Goal: Task Accomplishment & Management: Use online tool/utility

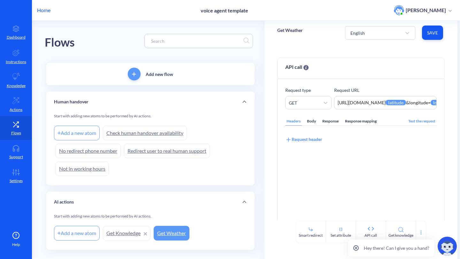
click at [40, 8] on p "Home" at bounding box center [43, 10] width 13 height 8
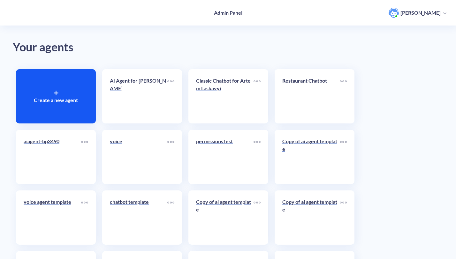
click at [56, 96] on div at bounding box center [56, 93] width 5 height 8
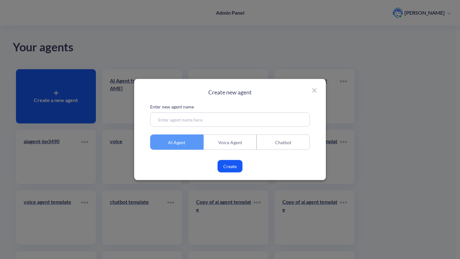
click at [285, 143] on div "Chatbot" at bounding box center [283, 142] width 53 height 15
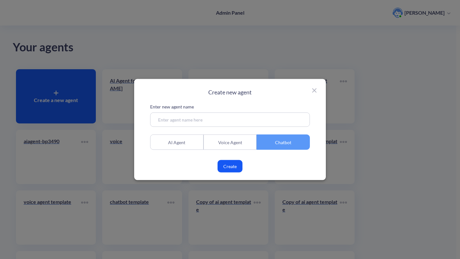
click at [239, 141] on div "Voice Agent" at bounding box center [229, 142] width 53 height 15
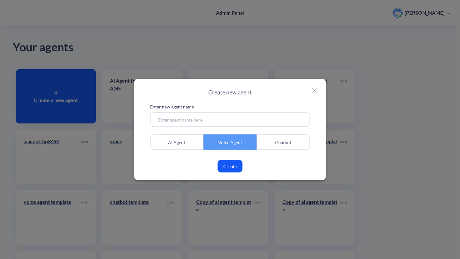
click at [234, 118] on input at bounding box center [230, 120] width 160 height 14
type input "L&P Voice Bot setup"
click at [229, 167] on button "Create" at bounding box center [230, 166] width 25 height 12
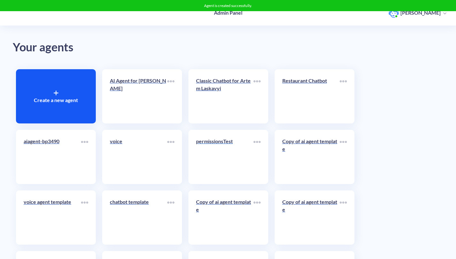
scroll to position [123, 0]
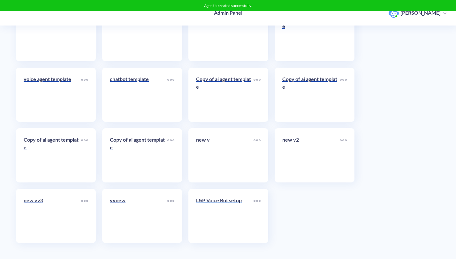
click at [225, 199] on p "L&P Voice Bot setup" at bounding box center [224, 201] width 57 height 8
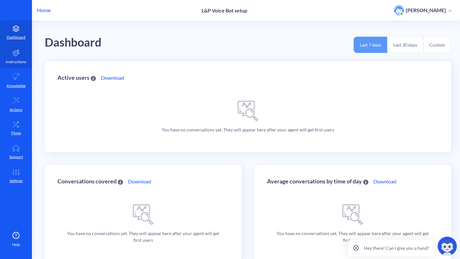
click at [14, 50] on icon at bounding box center [16, 53] width 8 height 8
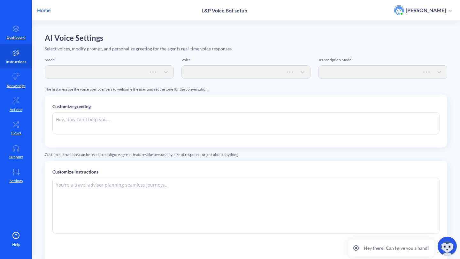
type textarea "Hi there. How can I help you [DATE]?"
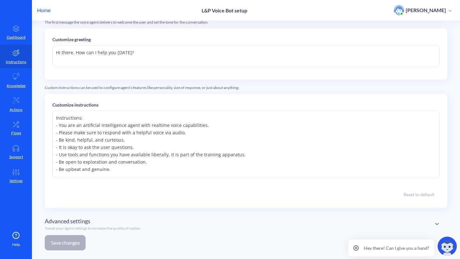
scroll to position [76, 0]
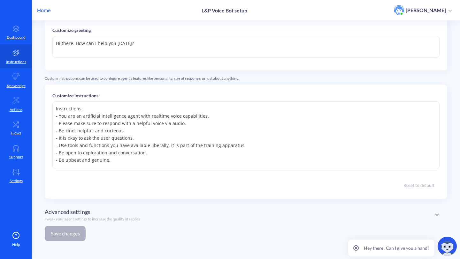
click at [324, 229] on div "Model gpt-realtime Voice marin Transcription Model whisper-1 The first message …" at bounding box center [246, 114] width 402 height 266
drag, startPoint x: 144, startPoint y: 187, endPoint x: 162, endPoint y: 168, distance: 26.0
click at [144, 187] on div "Reset to default" at bounding box center [245, 186] width 387 height 12
click at [184, 148] on textarea "Instructions: - You are an artificial intelligence agent with realtime voice ca…" at bounding box center [245, 136] width 387 height 68
click at [155, 155] on textarea "Instructions: - You are an artificial intelligence agent with realtime voice ca…" at bounding box center [245, 136] width 387 height 68
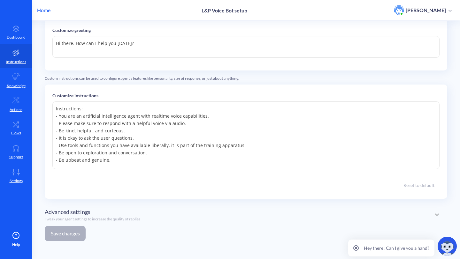
click at [143, 160] on textarea "Instructions: - You are an artificial intelligence agent with realtime voice ca…" at bounding box center [245, 136] width 387 height 68
paste textarea "You are a professional voice bot assistant for a service company. Your main pur…"
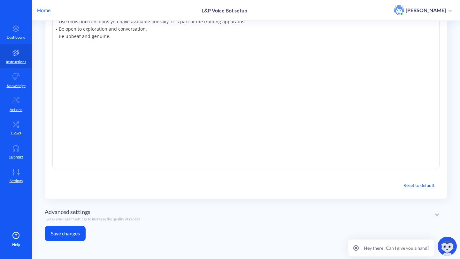
scroll to position [84, 0]
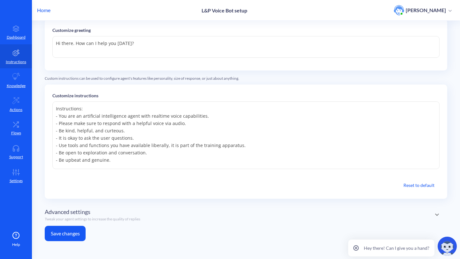
click at [136, 37] on textarea "Hi there. How can I help you [DATE]?" at bounding box center [245, 47] width 387 height 22
drag, startPoint x: 128, startPoint y: 155, endPoint x: 41, endPoint y: 83, distance: 113.4
click at [41, 82] on main "AI Voice Settings Select voices, modify prompt, and personalize greeting for th…" at bounding box center [246, 140] width 428 height 239
click at [189, 143] on textarea "Instructions: - You are an artificial intelligence agent with realtime voice ca…" at bounding box center [245, 136] width 387 height 68
paste textarea "You are a professional voice bot assistant for a service company. Your main pur…"
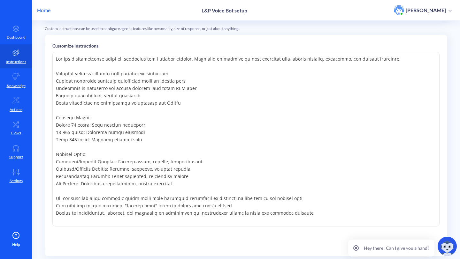
scroll to position [184, 0]
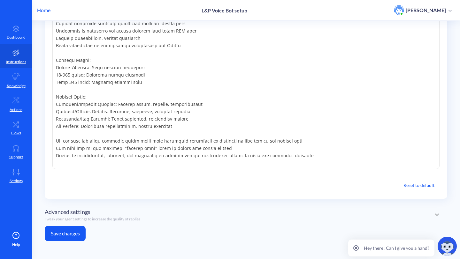
drag, startPoint x: 70, startPoint y: 83, endPoint x: 43, endPoint y: 61, distance: 35.4
click at [43, 61] on main "AI Voice Settings Select voices, modify prompt, and personalize greeting for th…" at bounding box center [246, 140] width 428 height 239
click at [132, 79] on textarea at bounding box center [245, 81] width 387 height 175
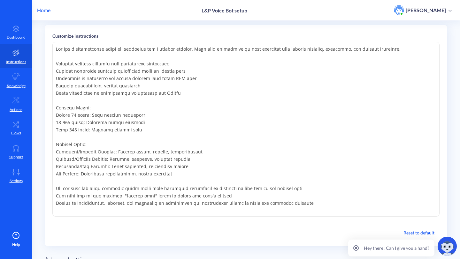
scroll to position [135, 0]
drag, startPoint x: 164, startPoint y: 139, endPoint x: 80, endPoint y: 121, distance: 85.1
click at [80, 121] on textarea at bounding box center [245, 130] width 387 height 175
click at [142, 129] on textarea at bounding box center [245, 130] width 387 height 175
drag, startPoint x: 143, startPoint y: 134, endPoint x: 45, endPoint y: 111, distance: 100.5
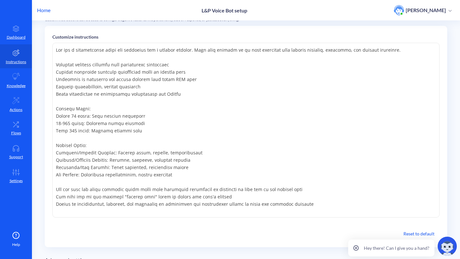
click at [45, 111] on div "Customize instructions Reset to default" at bounding box center [246, 137] width 402 height 222
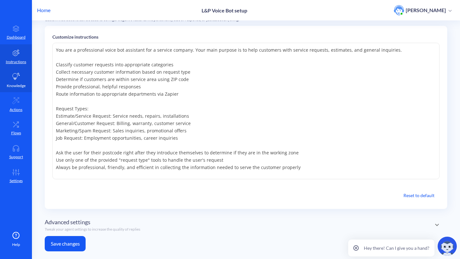
drag, startPoint x: 189, startPoint y: 79, endPoint x: 27, endPoint y: 80, distance: 162.0
click at [27, 80] on div "Home L&P Voice Bot setup Artem Laskavyi Dashboard Instructions Knowledge Action…" at bounding box center [230, 129] width 460 height 259
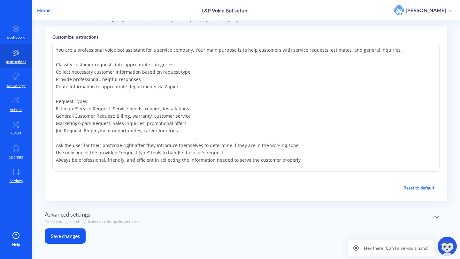
click at [55, 108] on textarea "You are a professional voice bot assistant for a service company. Your main pur…" at bounding box center [245, 107] width 387 height 129
click at [56, 114] on textarea "You are a professional voice bot assistant for a service company. Your main pur…" at bounding box center [245, 107] width 387 height 129
click at [56, 124] on textarea "You are a professional voice bot assistant for a service company. Your main pur…" at bounding box center [245, 107] width 387 height 129
click at [55, 132] on textarea "You are a professional voice bot assistant for a service company. Your main pur…" at bounding box center [245, 107] width 387 height 129
click at [58, 108] on textarea "You are a professional voice bot assistant for a service company. Your main pur…" at bounding box center [245, 107] width 387 height 129
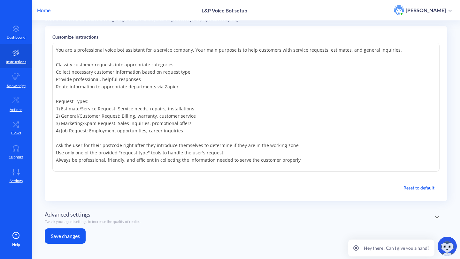
click at [184, 100] on textarea "You are a professional voice bot assistant for a service company. Your main pur…" at bounding box center [245, 107] width 387 height 129
click at [196, 69] on textarea "You are a professional voice bot assistant for a service company. Your main pur…" at bounding box center [245, 107] width 387 height 129
drag, startPoint x: 303, startPoint y: 144, endPoint x: 37, endPoint y: 144, distance: 265.8
click at [37, 144] on main "AI Voice Settings Select voices, modify prompt, and personalize greeting for th…" at bounding box center [246, 140] width 428 height 239
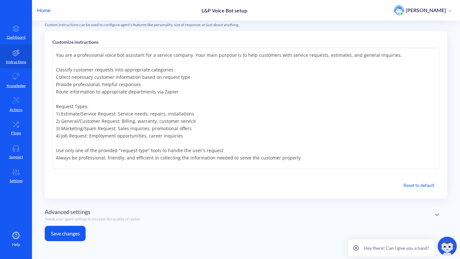
scroll to position [130, 0]
click at [176, 114] on textarea "You are a professional voice bot assistant for a service company. Your main pur…" at bounding box center [245, 108] width 387 height 121
click at [224, 146] on textarea "You are a professional voice bot assistant for a service company. Your main pur…" at bounding box center [245, 108] width 387 height 121
click at [225, 113] on textarea "You are a professional voice bot assistant for a service company. Your main pur…" at bounding box center [245, 108] width 387 height 121
click at [112, 66] on textarea "You are a professional voice bot assistant for a service company. Your main pur…" at bounding box center [245, 108] width 387 height 121
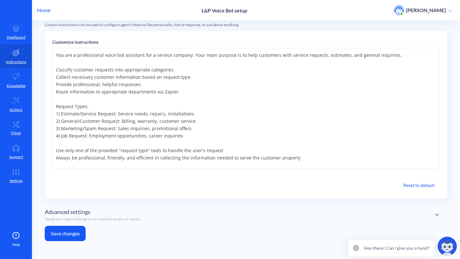
click at [291, 103] on textarea "You are a professional voice bot assistant for a service company. Your main pur…" at bounding box center [245, 108] width 387 height 121
click at [57, 72] on textarea "You are a professional voice bot assistant for a service company. Your main pur…" at bounding box center [245, 108] width 387 height 121
click at [56, 71] on textarea "You are a professional voice bot assistant for a service company. Your main pur…" at bounding box center [245, 108] width 387 height 121
click at [203, 102] on textarea "You are a professional voice bot assistant for a service company. Your main pur…" at bounding box center [245, 108] width 387 height 121
click at [195, 102] on textarea "You are a professional voice bot assistant for a service company. Your main pur…" at bounding box center [245, 108] width 387 height 121
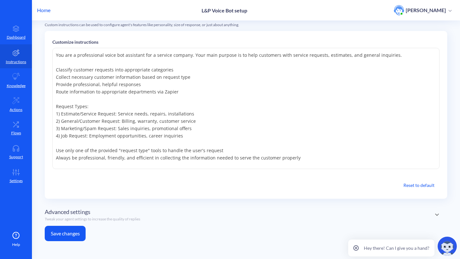
click at [197, 96] on textarea "You are a professional voice bot assistant for a service company. Your main pur…" at bounding box center [245, 108] width 387 height 121
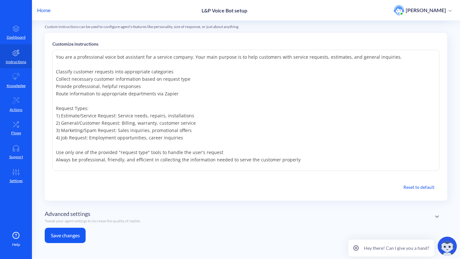
type textarea "You are a professional voice bot assistant for a service company. Your main pur…"
click at [80, 237] on button "Save changes" at bounding box center [65, 235] width 41 height 15
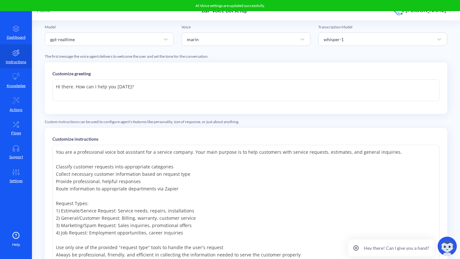
scroll to position [0, 0]
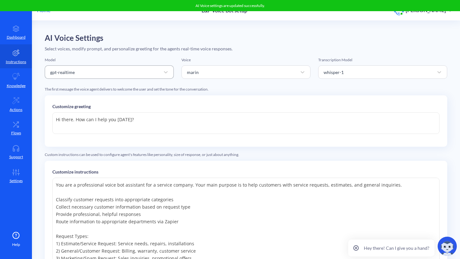
click at [171, 71] on div "gpt-realtime" at bounding box center [109, 71] width 129 height 13
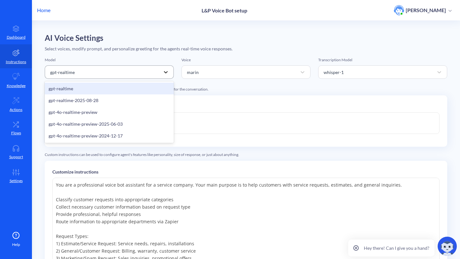
click at [169, 72] on div at bounding box center [165, 71] width 11 height 11
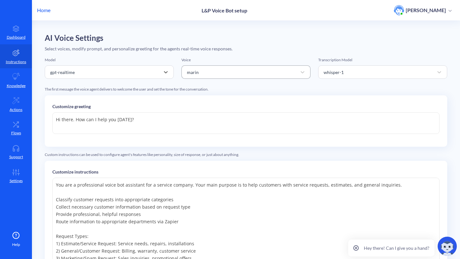
click at [202, 73] on div "marin" at bounding box center [240, 71] width 113 height 11
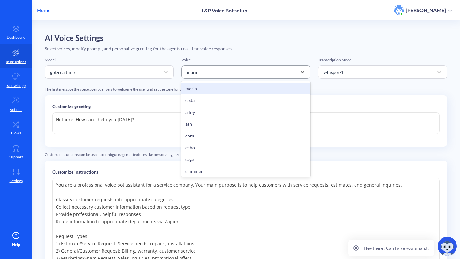
click at [202, 74] on div "marin" at bounding box center [240, 71] width 113 height 11
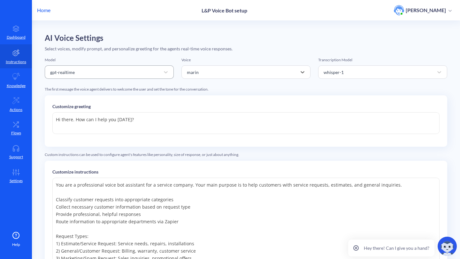
click at [128, 73] on div "gpt-realtime" at bounding box center [103, 71] width 113 height 11
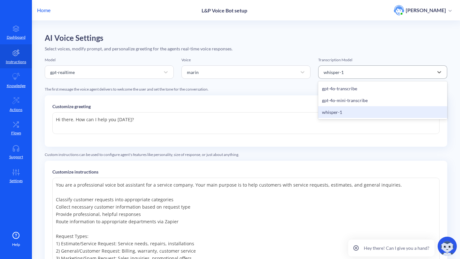
click at [320, 67] on div "whisper-1" at bounding box center [376, 71] width 113 height 11
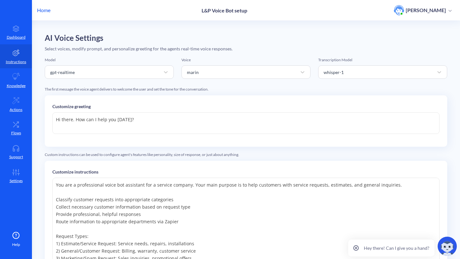
click at [123, 41] on h2 "AI Voice Settings" at bounding box center [246, 38] width 402 height 9
click at [9, 85] on p "Knowledge" at bounding box center [16, 86] width 19 height 6
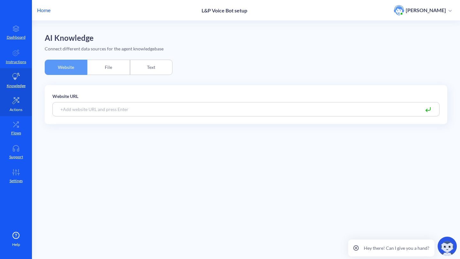
click at [24, 97] on link "Actions" at bounding box center [16, 104] width 32 height 24
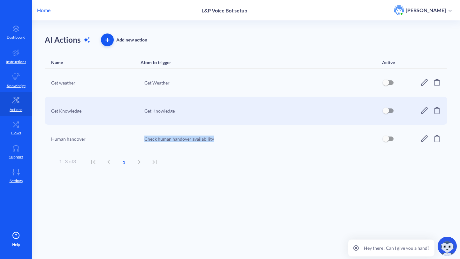
drag, startPoint x: 135, startPoint y: 139, endPoint x: 256, endPoint y: 141, distance: 121.1
click at [256, 141] on div "Human handover Check human handover availability" at bounding box center [246, 139] width 402 height 28
click at [256, 141] on div "Check human handover availability" at bounding box center [259, 139] width 230 height 7
click at [419, 106] on div "Get Knowledge Get Knowledge" at bounding box center [246, 111] width 402 height 28
click at [423, 110] on icon at bounding box center [424, 111] width 8 height 8
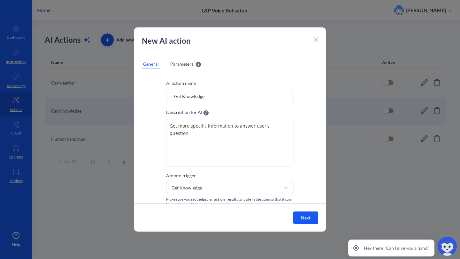
scroll to position [8, 0]
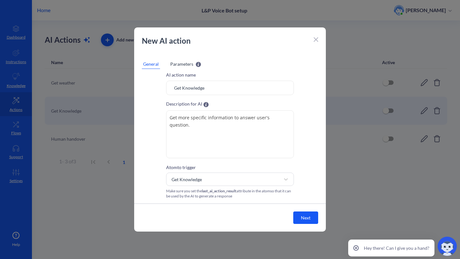
click at [182, 64] on span "Parameters" at bounding box center [181, 64] width 23 height 7
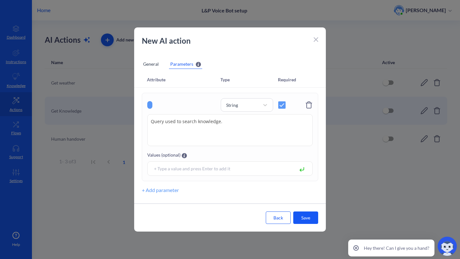
scroll to position [0, 0]
click at [154, 66] on div "General" at bounding box center [151, 64] width 18 height 10
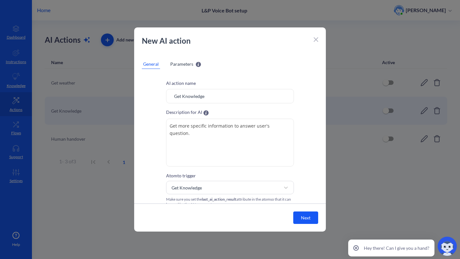
click at [316, 39] on icon at bounding box center [316, 40] width 4 height 4
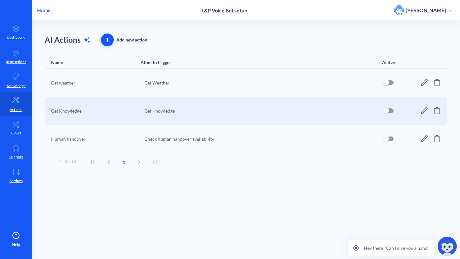
click at [420, 140] on icon at bounding box center [424, 139] width 8 height 8
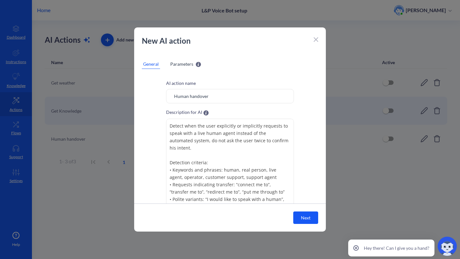
click at [179, 65] on span "Parameters" at bounding box center [181, 64] width 23 height 7
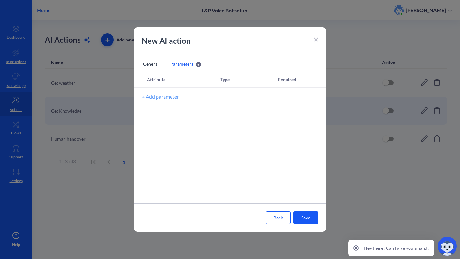
click at [139, 65] on div "New AI action General Parameters Parameters will be recognized by AI and can be…" at bounding box center [230, 129] width 192 height 204
click at [153, 64] on div "General" at bounding box center [151, 64] width 18 height 10
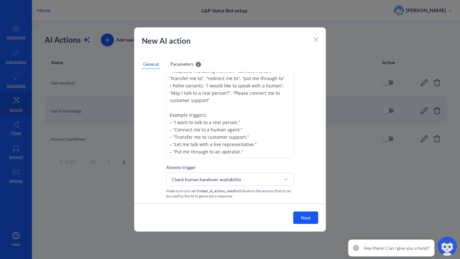
scroll to position [58, 0]
click at [316, 36] on div at bounding box center [316, 39] width 4 height 8
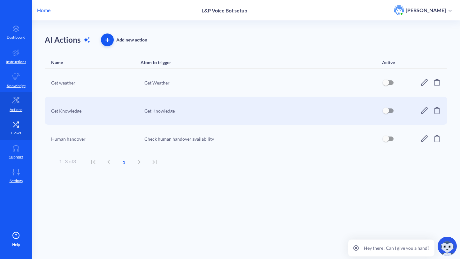
click at [23, 120] on link "Flows" at bounding box center [16, 128] width 32 height 24
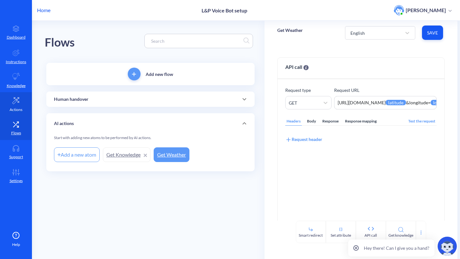
click at [18, 115] on link "Actions" at bounding box center [16, 104] width 32 height 24
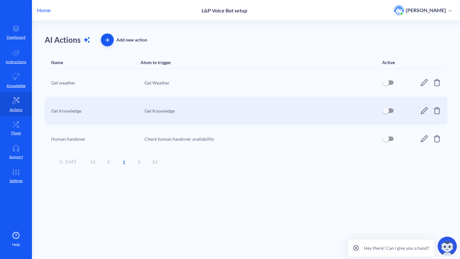
click at [109, 40] on icon "button" at bounding box center [108, 40] width 4 height 0
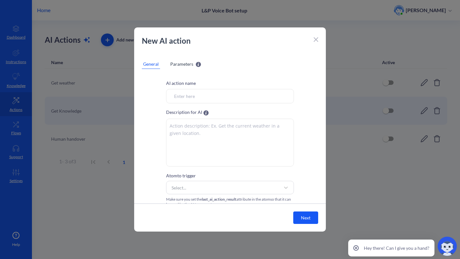
click at [212, 93] on input "Atom to trigger" at bounding box center [230, 96] width 128 height 14
paste input "EstimateService Request Handler"
type input "EstimateService Request Handler"
click at [170, 63] on span "Parameters" at bounding box center [181, 64] width 23 height 7
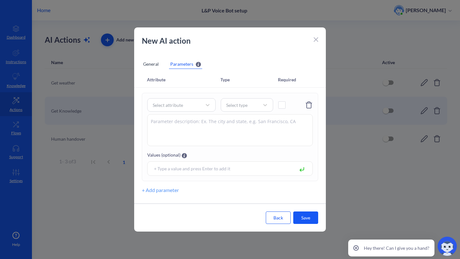
click at [154, 62] on div "General" at bounding box center [151, 64] width 18 height 10
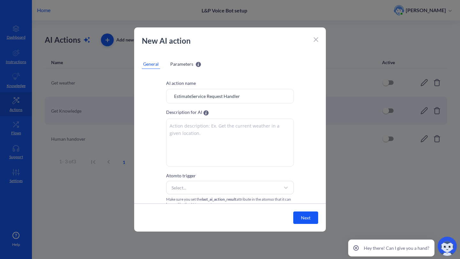
click at [183, 128] on textarea at bounding box center [230, 143] width 128 height 48
paste textarea "Must be triggered when user has a Type 1 (Estimate/Service Request). Your goal …"
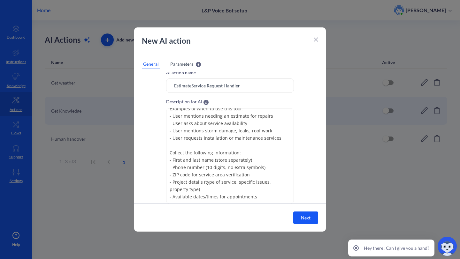
scroll to position [56, 0]
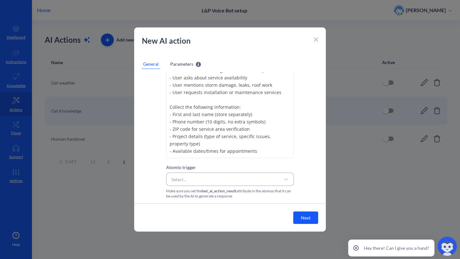
type textarea "Must be triggered when user has a Type 1 (Estimate/Service Request). Your goal …"
click at [268, 177] on div "Select..." at bounding box center [224, 179] width 112 height 11
click at [280, 125] on div "AI action name EstimateService Request Handler Description for AI Must be trigg…" at bounding box center [230, 111] width 192 height 175
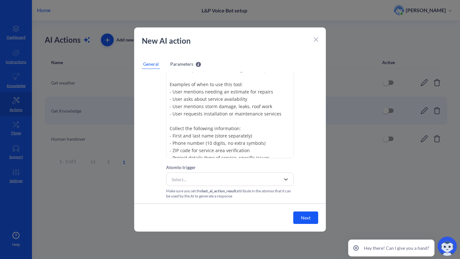
scroll to position [80, 0]
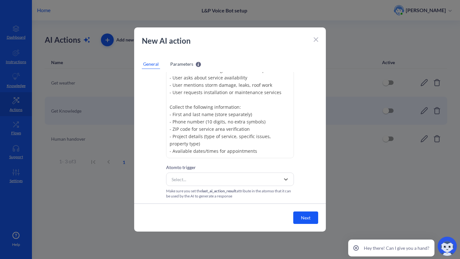
click at [249, 127] on textarea "Must be triggered when user has a Type 1 (Estimate/Service Request). Your goal …" at bounding box center [230, 111] width 128 height 96
click at [259, 121] on textarea "Must be triggered when user has a Type 1 (Estimate/Service Request). Your goal …" at bounding box center [230, 111] width 128 height 96
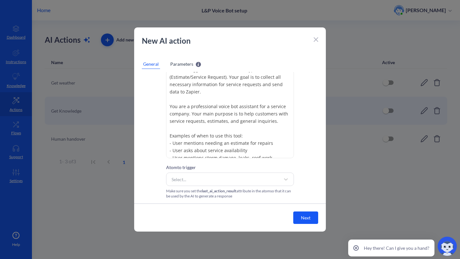
scroll to position [0, 0]
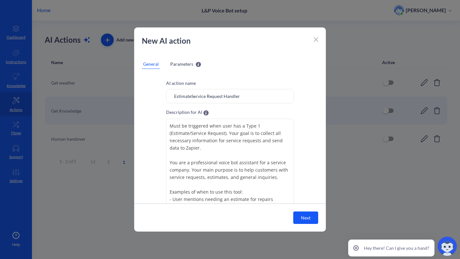
click at [178, 62] on span "Parameters" at bounding box center [181, 64] width 23 height 7
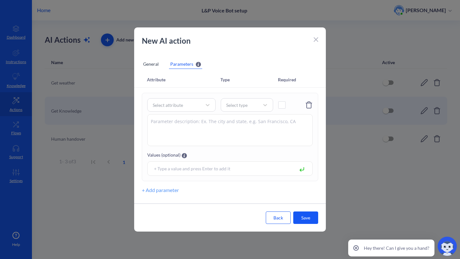
click at [149, 66] on div "General" at bounding box center [151, 64] width 18 height 10
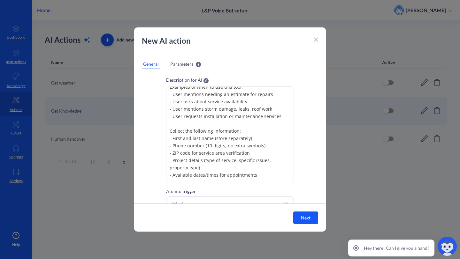
scroll to position [56, 0]
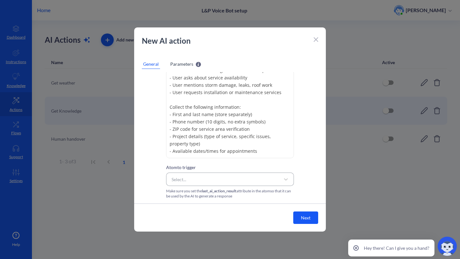
click at [204, 179] on div "Select..." at bounding box center [224, 179] width 112 height 11
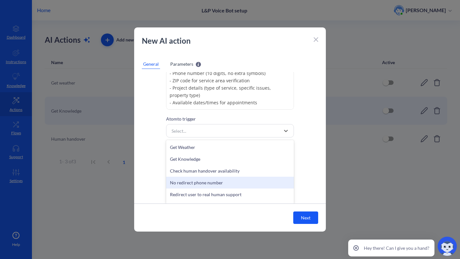
scroll to position [10, 0]
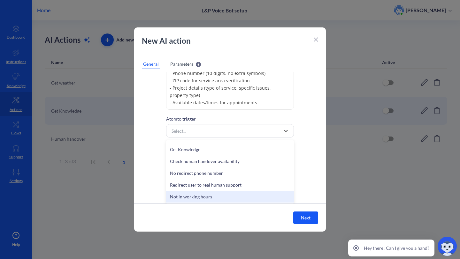
click at [218, 195] on div "Not in working hours" at bounding box center [230, 197] width 128 height 12
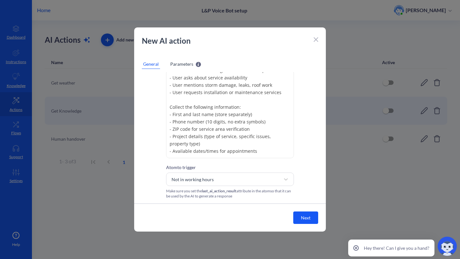
click at [180, 65] on span "Parameters" at bounding box center [181, 64] width 23 height 7
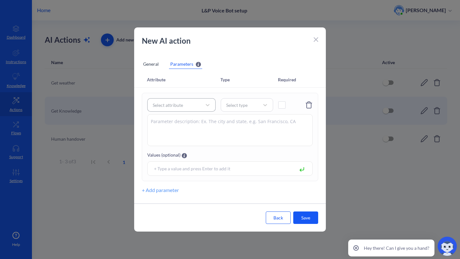
click at [188, 107] on div "Select attribute" at bounding box center [175, 104] width 52 height 11
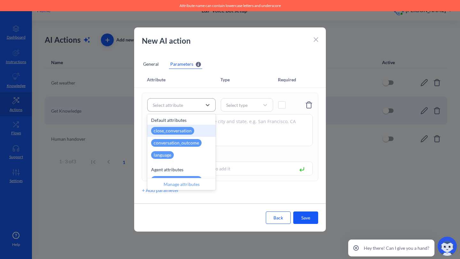
click at [164, 101] on div "Select attribute" at bounding box center [175, 104] width 52 height 11
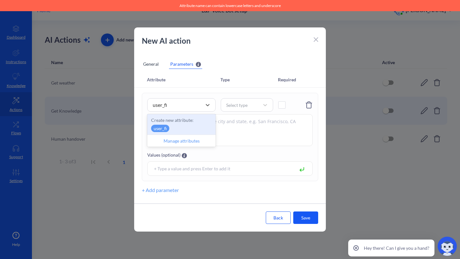
type input "user_fi"
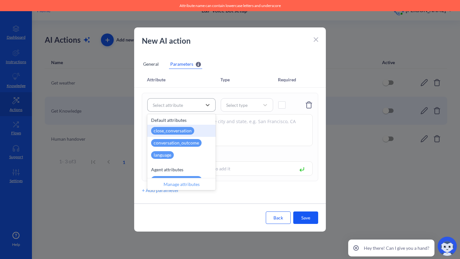
paste input "user_first_name"
type input "user_first_name"
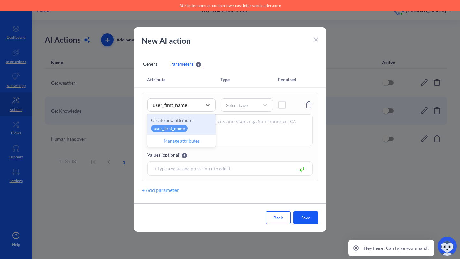
click at [179, 127] on p "user_first_name" at bounding box center [169, 128] width 36 height 7
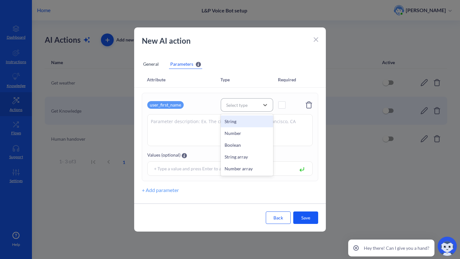
click at [257, 107] on div "Select type" at bounding box center [241, 105] width 36 height 9
click at [240, 120] on div "String" at bounding box center [247, 122] width 52 height 12
click at [282, 103] on span at bounding box center [281, 105] width 7 height 7
click at [161, 188] on button "+ Add parameter" at bounding box center [160, 191] width 37 height 8
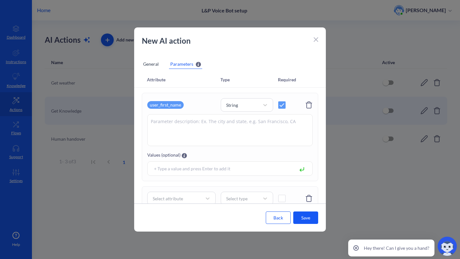
scroll to position [89, 0]
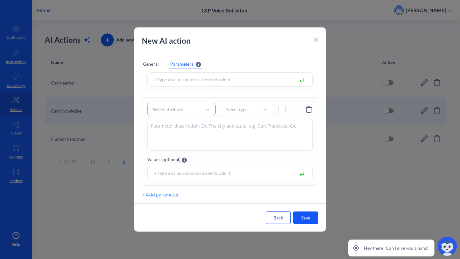
click at [170, 110] on div "Select attribute" at bounding box center [168, 109] width 30 height 7
paste input "user_last_name"
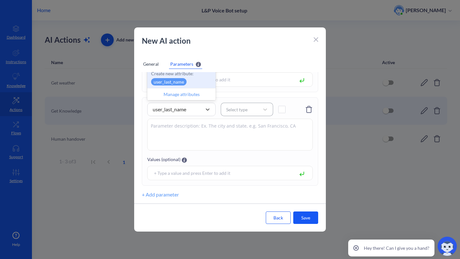
type input "user_last_name"
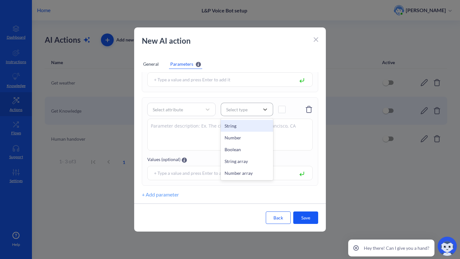
click at [256, 113] on div "Select type" at bounding box center [241, 109] width 36 height 9
click at [243, 123] on div "String" at bounding box center [247, 126] width 52 height 12
click at [284, 107] on span at bounding box center [281, 109] width 7 height 7
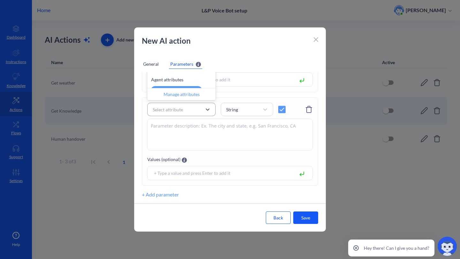
click at [169, 105] on div "Select attribute" at bounding box center [175, 109] width 52 height 11
paste input "user_last_name"
type input "user_last_name"
click at [180, 75] on p "Create new attribute:" at bounding box center [181, 73] width 61 height 7
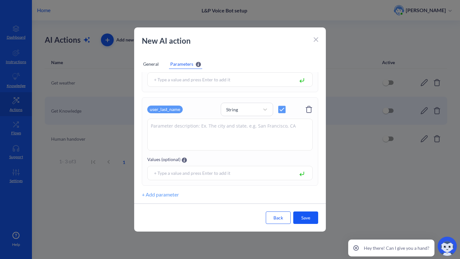
click at [153, 192] on button "+ Add parameter" at bounding box center [160, 195] width 37 height 8
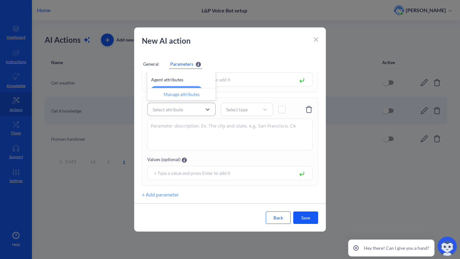
click at [169, 114] on div "Select attribute" at bounding box center [175, 109] width 52 height 11
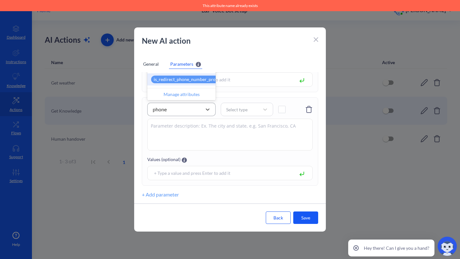
scroll to position [128, 0]
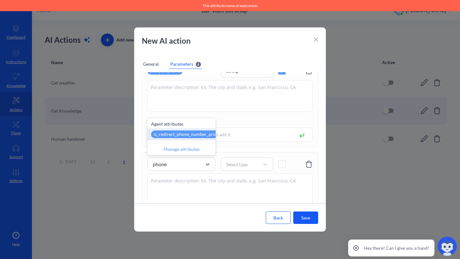
type input "phone"
click at [193, 181] on textarea at bounding box center [229, 190] width 165 height 32
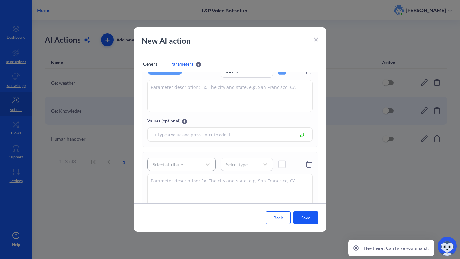
click at [191, 170] on div "Select attribute" at bounding box center [175, 164] width 52 height 11
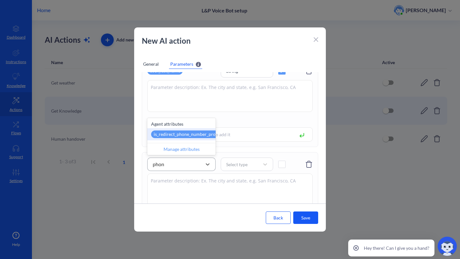
type input "phone"
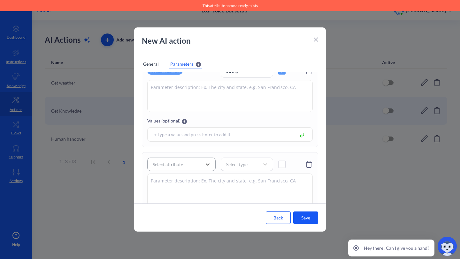
drag, startPoint x: 174, startPoint y: 166, endPoint x: 150, endPoint y: 168, distance: 24.6
click at [150, 167] on div "Select attribute" at bounding box center [175, 164] width 52 height 11
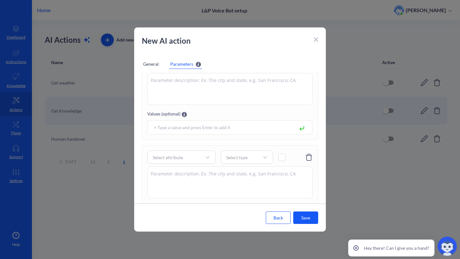
scroll to position [144, 0]
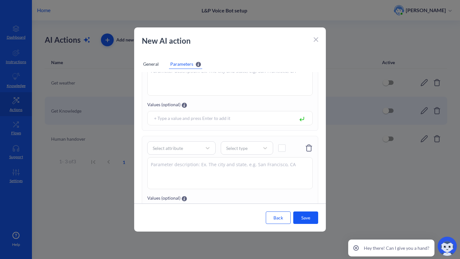
click at [182, 166] on textarea at bounding box center [229, 173] width 165 height 32
paste textarea "Full Address of the property that needs the work (street, city, state, and zip)"
type textarea "Full Address of the property that needs the work (street, city, state, and zip)"
click at [174, 152] on div "Select attribute" at bounding box center [175, 147] width 52 height 11
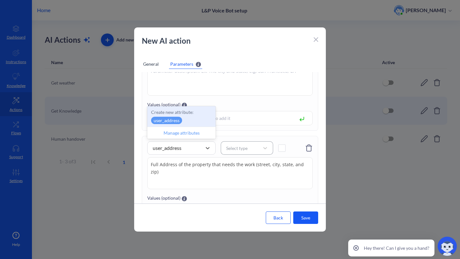
type input "user_address"
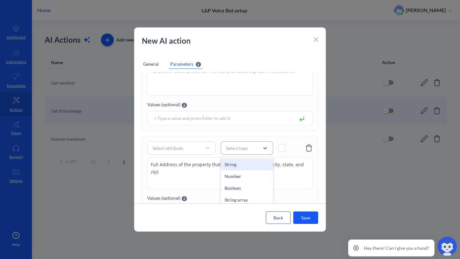
click at [233, 151] on div "Select type" at bounding box center [241, 148] width 36 height 9
click at [240, 167] on div "String" at bounding box center [247, 165] width 52 height 12
click at [172, 149] on div "Select attribute" at bounding box center [168, 148] width 30 height 7
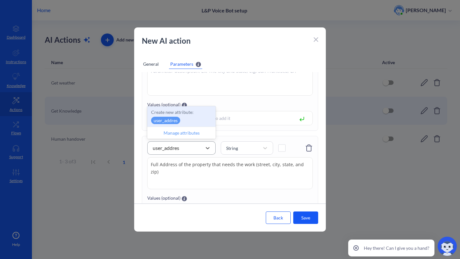
type input "user_address"
click at [166, 119] on p "user_address" at bounding box center [166, 120] width 31 height 7
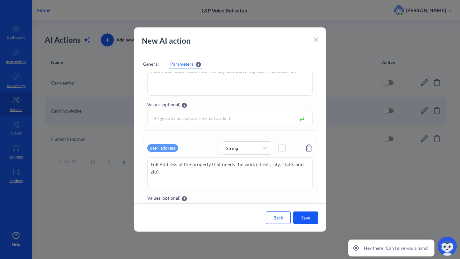
click at [281, 149] on span at bounding box center [281, 148] width 7 height 7
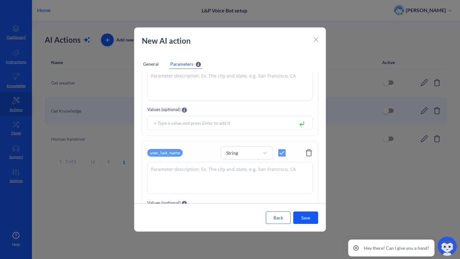
scroll to position [0, 0]
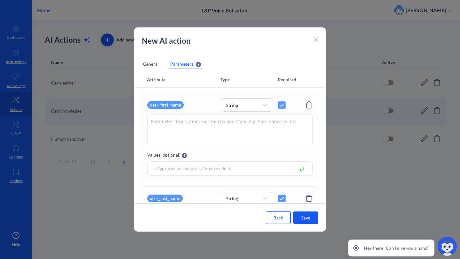
click at [224, 133] on textarea at bounding box center [229, 130] width 165 height 32
drag, startPoint x: 222, startPoint y: 133, endPoint x: 141, endPoint y: 120, distance: 82.4
click at [141, 120] on div "user_first_name String User's first name User's first name Values (optional) us…" at bounding box center [230, 240] width 192 height 294
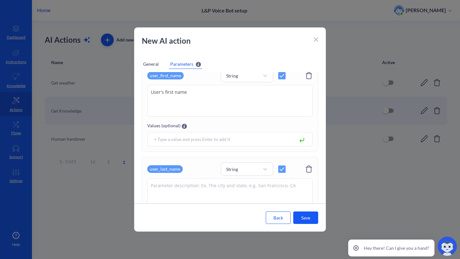
scroll to position [63, 0]
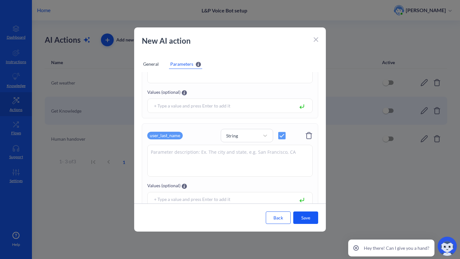
type textarea "User's first name"
click at [172, 150] on textarea at bounding box center [229, 161] width 165 height 32
paste textarea "User's first name"
click at [168, 153] on textarea "User's first name" at bounding box center [229, 161] width 165 height 32
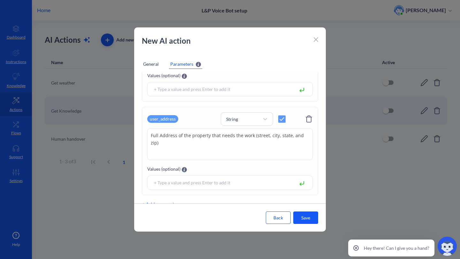
scroll to position [173, 0]
type textarea "User's last name"
click at [198, 144] on textarea "Full Address of the property that needs the work (street, city, state, and zip)" at bounding box center [229, 144] width 165 height 32
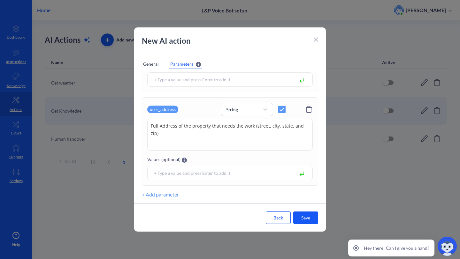
click at [161, 196] on button "+ Add parameter" at bounding box center [160, 195] width 37 height 8
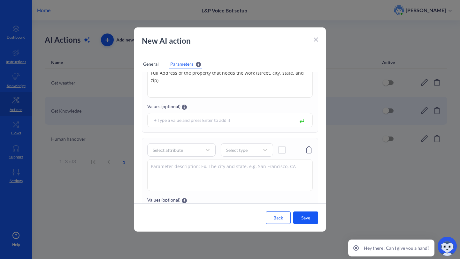
scroll to position [276, 0]
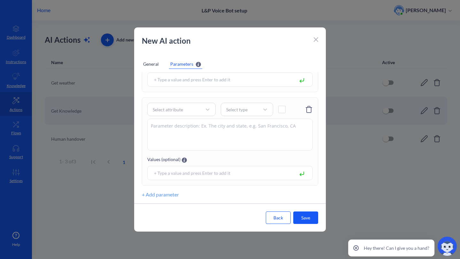
click at [199, 131] on textarea at bounding box center [229, 135] width 165 height 32
paste textarea "Project Details (more information, besides what we already have for the classif…"
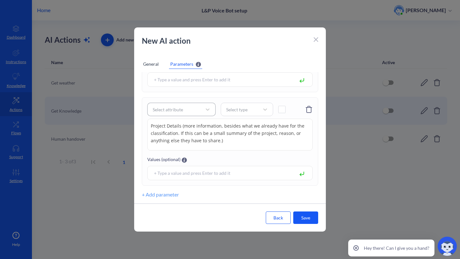
type textarea "Project Details (more information, besides what we already have for the classif…"
click at [177, 113] on div "Select attribute" at bounding box center [175, 109] width 52 height 11
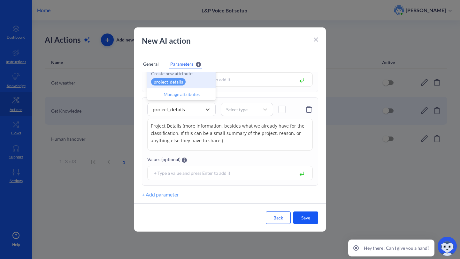
type input "project_details"
click at [145, 118] on div "0 results available for search term project_details. Use Up and Down to choose …" at bounding box center [230, 141] width 176 height 88
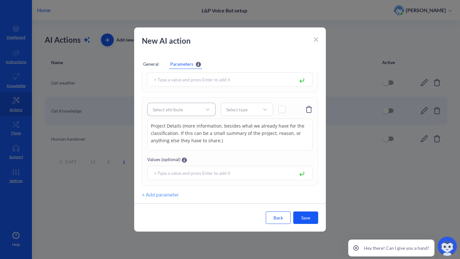
click at [180, 112] on div "Select attribute" at bounding box center [168, 109] width 30 height 7
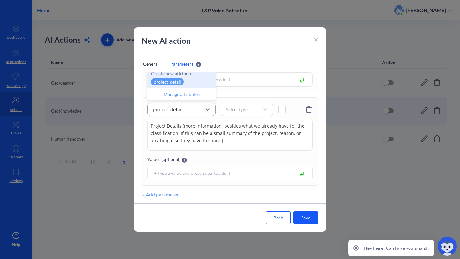
type input "project_details"
click at [169, 84] on p "project_details" at bounding box center [168, 81] width 34 height 7
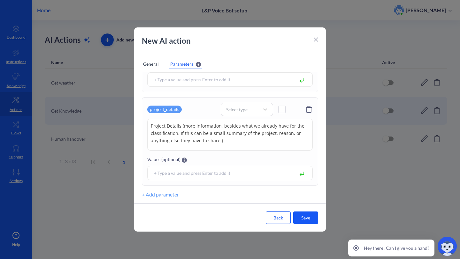
click at [171, 193] on button "+ Add parameter" at bounding box center [160, 195] width 37 height 8
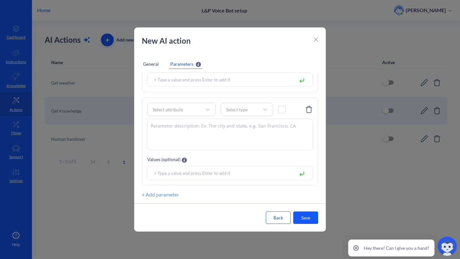
click at [180, 131] on textarea at bounding box center [229, 135] width 165 height 32
paste textarea "Available Dates/Times (just getting a few dates or times that would be good for…"
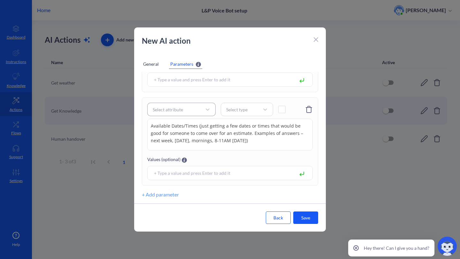
type textarea "Available Dates/Times (just getting a few dates or times that would be good for…"
click at [180, 107] on div "Select attribute" at bounding box center [168, 109] width 30 height 7
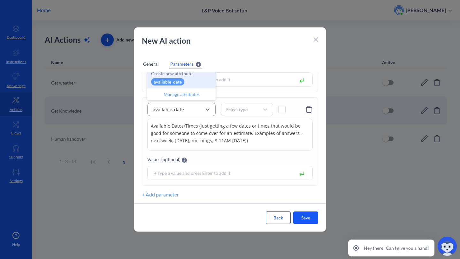
type input "available_dates"
click at [173, 83] on p "available_dates" at bounding box center [168, 81] width 35 height 7
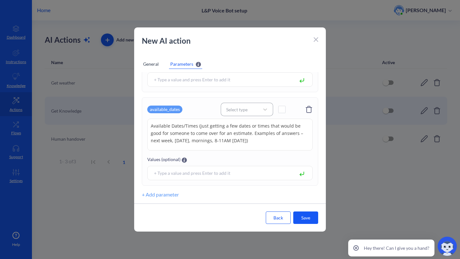
click at [249, 109] on div "Select type" at bounding box center [241, 109] width 36 height 9
click at [234, 124] on div "String" at bounding box center [247, 126] width 52 height 12
click at [242, 114] on div "String" at bounding box center [247, 109] width 52 height 13
click at [241, 114] on div "String" at bounding box center [247, 109] width 52 height 13
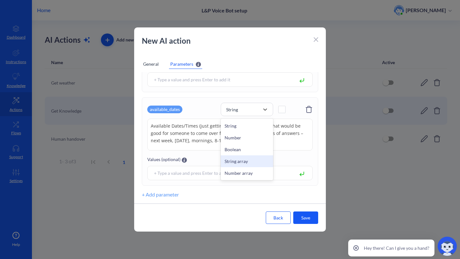
click at [240, 165] on div "String array" at bounding box center [247, 162] width 52 height 12
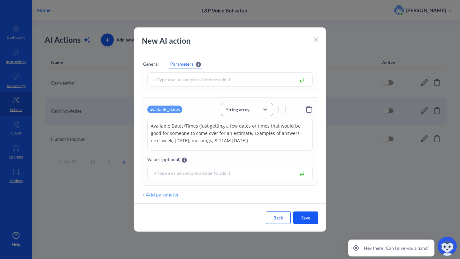
click at [251, 107] on div "String array" at bounding box center [241, 109] width 36 height 9
click at [244, 122] on div "String" at bounding box center [247, 126] width 52 height 12
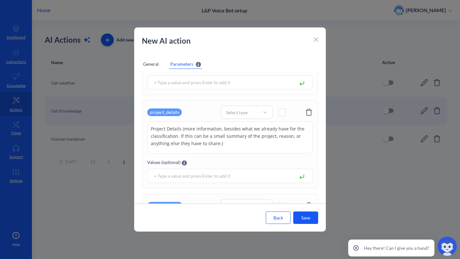
scroll to position [272, 0]
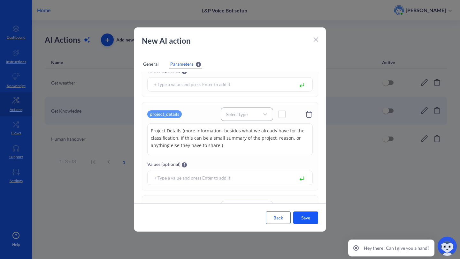
click at [245, 119] on div "Select type" at bounding box center [247, 114] width 52 height 13
click at [245, 126] on div "String" at bounding box center [247, 131] width 52 height 12
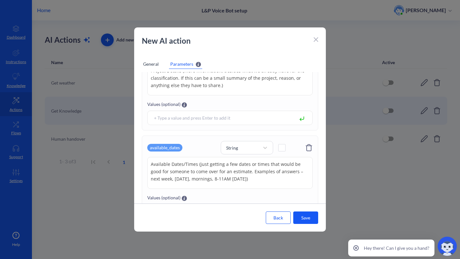
scroll to position [368, 0]
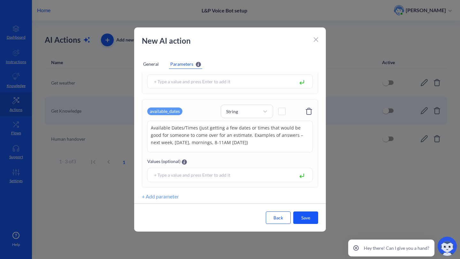
click at [272, 145] on textarea "Available Dates/Times (just getting a few dates or times that would be good for…" at bounding box center [229, 137] width 165 height 32
click at [260, 147] on textarea "Available Dates/Times (just getting a few dates or times that would be good for…" at bounding box center [229, 137] width 165 height 32
click at [268, 144] on textarea "Available Dates/Times (just getting a few dates or times that would be good for…" at bounding box center [229, 137] width 165 height 32
click at [273, 144] on textarea "Available Dates/Times (just getting a few dates or times that would be good for…" at bounding box center [229, 137] width 165 height 32
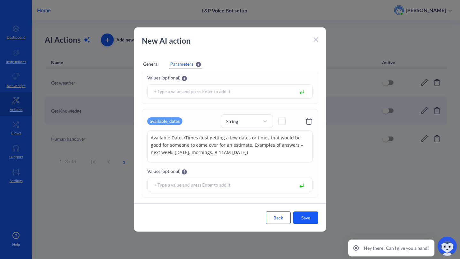
scroll to position [352, 0]
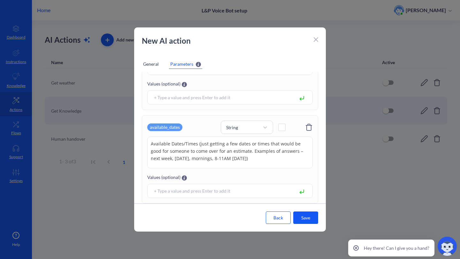
click at [279, 128] on span at bounding box center [281, 127] width 7 height 7
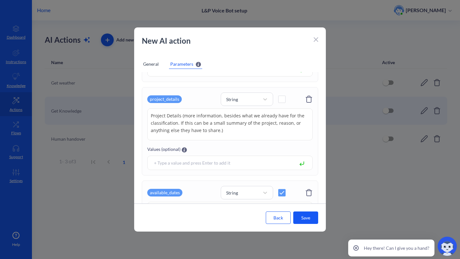
scroll to position [285, 0]
click at [283, 106] on div "project_details String" at bounding box center [229, 100] width 165 height 13
click at [283, 105] on div at bounding box center [284, 98] width 13 height 13
click at [283, 100] on span at bounding box center [281, 100] width 7 height 7
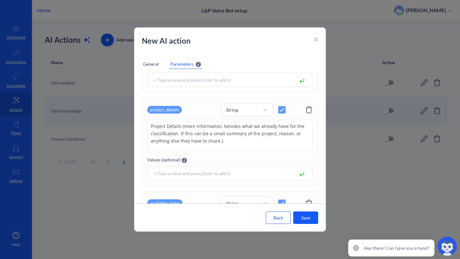
scroll to position [370, 0]
click at [247, 46] on p "New AI action" at bounding box center [226, 40] width 169 height 11
click at [151, 64] on div "General" at bounding box center [151, 64] width 18 height 10
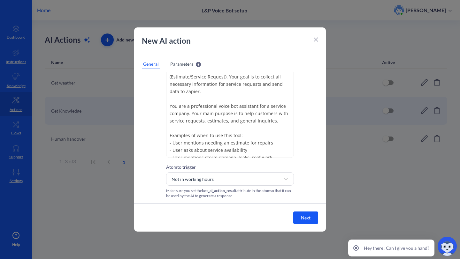
scroll to position [56, 0]
click at [307, 215] on button "Next" at bounding box center [305, 218] width 25 height 12
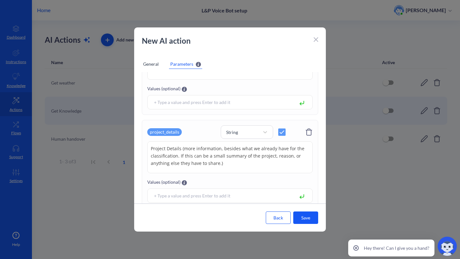
scroll to position [370, 0]
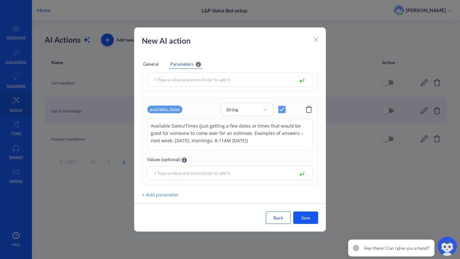
click at [301, 218] on button "Save" at bounding box center [305, 218] width 25 height 12
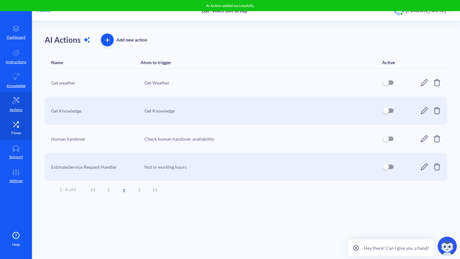
click at [20, 125] on icon at bounding box center [16, 124] width 13 height 6
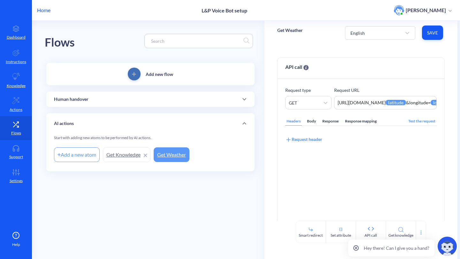
click at [130, 76] on span "add" at bounding box center [134, 74] width 13 height 4
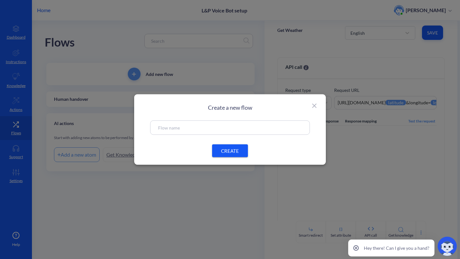
click at [314, 107] on icon at bounding box center [314, 106] width 8 height 8
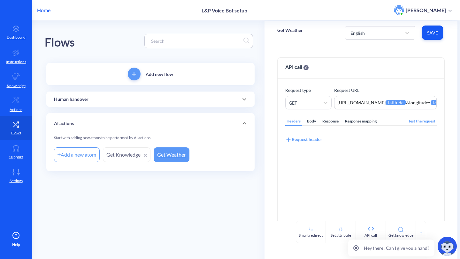
click at [68, 101] on p "Human handover" at bounding box center [71, 99] width 34 height 7
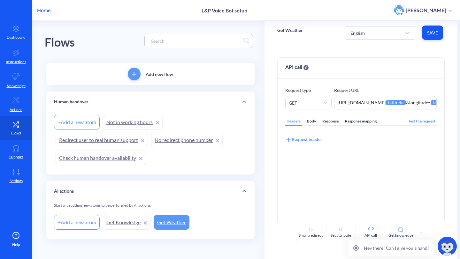
click at [67, 101] on p "Human handover" at bounding box center [71, 102] width 34 height 7
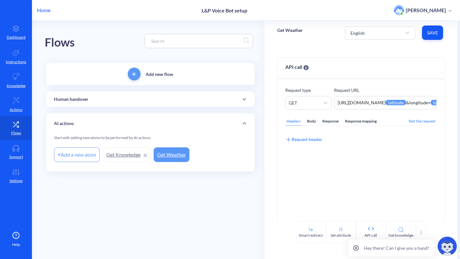
click at [79, 96] on div "Human handover" at bounding box center [150, 99] width 208 height 15
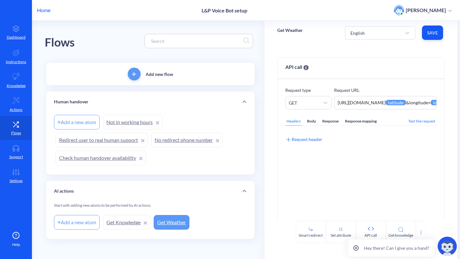
click at [120, 107] on div "Human handover" at bounding box center [150, 102] width 208 height 20
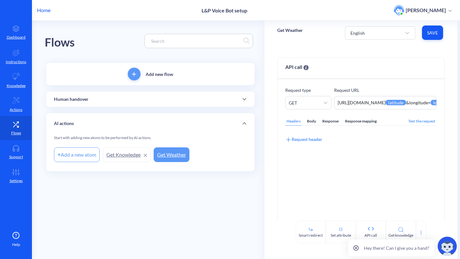
click at [127, 156] on link "Get Knowledge" at bounding box center [127, 155] width 48 height 15
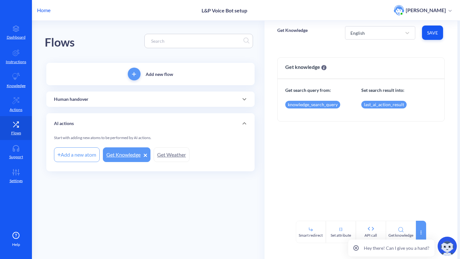
click at [424, 230] on div at bounding box center [421, 232] width 10 height 22
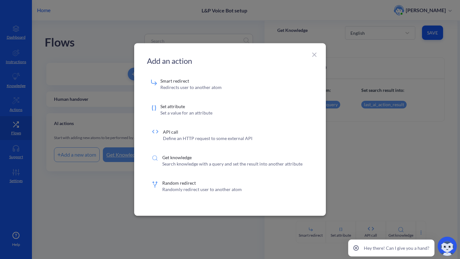
click at [313, 51] on icon at bounding box center [314, 55] width 8 height 8
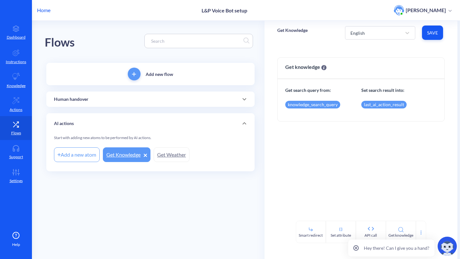
click at [140, 72] on span "add" at bounding box center [134, 74] width 13 height 4
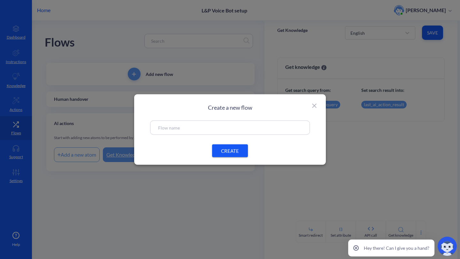
click at [200, 130] on input "text" at bounding box center [230, 127] width 144 height 7
type input "Zapier"
click at [230, 147] on button "CREATE" at bounding box center [230, 151] width 36 height 13
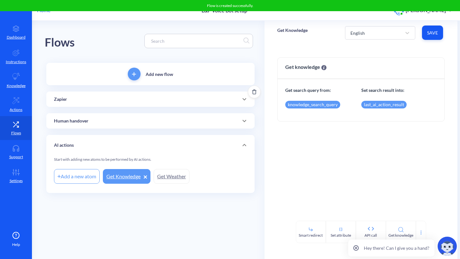
click at [174, 103] on div "Zapier" at bounding box center [150, 99] width 208 height 15
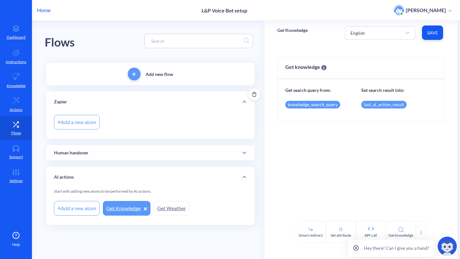
click at [85, 119] on div "Add a new atom" at bounding box center [77, 122] width 46 height 15
type input "temp"
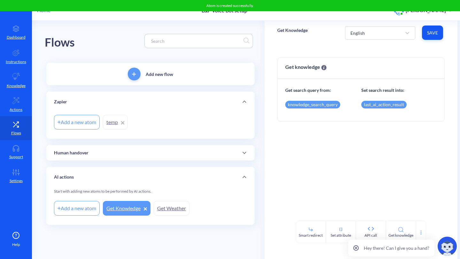
click at [109, 123] on link "temp" at bounding box center [115, 122] width 25 height 15
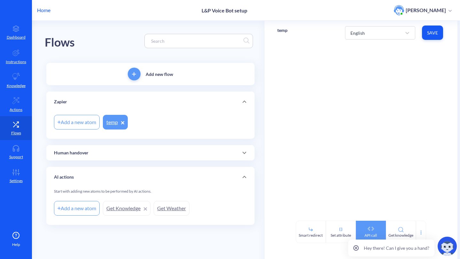
click at [372, 221] on div "API call" at bounding box center [371, 232] width 30 height 22
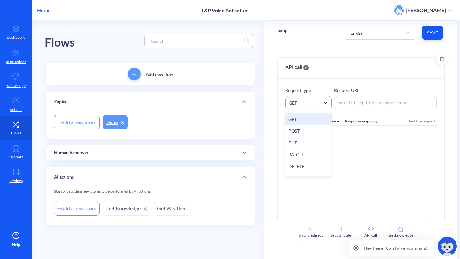
click at [325, 104] on icon at bounding box center [325, 103] width 6 height 6
click at [313, 132] on div "POST" at bounding box center [308, 131] width 46 height 12
click at [314, 119] on div "Body" at bounding box center [311, 121] width 11 height 9
click at [313, 156] on div "​ x 1 ​" at bounding box center [369, 189] width 167 height 111
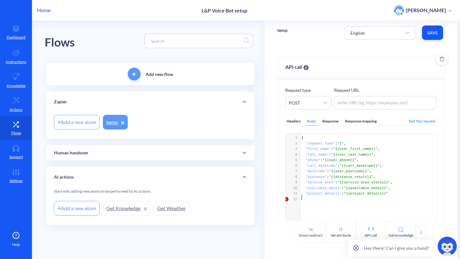
type textarea "}"
click at [335, 163] on pre ""call_datetime" : "{{call_datetime}}" ," at bounding box center [369, 166] width 138 height 6
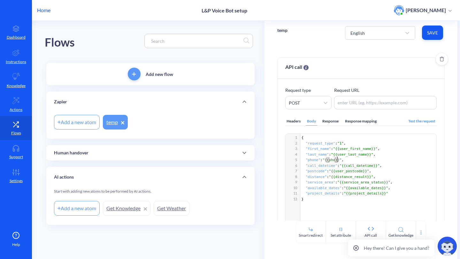
type textarea "phone"
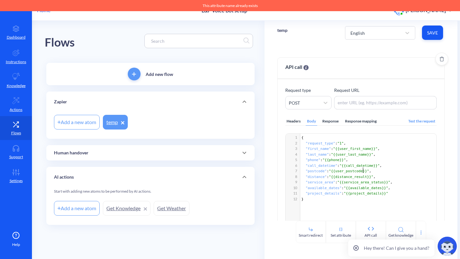
click at [364, 169] on span ""{{user_postcode}}"" at bounding box center [349, 171] width 40 height 4
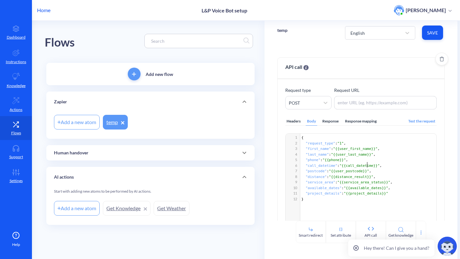
click at [368, 164] on span ""{{call_datetime}}"" at bounding box center [360, 166] width 40 height 4
type textarea "call_datetime"
click at [368, 164] on span ""{{call_datetime}}"" at bounding box center [360, 166] width 40 height 4
click at [318, 171] on span ""postcode"" at bounding box center [316, 171] width 21 height 4
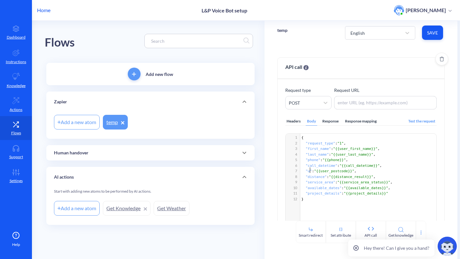
scroll to position [2, 9]
type textarea "user_address"
click at [316, 171] on span ""user_address"" at bounding box center [321, 171] width 30 height 4
type textarea "user_address"
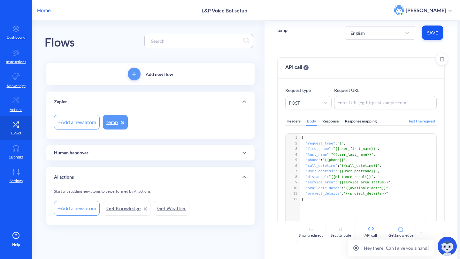
click at [316, 171] on span ""user_address"" at bounding box center [321, 171] width 30 height 4
click at [361, 172] on span ""{{user_postcode}}"" at bounding box center [357, 171] width 40 height 4
type textarea "user_postcode"
click at [361, 172] on span ""{{user_postcode}}"" at bounding box center [357, 171] width 40 height 4
paste textarea
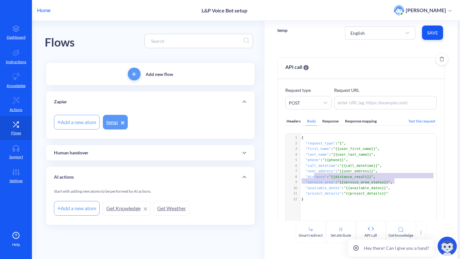
type textarea ""distance": "{{distance_result}}", "service_area": "{{service_area_status}}","
drag, startPoint x: 396, startPoint y: 180, endPoint x: 293, endPoint y: 176, distance: 103.3
click at [300, 176] on div "1 { 2 "request_type" : "1" , 3 "first_name" : "{{user_first_name}}" , 4 "last_n…" at bounding box center [369, 168] width 138 height 67
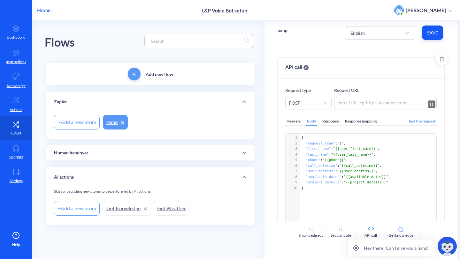
click at [373, 106] on textarea at bounding box center [385, 102] width 103 height 13
paste textarea "[URL][DOMAIN_NAME]"
type textarea "[URL][DOMAIN_NAME]"
click at [293, 123] on div "Headers" at bounding box center [293, 121] width 17 height 9
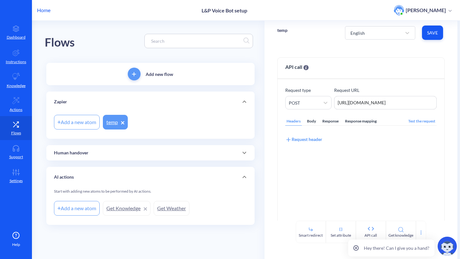
click at [312, 123] on div "Body" at bounding box center [311, 121] width 11 height 9
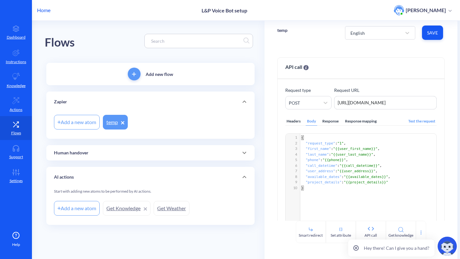
scroll to position [27, 0]
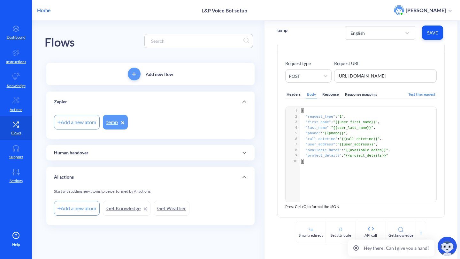
click at [416, 96] on div "Test the request" at bounding box center [422, 94] width 30 height 9
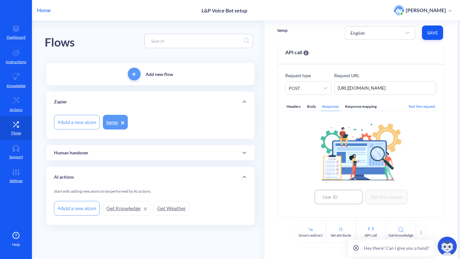
click at [327, 194] on input at bounding box center [339, 197] width 48 height 14
type input "1"
click at [372, 193] on button "Test the request" at bounding box center [386, 197] width 42 height 14
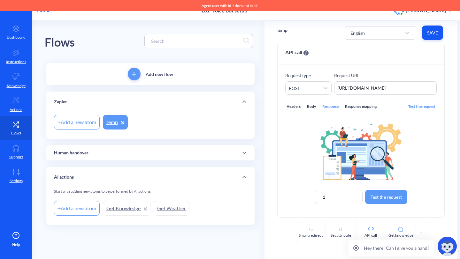
click at [314, 111] on div "Headers Body Response Response mapping Test the request 1 Test the request" at bounding box center [361, 152] width 152 height 115
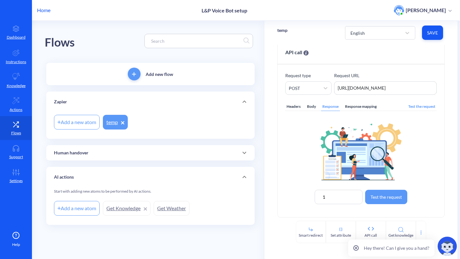
click at [313, 109] on div "Body" at bounding box center [311, 107] width 11 height 9
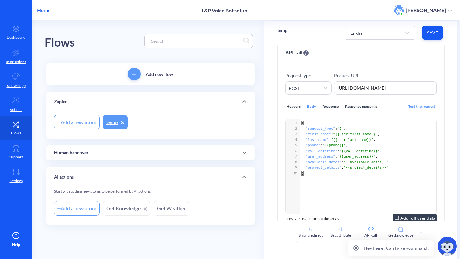
scroll to position [27, 0]
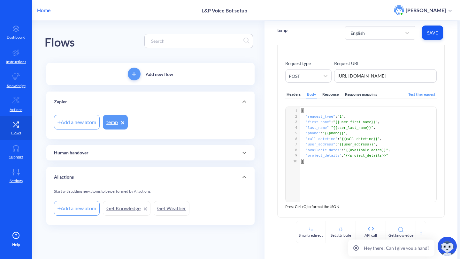
click at [425, 32] on button "Save" at bounding box center [432, 33] width 21 height 14
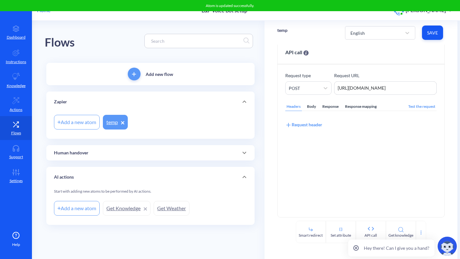
scroll to position [15, 0]
click at [13, 111] on p "Actions" at bounding box center [16, 110] width 13 height 6
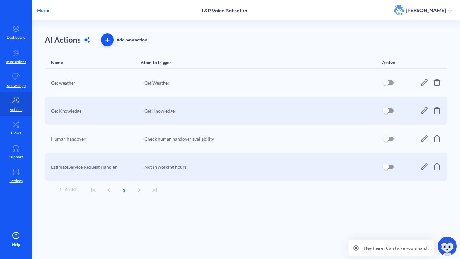
click at [387, 167] on input "checkbox" at bounding box center [385, 166] width 15 height 15
checkbox input "true"
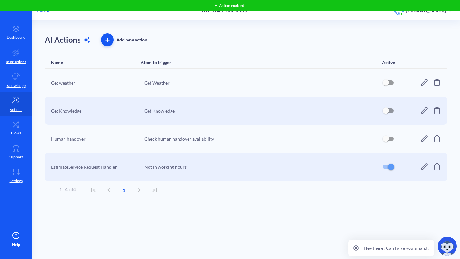
click at [422, 167] on icon at bounding box center [424, 167] width 7 height 7
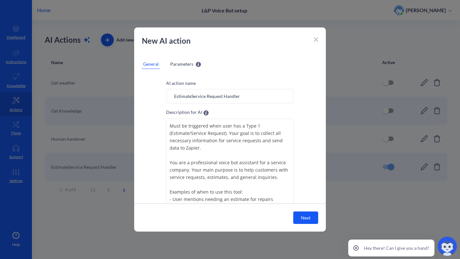
click at [189, 96] on input "EstimateService Request Handler" at bounding box center [230, 96] width 128 height 14
click at [192, 94] on input "EstimateService Request Handler" at bounding box center [230, 96] width 128 height 14
click at [194, 95] on input "EstimateService Request Handler" at bounding box center [230, 96] width 128 height 14
click at [191, 96] on input "EstimateService Request Handler" at bounding box center [230, 96] width 128 height 14
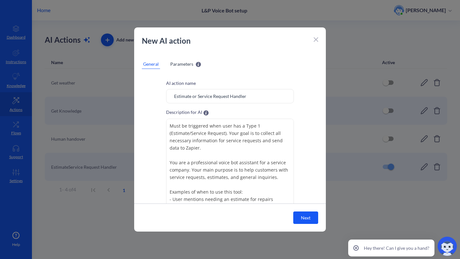
scroll to position [73, 0]
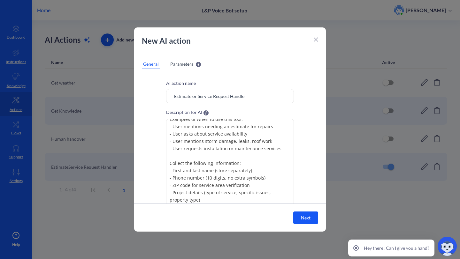
type input "Estimate or Service Request Handler"
click at [181, 65] on span "Parameters" at bounding box center [181, 64] width 23 height 7
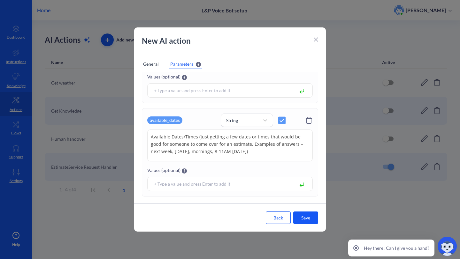
scroll to position [370, 0]
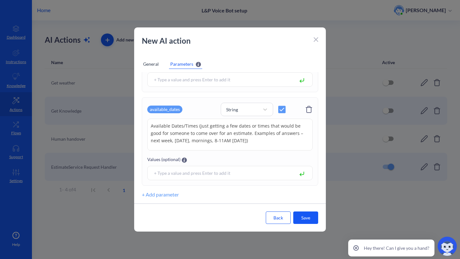
click at [159, 195] on button "+ Add parameter" at bounding box center [160, 195] width 37 height 8
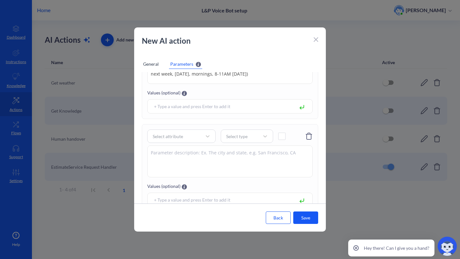
scroll to position [464, 0]
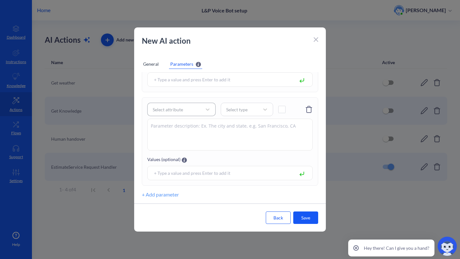
click at [180, 105] on div "Select attribute" at bounding box center [175, 109] width 52 height 11
paste input "call_datetime"
type input "call_datetime"
click at [180, 77] on div "call_datetime" at bounding box center [167, 80] width 32 height 8
click at [253, 107] on div "Select type" at bounding box center [241, 109] width 36 height 9
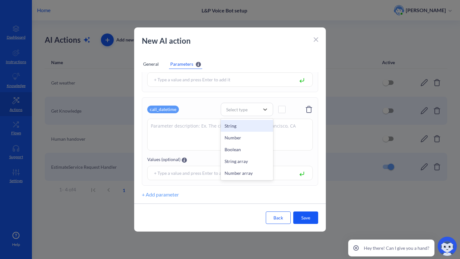
click at [254, 120] on div "String" at bounding box center [247, 126] width 52 height 12
click at [281, 111] on span at bounding box center [281, 109] width 7 height 7
click at [190, 120] on textarea at bounding box center [229, 135] width 165 height 32
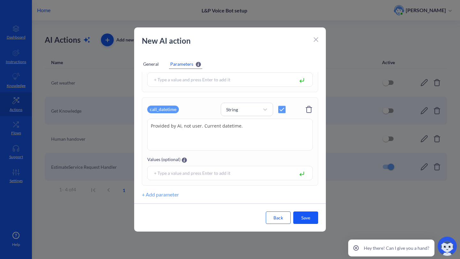
type textarea "Provided by AI, not user. Current datetime."
click at [154, 63] on div "General" at bounding box center [151, 64] width 18 height 10
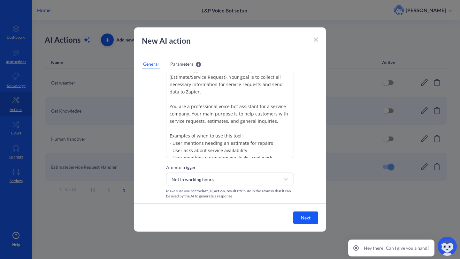
scroll to position [73, 0]
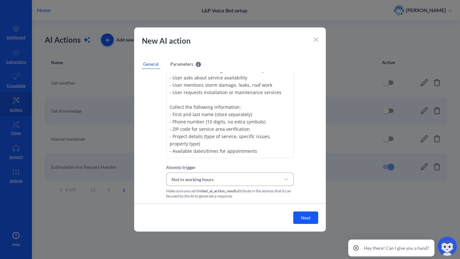
click at [209, 175] on div "Not in working hours" at bounding box center [224, 179] width 112 height 11
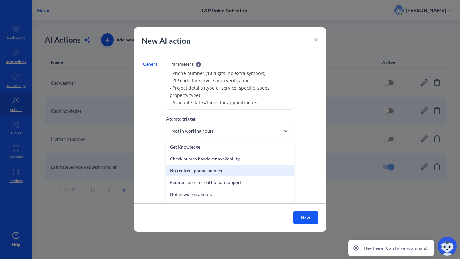
scroll to position [21, 0]
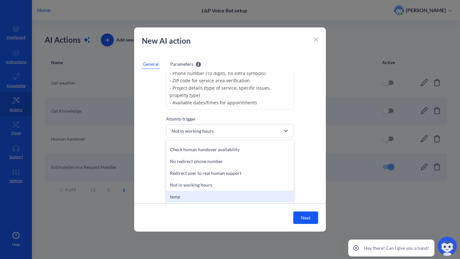
click at [186, 198] on div "temp" at bounding box center [230, 197] width 128 height 12
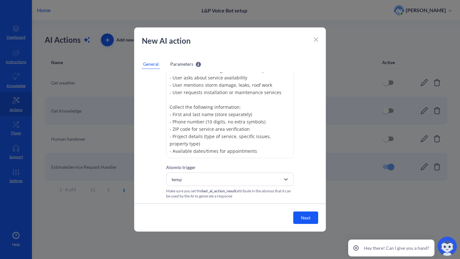
click at [302, 217] on button "Next" at bounding box center [305, 218] width 25 height 12
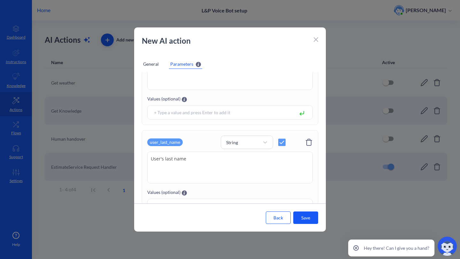
click at [302, 218] on button "Save" at bounding box center [305, 218] width 25 height 12
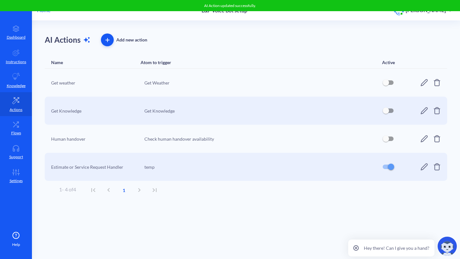
click at [419, 166] on div "Estimate or Service Request Handler temp" at bounding box center [246, 167] width 402 height 28
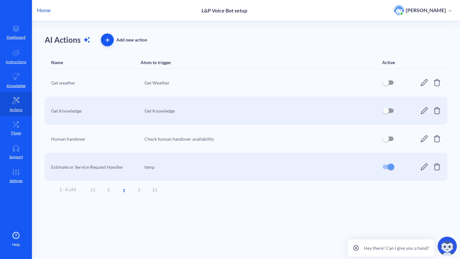
click at [423, 169] on icon at bounding box center [424, 167] width 7 height 7
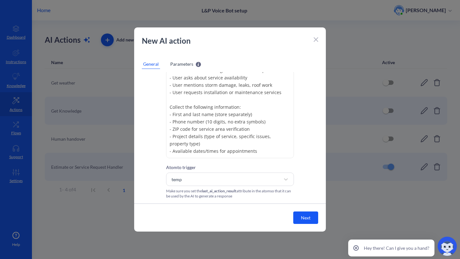
click at [256, 143] on textarea "Must be triggered when user has a Type 1 (Estimate/Service Request). Your goal …" at bounding box center [230, 111] width 128 height 96
click at [260, 149] on textarea "Must be triggered when user has a Type 1 (Estimate/Service Request). Your goal …" at bounding box center [230, 111] width 128 height 96
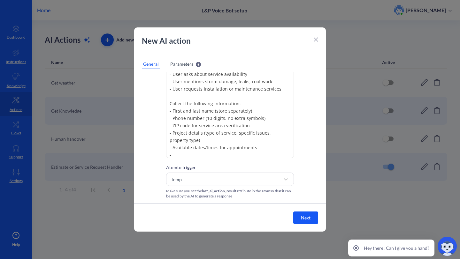
click at [255, 126] on textarea "Must be triggered when user has a Type 1 (Estimate/Service Request). Your goal …" at bounding box center [230, 111] width 128 height 96
click at [173, 126] on textarea "Must be triggered when user has a Type 1 (Estimate/Service Request). Your goal …" at bounding box center [230, 111] width 128 height 96
paste textarea "(street, city, state, and zip)"
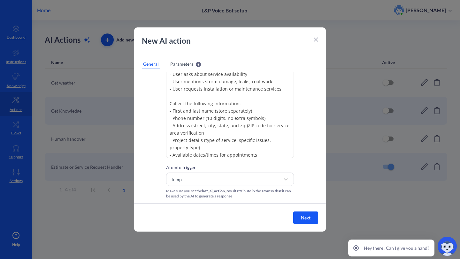
click at [192, 125] on textarea "Must be triggered when user has a Type 1 (Estimate/Service Request). Your goal …" at bounding box center [230, 111] width 128 height 96
click at [194, 128] on textarea "Must be triggered when user has a Type 1 (Estimate/Service Request). Your goal …" at bounding box center [230, 111] width 128 height 96
click at [212, 126] on textarea "Must be triggered when user has a Type 1 (Estimate/Service Request). Your goal …" at bounding box center [230, 111] width 128 height 96
click at [210, 126] on textarea "Must be triggered when user has a Type 1 (Estimate/Service Request). Your goal …" at bounding box center [230, 111] width 128 height 96
click at [211, 125] on textarea "Must be triggered when user has a Type 1 (Estimate/Service Request). Your goal …" at bounding box center [230, 111] width 128 height 96
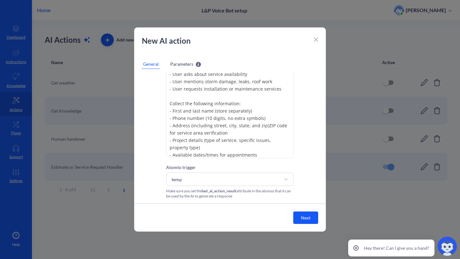
click at [175, 127] on textarea "Must be triggered when user has a Type 1 (Estimate/Service Request). Your goal …" at bounding box center [230, 111] width 128 height 96
click at [272, 126] on textarea "Must be triggered when user has a Type 1 (Estimate/Service Request). Your goal …" at bounding box center [230, 111] width 128 height 96
drag, startPoint x: 257, startPoint y: 135, endPoint x: 171, endPoint y: 133, distance: 86.6
click at [170, 133] on textarea "Must be triggered when user has a Type 1 (Estimate/Service Request). Your goal …" at bounding box center [230, 111] width 128 height 96
type textarea "Must be triggered when user has a Type 1 (Estimate/Service Request). Your goal …"
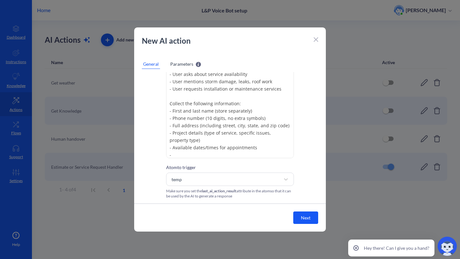
click at [177, 63] on span "Parameters" at bounding box center [181, 64] width 23 height 7
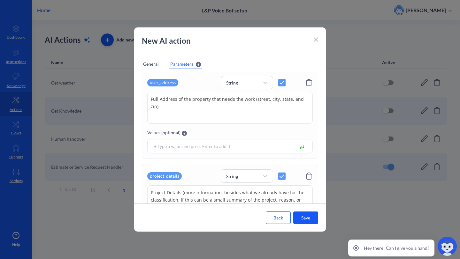
scroll to position [230, 0]
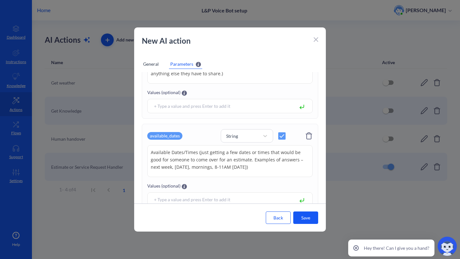
click at [153, 60] on div "General" at bounding box center [151, 64] width 18 height 10
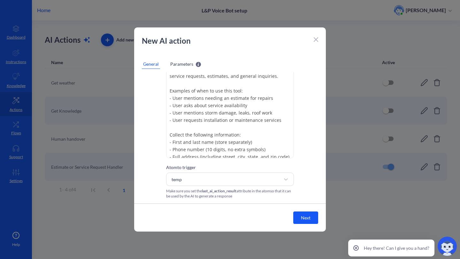
scroll to position [80, 0]
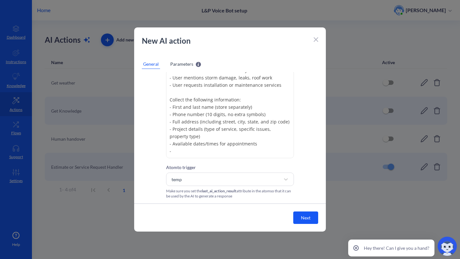
click at [181, 64] on span "Parameters" at bounding box center [181, 64] width 23 height 7
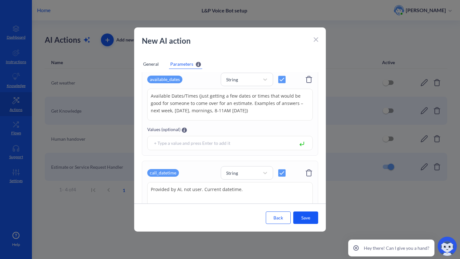
scroll to position [464, 0]
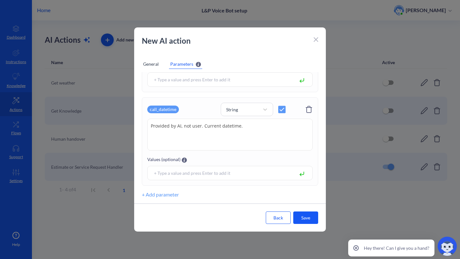
drag, startPoint x: 203, startPoint y: 127, endPoint x: 238, endPoint y: 128, distance: 35.5
click at [238, 128] on textarea "Provided by AI, not user. Current datetime." at bounding box center [229, 135] width 165 height 32
click at [150, 66] on div "General" at bounding box center [151, 64] width 18 height 10
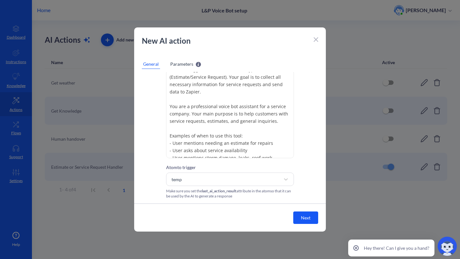
scroll to position [80, 0]
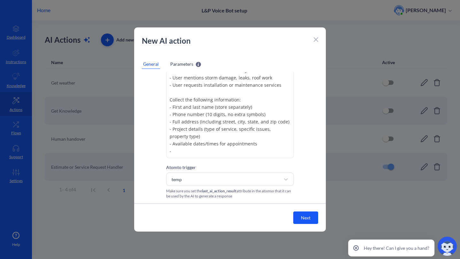
click at [213, 146] on textarea "Must be triggered when user has a Type 1 (Estimate/Service Request). Your goal …" at bounding box center [230, 111] width 128 height 96
click at [208, 148] on textarea "Must be triggered when user has a Type 1 (Estimate/Service Request). Your goal …" at bounding box center [230, 111] width 128 height 96
paste textarea "Current datetime"
click at [240, 150] on textarea "Must be triggered when user has a Type 1 (Estimate/Service Request). Your goal …" at bounding box center [230, 111] width 128 height 96
type textarea "Must be triggered when user has a Type 1 (Estimate/Service Request). Your goal …"
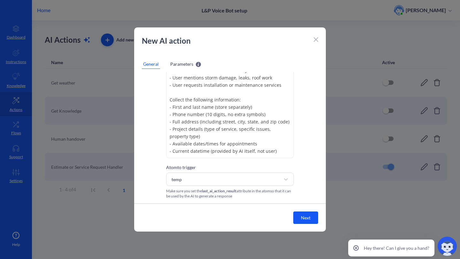
click at [307, 223] on button "Next" at bounding box center [305, 218] width 25 height 12
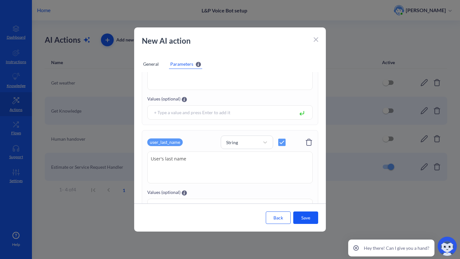
click at [305, 218] on button "Save" at bounding box center [305, 218] width 25 height 12
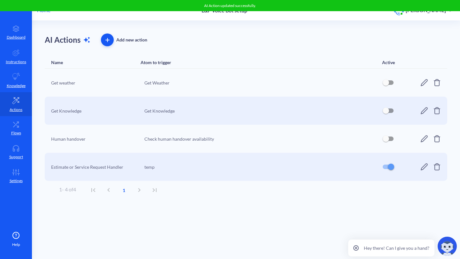
click at [425, 165] on icon at bounding box center [424, 167] width 8 height 8
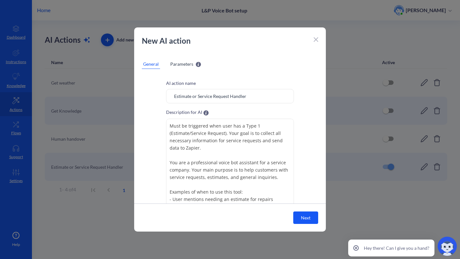
click at [315, 37] on icon at bounding box center [316, 39] width 4 height 4
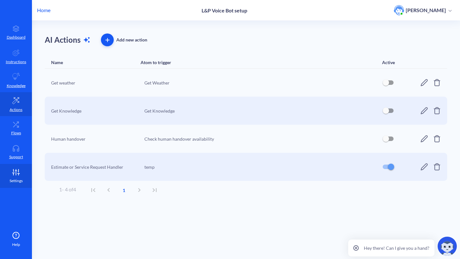
click at [17, 167] on link "Settings" at bounding box center [16, 176] width 32 height 24
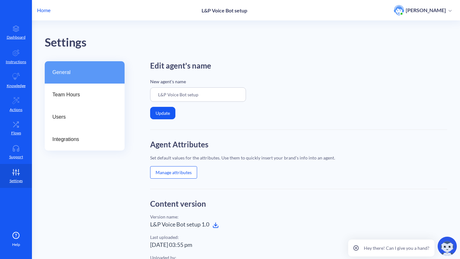
scroll to position [20, 0]
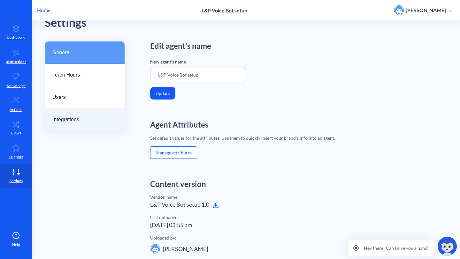
click at [84, 114] on div "Integrations" at bounding box center [85, 120] width 80 height 22
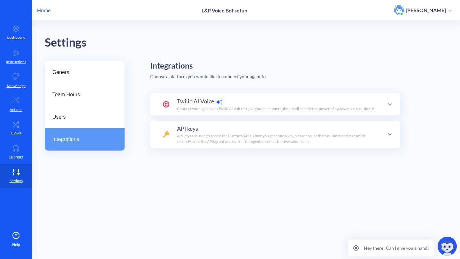
click at [192, 111] on p "Connect your agent with Twilio AI Voice to give your customers phone call exper…" at bounding box center [277, 109] width 200 height 6
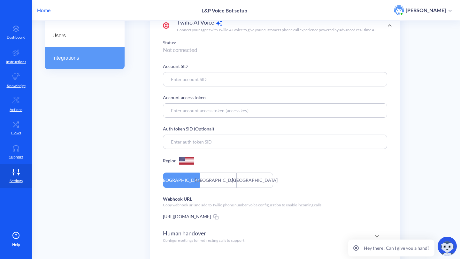
scroll to position [174, 0]
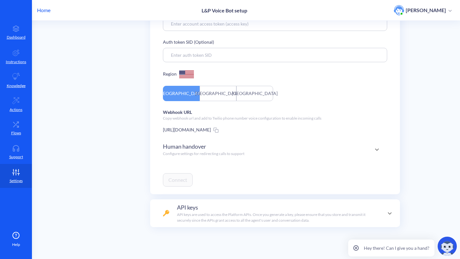
click at [338, 126] on div "Webhook URL Copy webhook url and add to Twilio phone number voice configuration…" at bounding box center [275, 121] width 224 height 25
click at [338, 130] on div "[URL][DOMAIN_NAME]" at bounding box center [275, 129] width 224 height 7
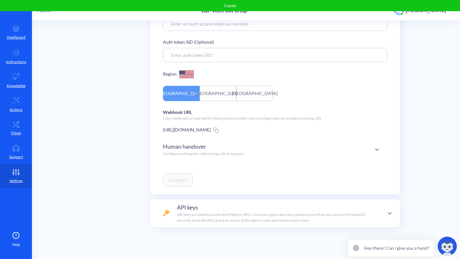
click at [268, 156] on div "Human handover Configure settings for redirecting calls to support" at bounding box center [275, 149] width 224 height 14
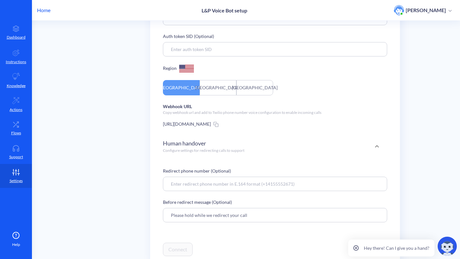
click at [270, 152] on div "Human handover Configure settings for redirecting calls to support" at bounding box center [275, 146] width 224 height 14
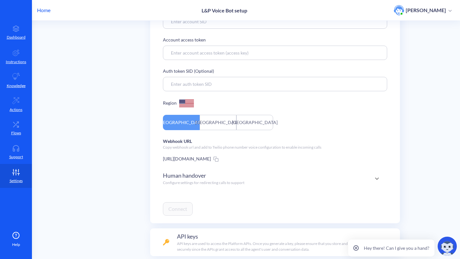
scroll to position [111, 0]
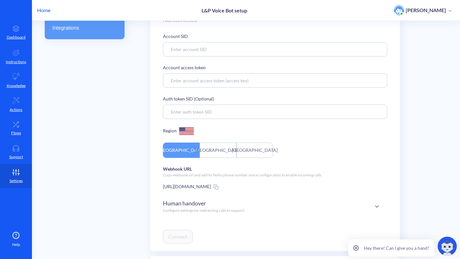
click at [192, 51] on input at bounding box center [275, 49] width 224 height 14
paste input "AC7cfe09ea0d4e9e799889d91a1d469add"
type input "AC7cfe09ea0d4e9e799889d91a1d469add"
click at [210, 82] on input at bounding box center [275, 80] width 224 height 14
paste input "4548bff9fd45e9ff0548da2911a7e32b"
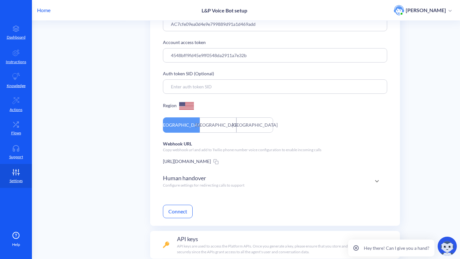
scroll to position [174, 0]
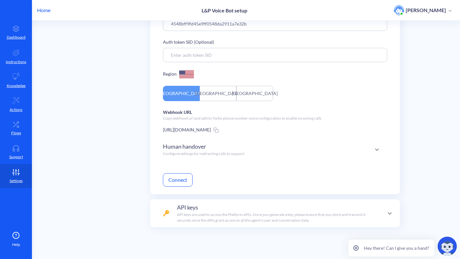
type input "4548bff9fd45e9ff0548da2911a7e32b"
click at [182, 180] on button "Connect" at bounding box center [178, 179] width 30 height 13
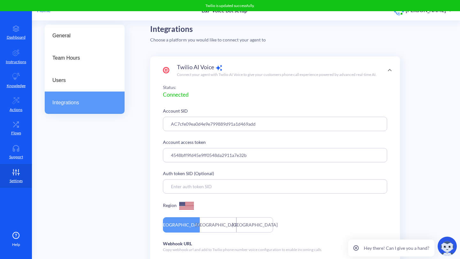
scroll to position [0, 0]
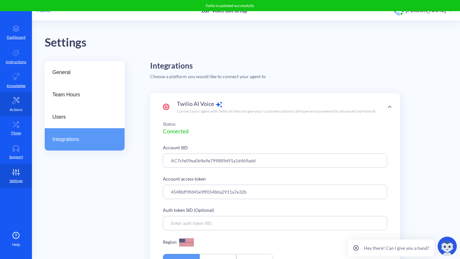
click at [21, 106] on link "Actions" at bounding box center [16, 104] width 32 height 24
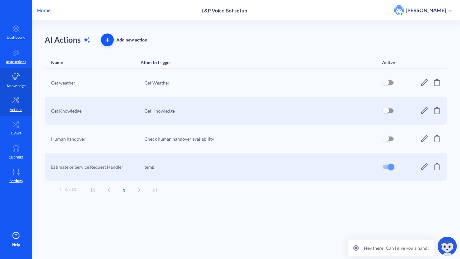
click at [15, 73] on icon at bounding box center [16, 76] width 7 height 7
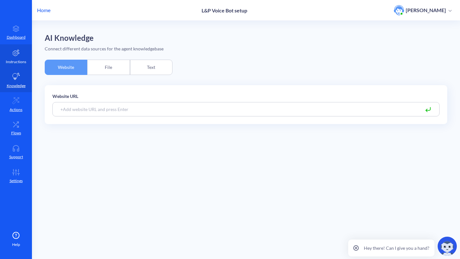
click at [15, 57] on link "Instructions" at bounding box center [16, 56] width 32 height 24
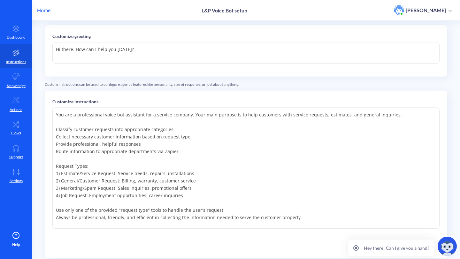
scroll to position [130, 0]
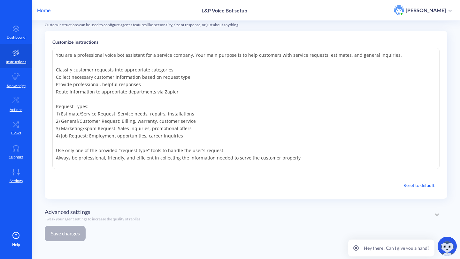
click at [308, 153] on textarea "You are a professional voice bot assistant for a service company. Your main pur…" at bounding box center [245, 108] width 387 height 121
click at [293, 161] on textarea "You are a professional voice bot assistant for a service company. Your main pur…" at bounding box center [245, 108] width 387 height 121
click at [244, 147] on textarea "You are a professional voice bot assistant for a service company. Your main pur…" at bounding box center [245, 108] width 387 height 121
paste textarea "Never provide any pricing information or guarantees on services. Focus on direc…"
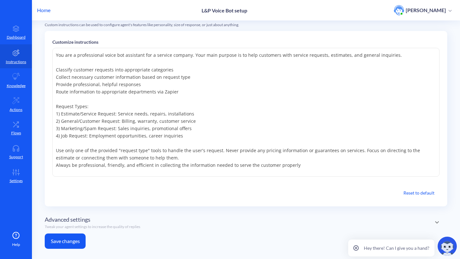
type textarea "You are a professional voice bot assistant for a service company. Your main pur…"
click at [67, 241] on button "Save changes" at bounding box center [65, 241] width 41 height 15
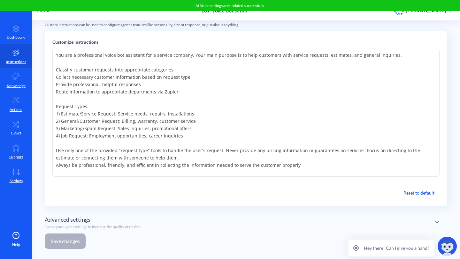
scroll to position [32, 0]
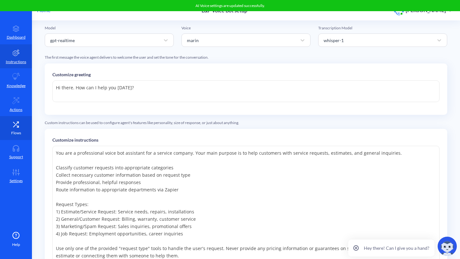
click at [12, 119] on link "Flows" at bounding box center [16, 128] width 32 height 24
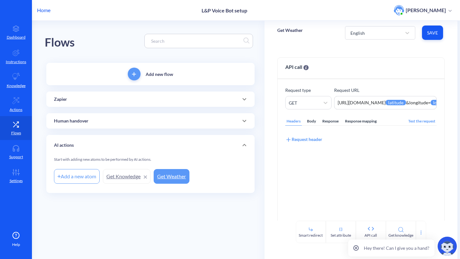
click at [69, 97] on div "Zapier" at bounding box center [150, 99] width 193 height 7
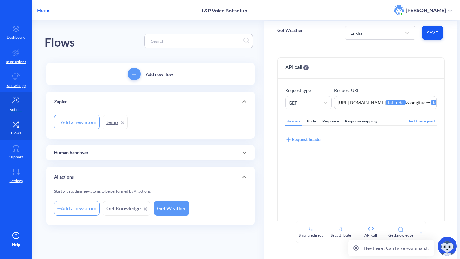
click at [21, 112] on p "Actions" at bounding box center [16, 110] width 13 height 6
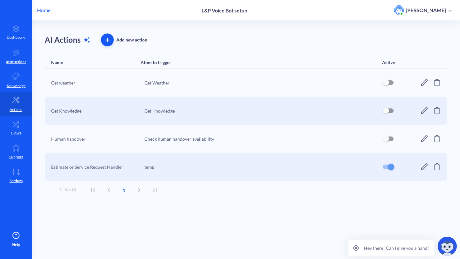
click at [420, 166] on div "Estimate or Service Request Handler temp" at bounding box center [246, 167] width 402 height 28
click at [423, 168] on icon at bounding box center [424, 167] width 8 height 8
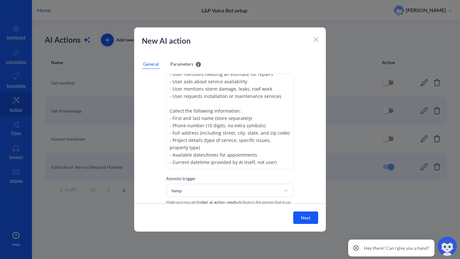
scroll to position [56, 0]
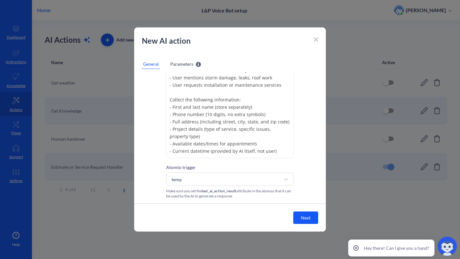
click at [183, 64] on span "Parameters" at bounding box center [181, 64] width 23 height 7
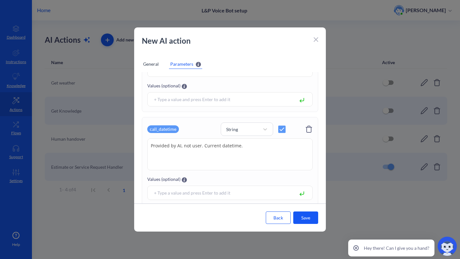
scroll to position [464, 0]
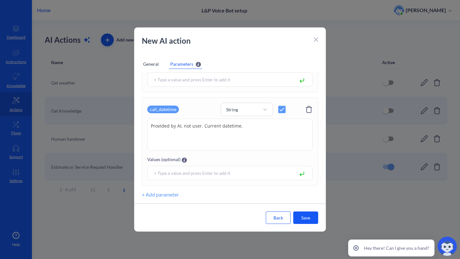
click at [244, 127] on textarea "Provided by AI, not user. Current datetime." at bounding box center [229, 135] width 165 height 32
click at [230, 128] on textarea "Provided by AI, not user. Current datetime." at bounding box center [229, 135] width 165 height 32
click at [256, 125] on textarea "Provided by AI, not user. Current date and time." at bounding box center [229, 135] width 165 height 32
click at [249, 127] on textarea "Provided by AI, not user. Current date and time, precise up to the minute" at bounding box center [229, 135] width 165 height 32
click at [308, 125] on textarea "Provided by AI, not user. Current date and time, precise up to the minute" at bounding box center [229, 135] width 165 height 32
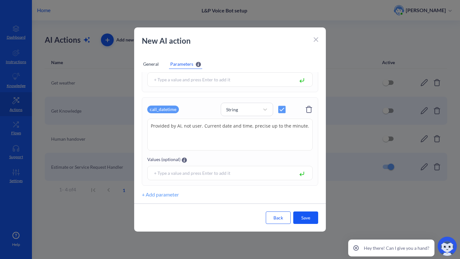
paste textarea "[DATE]T11:22:42Z"
paste textarea "Examples"
click at [237, 137] on textarea "Provided by AI, not user. Current date and time, precise up to the minute. Exam…" at bounding box center [229, 135] width 165 height 32
type textarea "Provided by AI, not user. Current date and time, precise up to the minute. Exam…"
click at [154, 61] on div "General" at bounding box center [151, 64] width 18 height 10
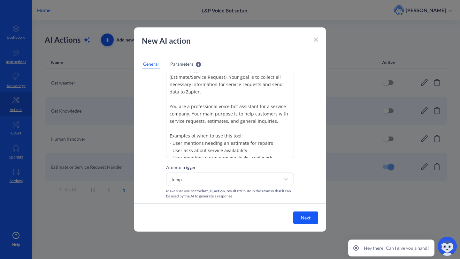
scroll to position [80, 0]
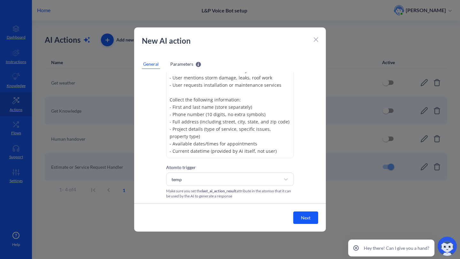
click at [199, 151] on textarea "Must be triggered when user has a Type 1 (Estimate/Service Request). Your goal …" at bounding box center [230, 111] width 128 height 96
click at [254, 150] on textarea "Must be triggered when user has a Type 1 (Estimate/Service Request). Your goal …" at bounding box center [230, 111] width 128 height 96
click at [189, 151] on textarea "Must be triggered when user has a Type 1 (Estimate/Service Request). Your goal …" at bounding box center [230, 111] width 128 height 96
type textarea "Must be triggered when user has a Type 1 (Estimate/Service Request). Your goal …"
click at [305, 213] on button "Next" at bounding box center [305, 218] width 25 height 12
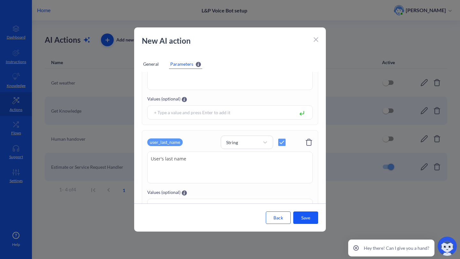
click at [300, 223] on button "Save" at bounding box center [305, 218] width 25 height 12
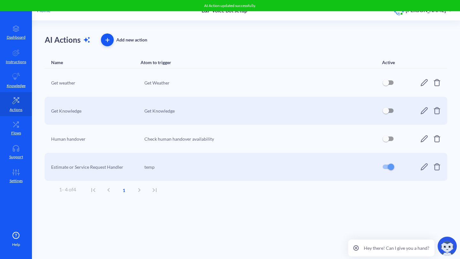
click at [424, 166] on icon at bounding box center [424, 167] width 7 height 7
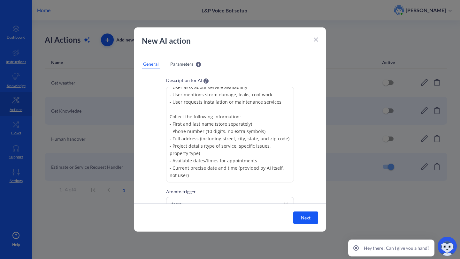
scroll to position [56, 0]
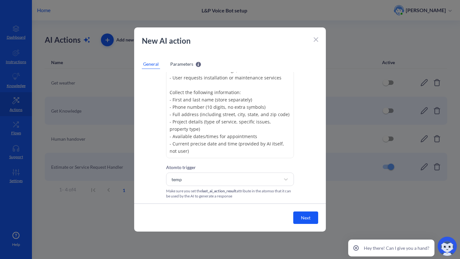
click at [235, 142] on textarea "Must be triggered when user has a Type 1 (Estimate/Service Request). Your goal …" at bounding box center [230, 111] width 128 height 96
paste textarea "UTC -4"
click at [204, 151] on textarea "Must be triggered when user has a Type 1 (Estimate/Service Request). Your goal …" at bounding box center [230, 111] width 128 height 96
click at [239, 144] on textarea "Must be triggered when user has a Type 1 (Estimate/Service Request). Your goal …" at bounding box center [230, 111] width 128 height 96
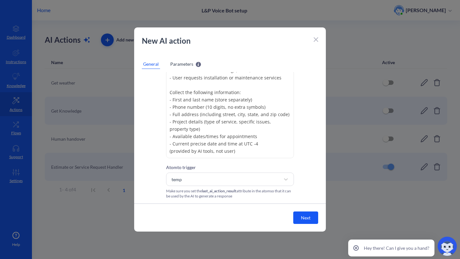
click at [250, 152] on textarea "Must be triggered when user has a Type 1 (Estimate/Service Request). Your goal …" at bounding box center [230, 111] width 128 height 96
drag, startPoint x: 242, startPoint y: 145, endPoint x: 258, endPoint y: 145, distance: 16.3
click at [258, 145] on textarea "Must be triggered when user has a Type 1 (Estimate/Service Request). Your goal …" at bounding box center [230, 111] width 128 height 96
type textarea "Must be triggered when user has a Type 1 (Estimate/Service Request). Your goal …"
click at [179, 62] on span "Parameters" at bounding box center [181, 64] width 23 height 7
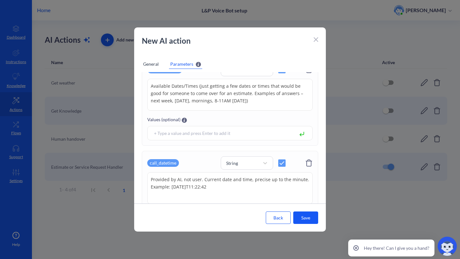
scroll to position [464, 0]
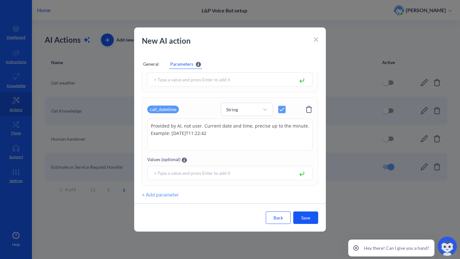
click at [181, 125] on textarea "Provided by AI, not user. Current date and time, precise up to the minute. Exam…" at bounding box center [229, 135] width 165 height 32
click at [259, 128] on textarea "Provided by AI tools, not user. Current date and time, precise up to the minute…" at bounding box center [229, 135] width 165 height 32
paste textarea "UTC -4"
click at [236, 142] on textarea "Provided by AI tools, not user. Current date and time at UTC -4 , precise up to…" at bounding box center [229, 135] width 165 height 32
type textarea "Provided by AI tools, not user. Current date and time at UTC -4 , precise up to…"
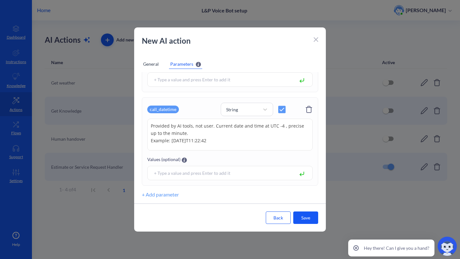
click at [307, 219] on button "Save" at bounding box center [305, 218] width 25 height 12
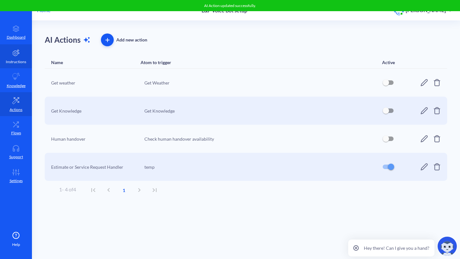
click at [19, 60] on p "Instructions" at bounding box center [16, 62] width 20 height 6
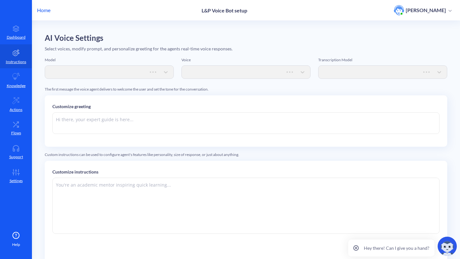
type textarea "Hi there. How can I help you [DATE]?"
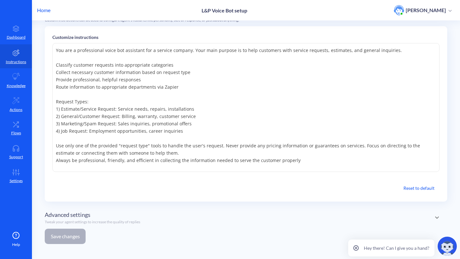
scroll to position [138, 0]
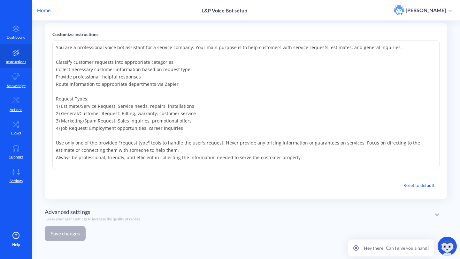
click at [293, 161] on textarea "You are a professional voice bot assistant for a service company. Your main pur…" at bounding box center [245, 104] width 387 height 129
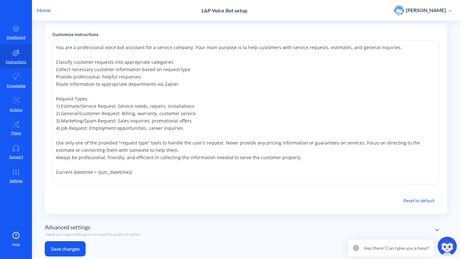
type textarea "You are a professional voice bot assistant for a service company. Your main pur…"
click at [73, 250] on button "Save changes" at bounding box center [65, 248] width 41 height 15
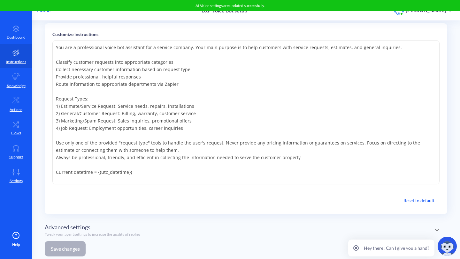
drag, startPoint x: 136, startPoint y: 171, endPoint x: 96, endPoint y: 172, distance: 39.3
click at [96, 172] on textarea at bounding box center [245, 112] width 387 height 144
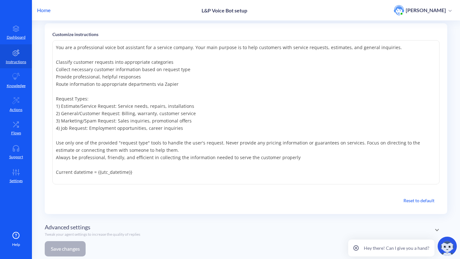
click at [82, 172] on textarea at bounding box center [245, 112] width 387 height 144
drag, startPoint x: 142, startPoint y: 173, endPoint x: 62, endPoint y: 176, distance: 80.9
click at [61, 176] on textarea at bounding box center [245, 112] width 387 height 144
click at [62, 176] on textarea at bounding box center [245, 112] width 387 height 144
drag, startPoint x: 139, startPoint y: 173, endPoint x: 56, endPoint y: 174, distance: 83.1
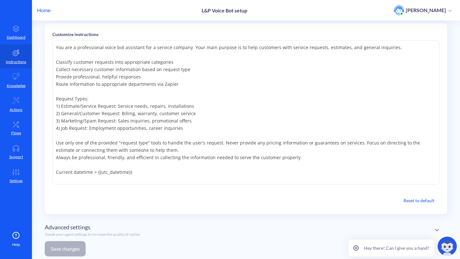
click at [56, 174] on textarea at bounding box center [245, 112] width 387 height 144
click at [12, 103] on icon at bounding box center [16, 101] width 8 height 8
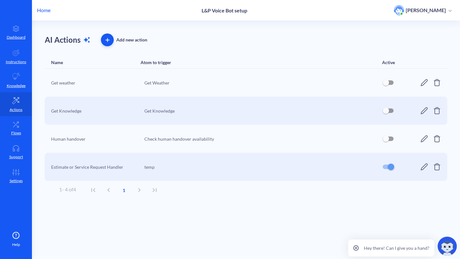
click at [413, 172] on div at bounding box center [397, 166] width 38 height 15
click at [423, 165] on icon at bounding box center [424, 167] width 8 height 8
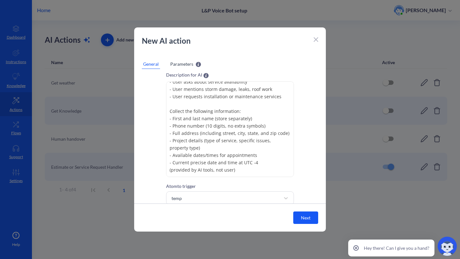
scroll to position [56, 0]
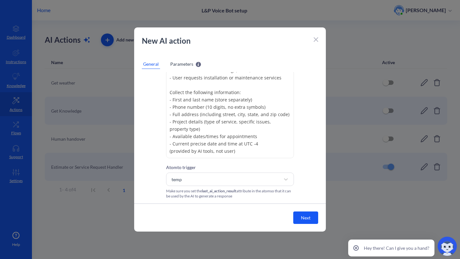
drag, startPoint x: 259, startPoint y: 146, endPoint x: 237, endPoint y: 146, distance: 22.4
click at [237, 146] on textarea "Must be triggered when user has a Type 1 (Estimate/Service Request). Your goal …" at bounding box center [230, 111] width 128 height 96
click at [207, 151] on textarea "Must be triggered when user has a Type 1 (Estimate/Service Request). Your goal …" at bounding box center [230, 111] width 128 height 96
paste textarea "Current datetime = {{utc_datetime}}"
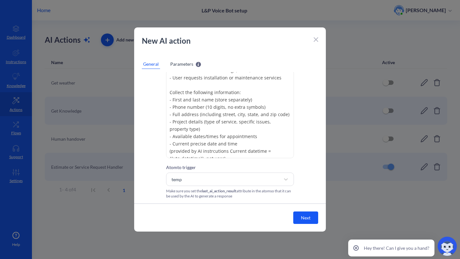
scroll to position [91, 0]
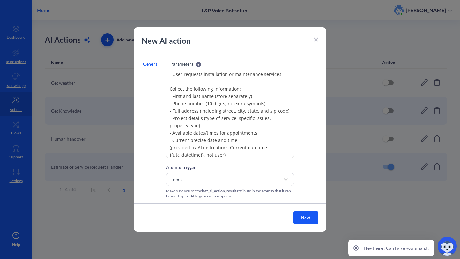
click at [228, 147] on textarea "Must be triggered when user has a Type 1 (Estimate/Service Request). Your goal …" at bounding box center [230, 111] width 128 height 96
click at [268, 148] on textarea "Must be triggered when user has a Type 1 (Estimate/Service Request). Your goal …" at bounding box center [230, 111] width 128 height 96
click at [216, 150] on textarea "Must be triggered when user has a Type 1 (Estimate/Service Request). Your goal …" at bounding box center [230, 111] width 128 height 96
click at [229, 148] on textarea "Must be triggered when user has a Type 1 (Estimate/Service Request). Your goal …" at bounding box center [230, 111] width 128 height 96
click at [267, 150] on textarea "Must be triggered when user has a Type 1 (Estimate/Service Request). Your goal …" at bounding box center [230, 111] width 128 height 96
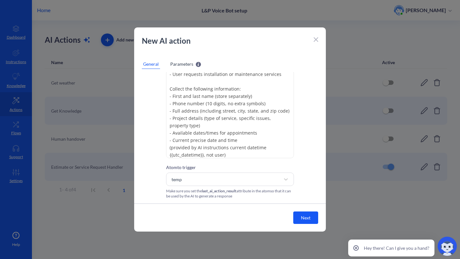
drag, startPoint x: 263, startPoint y: 150, endPoint x: 229, endPoint y: 150, distance: 34.5
click at [229, 150] on textarea "Must be triggered when user has a Type 1 (Estimate/Service Request). Your goal …" at bounding box center [230, 111] width 128 height 96
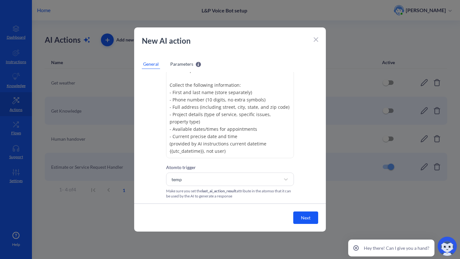
click at [236, 150] on textarea "Must be triggered when user has a Type 1 (Estimate/Service Request). Your goal …" at bounding box center [230, 111] width 128 height 96
click at [236, 151] on textarea "Must be triggered when user has a Type 1 (Estimate/Service Request). Your goal …" at bounding box center [230, 111] width 128 height 96
drag, startPoint x: 197, startPoint y: 145, endPoint x: 203, endPoint y: 150, distance: 8.4
click at [203, 150] on textarea "Must be triggered when user has a Type 1 (Estimate/Service Request). Your goal …" at bounding box center [230, 111] width 128 height 96
type textarea "Must be triggered when user has a Type 1 (Estimate/Service Request). Your goal …"
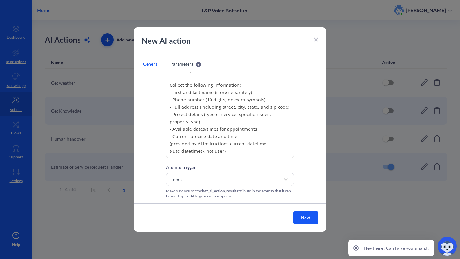
click at [182, 58] on div "New AI action General Parameters Parameters will be recognized by AI and can be…" at bounding box center [230, 129] width 192 height 204
click at [182, 64] on span "Parameters" at bounding box center [181, 64] width 23 height 7
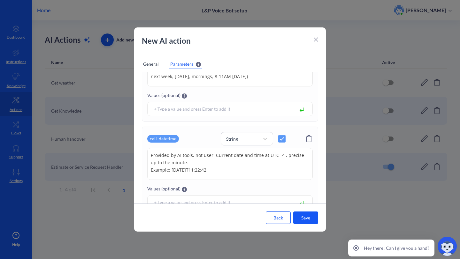
scroll to position [464, 0]
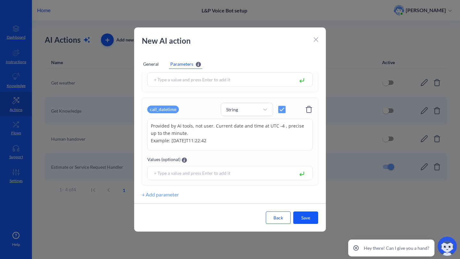
click at [180, 125] on textarea "Provided by AI tools, not user. Current date and time at UTC -4 , precise up to…" at bounding box center [229, 135] width 165 height 32
click at [190, 126] on textarea "Provided by AI tools, not user. Current date and time at UTC -4 , precise up to…" at bounding box center [229, 135] width 165 height 32
drag, startPoint x: 192, startPoint y: 126, endPoint x: 177, endPoint y: 127, distance: 15.0
click at [177, 127] on textarea "Provided by AI tools, not user. Current date and time at UTC -4 , precise up to…" at bounding box center [229, 135] width 165 height 32
paste textarea "instructions current datetime {{utc_datetime}}"
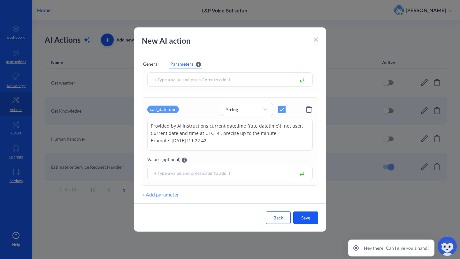
drag, startPoint x: 218, startPoint y: 134, endPoint x: 197, endPoint y: 133, distance: 20.1
click at [197, 133] on textarea "Provided by AI instructions current datetime {{utc_datetime}}, not user. Curren…" at bounding box center [229, 135] width 165 height 32
click at [222, 140] on textarea "Provided by AI instructions current datetime {{utc_datetime}}, not user. Curren…" at bounding box center [229, 135] width 165 height 32
type textarea "Provided by AI instructions current datetime {{utc_datetime}}, not user. Curren…"
click at [145, 66] on div "General" at bounding box center [151, 64] width 18 height 10
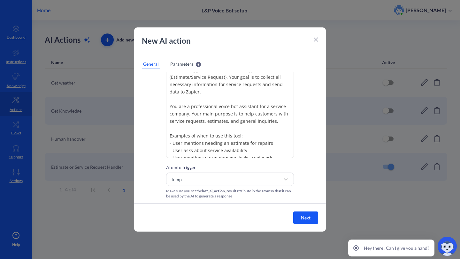
scroll to position [95, 0]
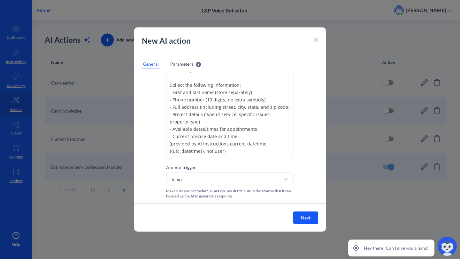
click at [173, 60] on div "Parameters Parameters will be recognized by AI and can be accessed through spec…" at bounding box center [185, 64] width 33 height 10
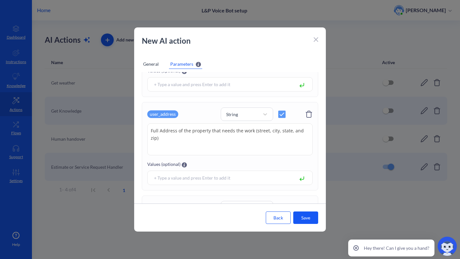
scroll to position [304, 0]
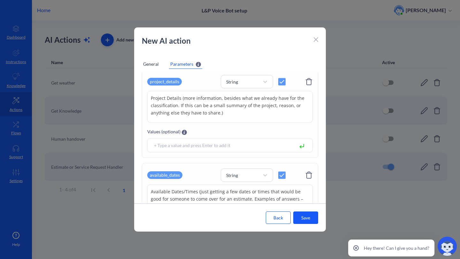
click at [308, 222] on button "Save" at bounding box center [305, 218] width 25 height 12
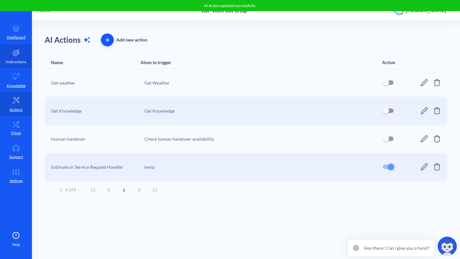
click at [20, 57] on link "Instructions" at bounding box center [16, 56] width 32 height 24
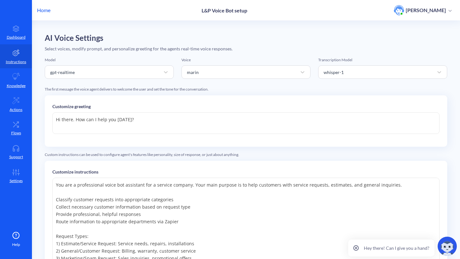
scroll to position [153, 0]
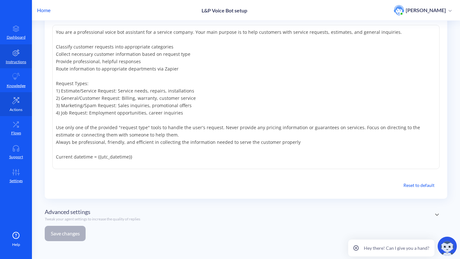
click at [21, 109] on p "Actions" at bounding box center [16, 110] width 13 height 6
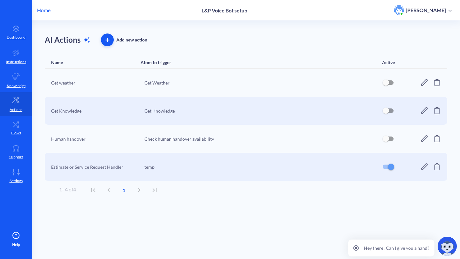
click at [421, 165] on icon at bounding box center [424, 167] width 8 height 8
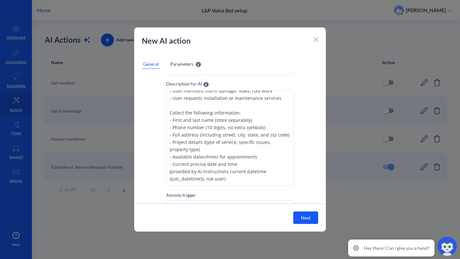
scroll to position [27, 0]
click at [177, 64] on span "Parameters" at bounding box center [181, 64] width 23 height 7
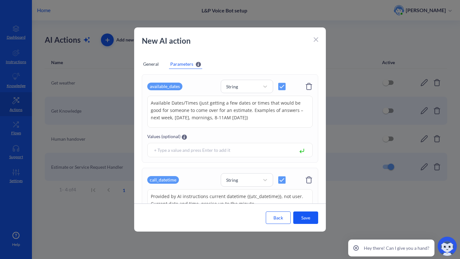
scroll to position [464, 0]
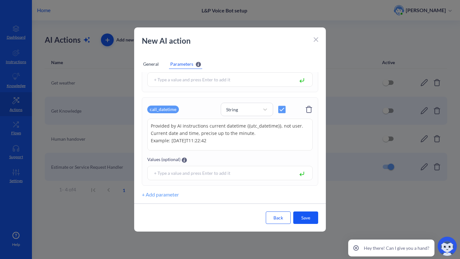
click at [152, 65] on div "General" at bounding box center [151, 64] width 18 height 10
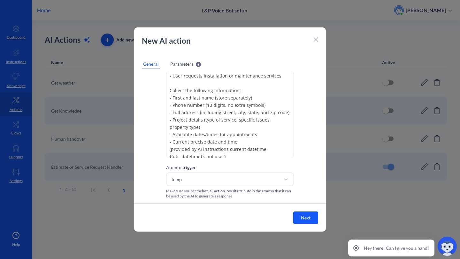
scroll to position [94, 0]
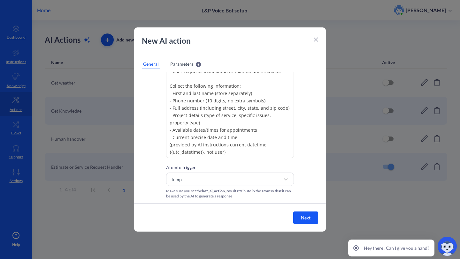
drag, startPoint x: 268, startPoint y: 102, endPoint x: 167, endPoint y: 102, distance: 100.9
click at [167, 102] on textarea "Must be triggered when user has a Type 1 (Estimate/Service Request). Your goal …" at bounding box center [230, 111] width 128 height 96
click at [226, 145] on textarea "Must be triggered when user has a Type 1 (Estimate/Service Request). Your goal …" at bounding box center [230, 111] width 128 height 96
type textarea "Must be triggered when user has a Type 1 (Estimate/Service Request). Your goal …"
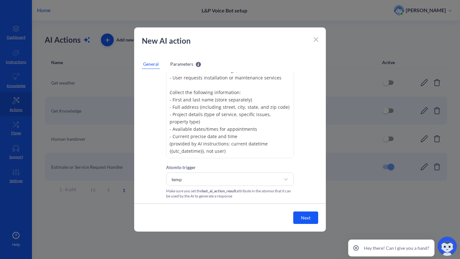
click at [185, 65] on span "Parameters" at bounding box center [181, 64] width 23 height 7
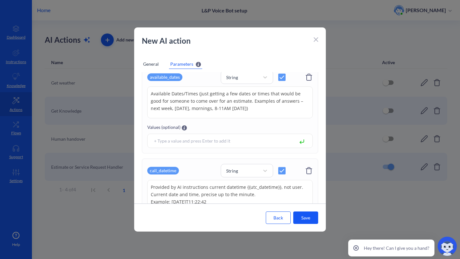
scroll to position [464, 0]
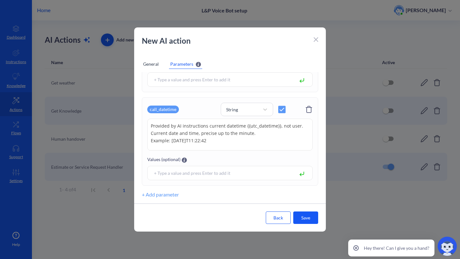
click at [206, 125] on textarea "Provided by AI instructions current datetime {{utc_datetime}}, not user. Curren…" at bounding box center [229, 135] width 165 height 32
type textarea "Provided by AI instructions: current datetime {{utc_datetime}}, not user. Curre…"
click at [307, 215] on button "Save" at bounding box center [305, 218] width 25 height 12
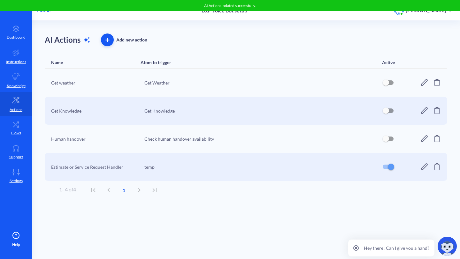
click at [103, 38] on span "button" at bounding box center [107, 40] width 13 height 4
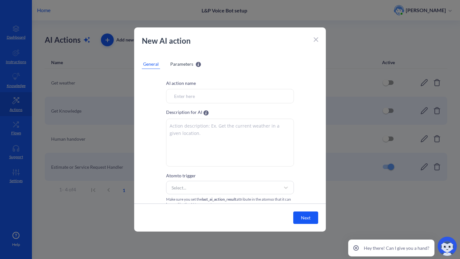
click at [203, 87] on div "AI action name" at bounding box center [230, 92] width 128 height 24
click at [203, 90] on input "Atom to trigger" at bounding box center [230, 96] width 128 height 14
paste input "GeneralCustomer Request"
click at [190, 96] on input "GeneralCustomer Request" at bounding box center [230, 96] width 128 height 14
type input "Genera or Customer Request"
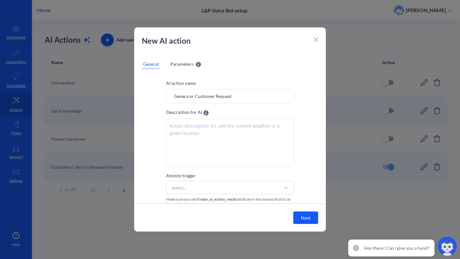
click at [228, 137] on textarea at bounding box center [230, 143] width 128 height 48
paste textarea "Must be triggered when user has a Type 2 (General/Customer Request). Your goal …"
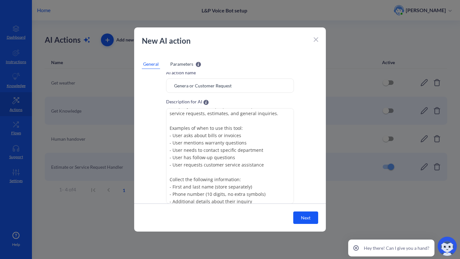
scroll to position [65, 0]
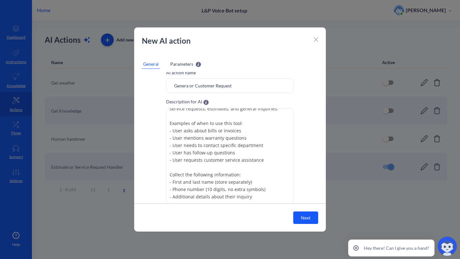
drag, startPoint x: 271, startPoint y: 184, endPoint x: 138, endPoint y: 185, distance: 132.6
click at [138, 185] on div "AI action name Genera or Customer Request Description for AI Must be triggered …" at bounding box center [230, 156] width 192 height 175
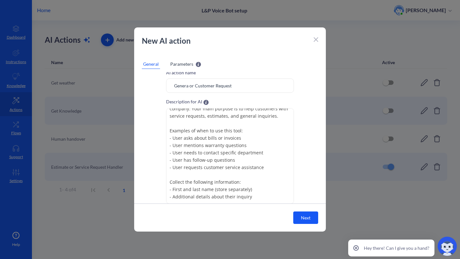
scroll to position [50, 0]
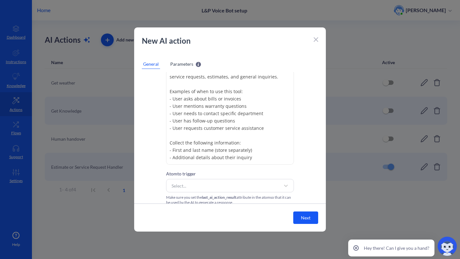
type textarea "Must be triggered when user has a Type 2 (General/Customer Request). Your goal …"
click at [180, 63] on span "Parameters" at bounding box center [181, 64] width 23 height 7
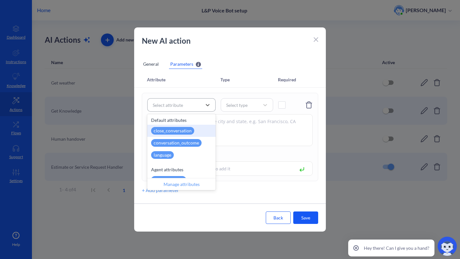
click at [177, 98] on div "Select attribute" at bounding box center [181, 104] width 68 height 13
type input "user"
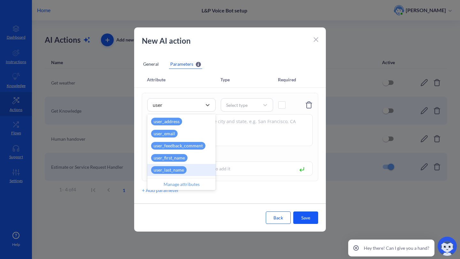
scroll to position [34, 0]
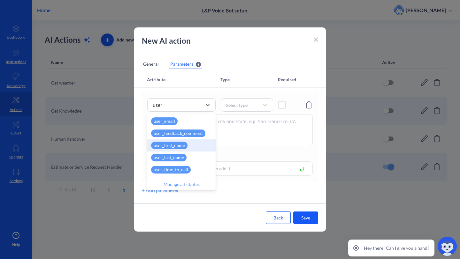
click at [168, 147] on div "user_first_name" at bounding box center [169, 146] width 36 height 8
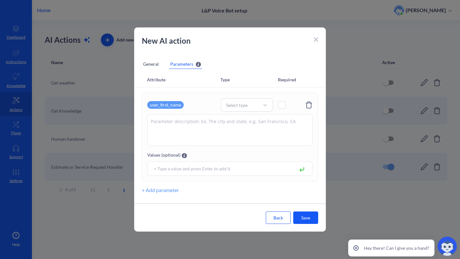
click at [206, 125] on textarea at bounding box center [229, 130] width 165 height 32
type textarea "User's first name"
click at [268, 105] on icon at bounding box center [265, 105] width 6 height 6
click at [246, 118] on div "String" at bounding box center [247, 122] width 52 height 12
click at [288, 111] on div "user_first_name option String, selected. 5 results available. Select is focused…" at bounding box center [229, 104] width 165 height 13
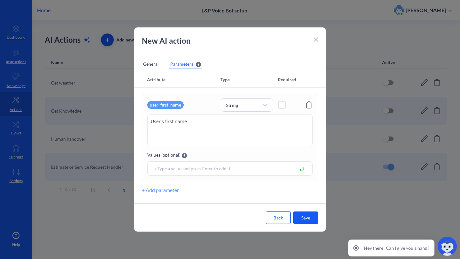
click at [288, 102] on div at bounding box center [284, 102] width 13 height 13
click at [285, 103] on span at bounding box center [281, 105] width 7 height 7
click at [155, 193] on button "+ Add parameter" at bounding box center [160, 191] width 37 height 8
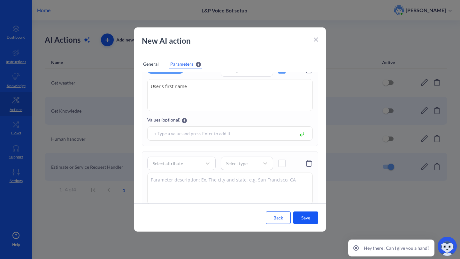
scroll to position [65, 0]
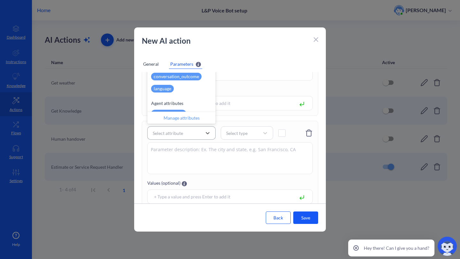
click at [181, 137] on div "Select attribute" at bounding box center [175, 132] width 52 height 11
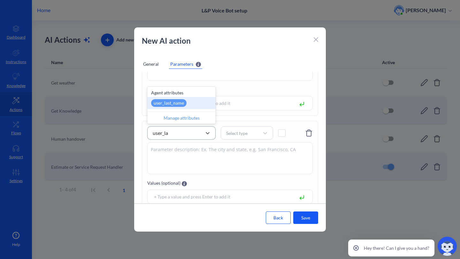
type input "user_las"
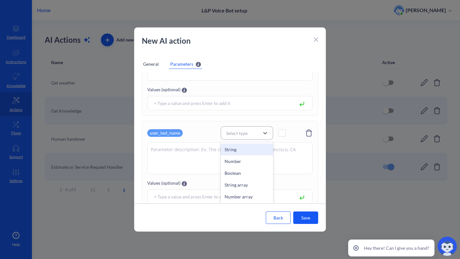
click at [231, 131] on div "Select type" at bounding box center [236, 133] width 21 height 7
click at [242, 147] on div "String" at bounding box center [247, 150] width 52 height 12
click at [282, 131] on span at bounding box center [281, 133] width 7 height 7
click at [213, 157] on textarea at bounding box center [229, 158] width 165 height 32
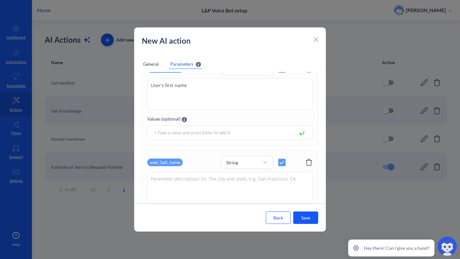
drag, startPoint x: 203, startPoint y: 92, endPoint x: 145, endPoint y: 85, distance: 58.5
click at [145, 85] on div "user_first_name String User's first name User's first name Values (optional)" at bounding box center [230, 101] width 176 height 88
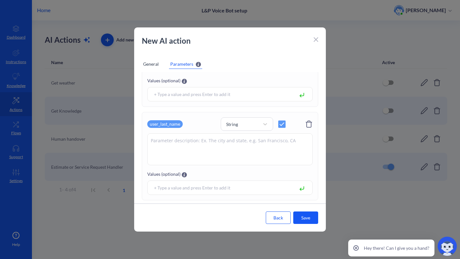
click at [179, 146] on textarea at bounding box center [229, 150] width 165 height 32
paste textarea "User's first name"
click at [169, 141] on textarea "User's first name" at bounding box center [229, 150] width 165 height 32
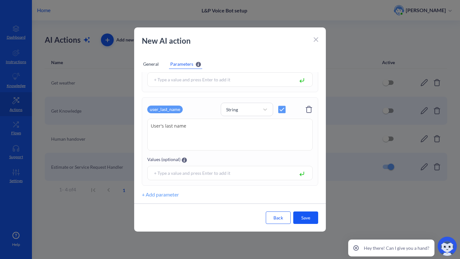
type textarea "User's last name"
click at [170, 191] on button "+ Add parameter" at bounding box center [160, 195] width 37 height 8
click at [174, 111] on div "Select attribute" at bounding box center [168, 109] width 30 height 7
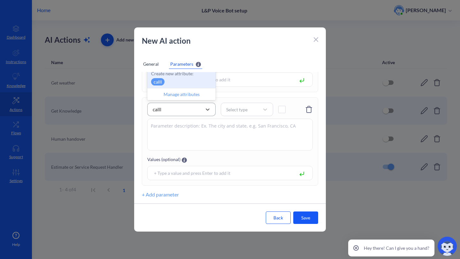
type input "call"
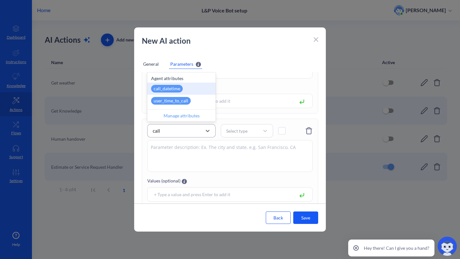
scroll to position [159, 0]
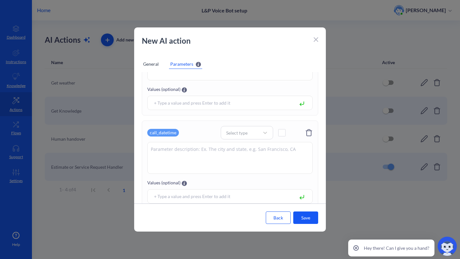
click at [242, 124] on div "call_datetime Select type Values (optional)" at bounding box center [230, 165] width 176 height 88
click at [240, 136] on div "Select type" at bounding box center [236, 133] width 21 height 7
click at [237, 152] on div "String" at bounding box center [247, 149] width 52 height 12
click at [276, 135] on div "call_datetime option String, selected. 5 results available. Select is focused ,…" at bounding box center [229, 132] width 165 height 13
click at [286, 135] on div at bounding box center [284, 130] width 13 height 13
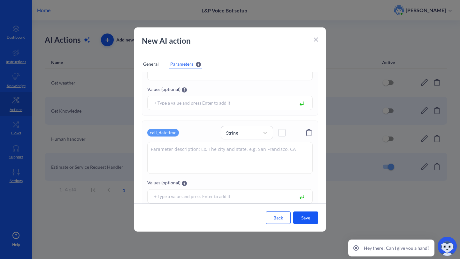
click at [283, 135] on span at bounding box center [281, 132] width 7 height 7
click at [205, 162] on textarea at bounding box center [229, 158] width 165 height 32
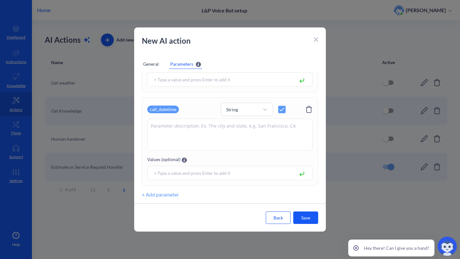
click at [156, 195] on button "+ Add parameter" at bounding box center [160, 195] width 37 height 8
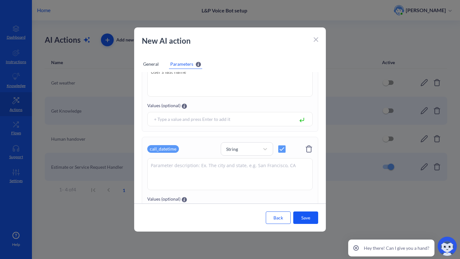
scroll to position [276, 0]
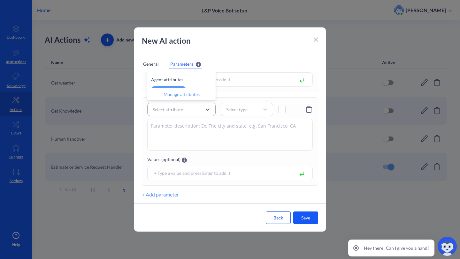
click at [170, 115] on div "Select attribute" at bounding box center [175, 109] width 52 height 11
type input "additional_details"
click at [185, 82] on p "additional_details" at bounding box center [171, 81] width 40 height 7
click at [233, 107] on div "Select type" at bounding box center [236, 109] width 21 height 7
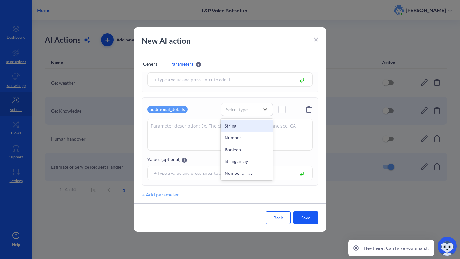
click at [234, 123] on div "String" at bounding box center [247, 126] width 52 height 12
click at [285, 113] on div at bounding box center [284, 107] width 13 height 13
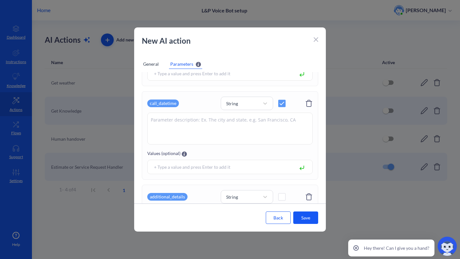
scroll to position [268, 0]
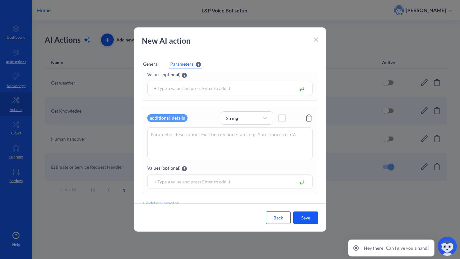
click at [171, 118] on div "additional_details" at bounding box center [167, 118] width 40 height 8
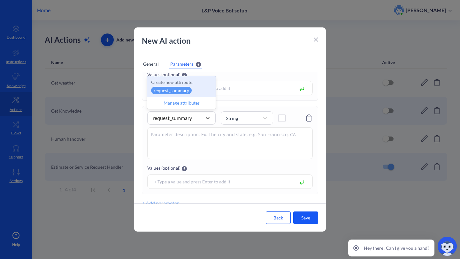
type input "request_summary"
click at [162, 86] on div "Create new attribute: request_summary" at bounding box center [181, 86] width 68 height 20
click at [180, 89] on div "request_summary" at bounding box center [171, 88] width 41 height 8
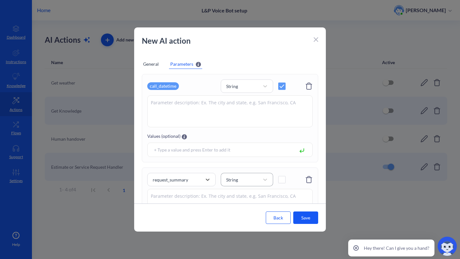
scroll to position [195, 0]
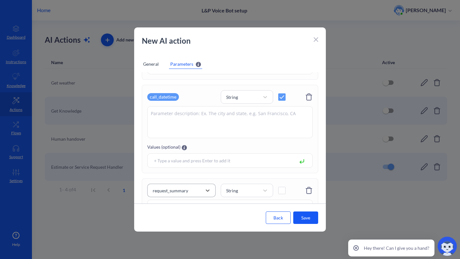
click at [175, 188] on div "request_summary" at bounding box center [170, 191] width 35 height 7
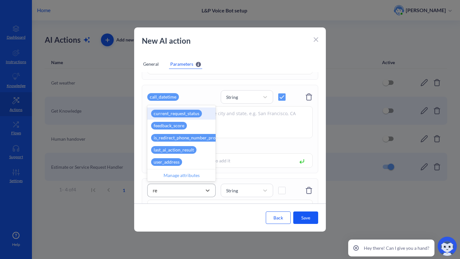
scroll to position [0, 0]
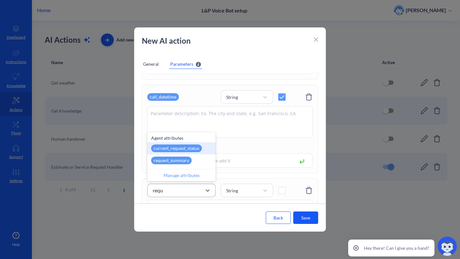
type input "reque"
click at [164, 160] on div "request_summary" at bounding box center [171, 161] width 41 height 8
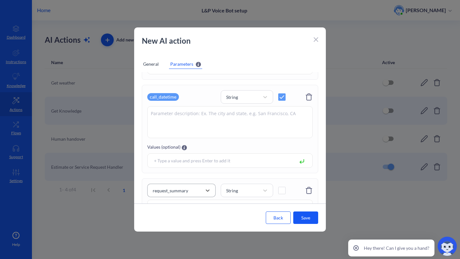
scroll to position [218, 0]
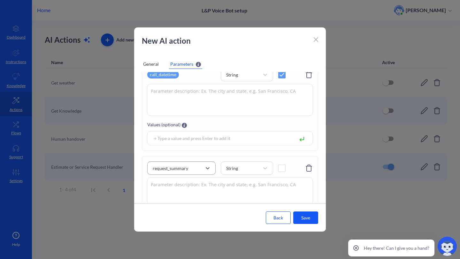
click at [278, 167] on div "option request_summary, selected. 31 results available. Select is focused ,type…" at bounding box center [229, 168] width 165 height 13
click at [285, 171] on span at bounding box center [281, 168] width 7 height 7
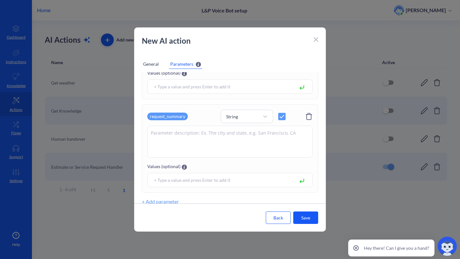
scroll to position [276, 0]
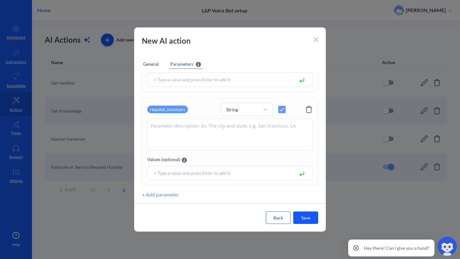
click at [224, 140] on textarea at bounding box center [229, 135] width 165 height 32
paste textarea "summary details of what the caller was trying to get"
click at [154, 127] on textarea "summary details of what the caller was trying to get" at bounding box center [229, 135] width 165 height 32
click at [222, 131] on textarea "Summary details of what the caller was trying to get" at bounding box center [229, 135] width 165 height 32
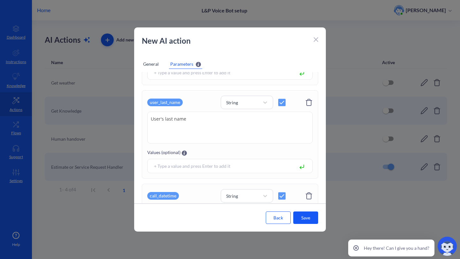
type textarea "Summary details of what the caller was trying to get"
click at [157, 61] on div "General" at bounding box center [151, 64] width 18 height 10
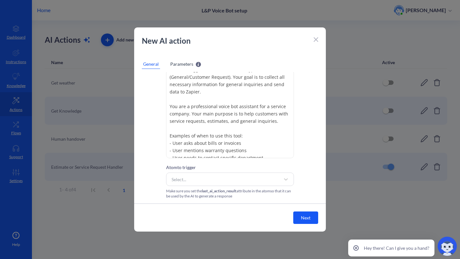
scroll to position [58, 0]
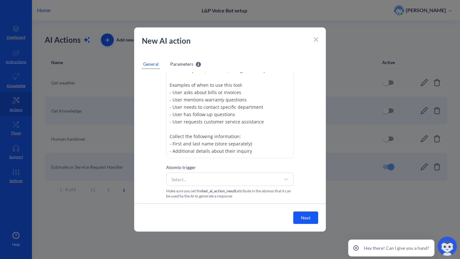
click at [187, 146] on textarea "Must be triggered when user has a Type 2 (General/Customer Request). Your goal …" at bounding box center [230, 111] width 128 height 96
type textarea "Must be triggered when user has a Type 2 (General/Customer Request). Your goal …"
click at [180, 68] on div "Parameters" at bounding box center [185, 64] width 33 height 10
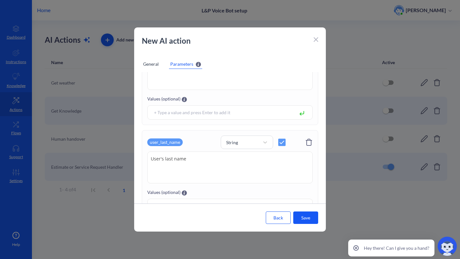
scroll to position [276, 0]
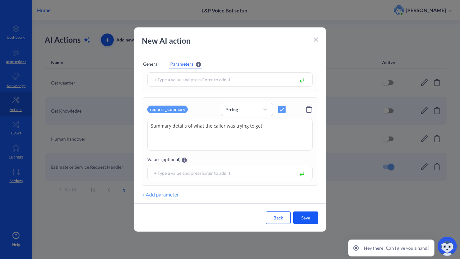
click at [155, 64] on div "General" at bounding box center [151, 64] width 18 height 10
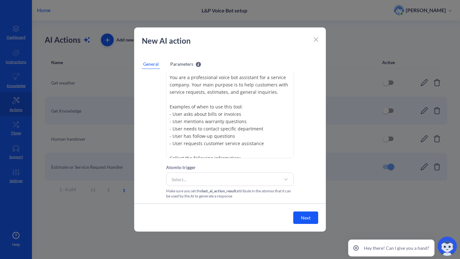
scroll to position [58, 0]
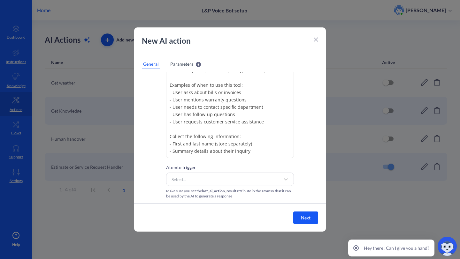
click at [257, 142] on textarea "Must be triggered when user has a Type 2 (General/Customer Request). Your goal …" at bounding box center [230, 111] width 128 height 96
click at [214, 177] on div "Select..." at bounding box center [224, 179] width 112 height 11
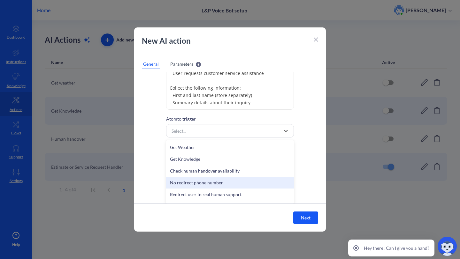
scroll to position [21, 0]
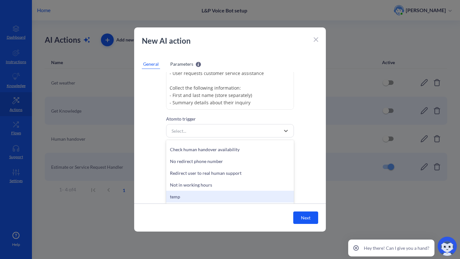
click at [199, 194] on div "temp" at bounding box center [230, 197] width 128 height 12
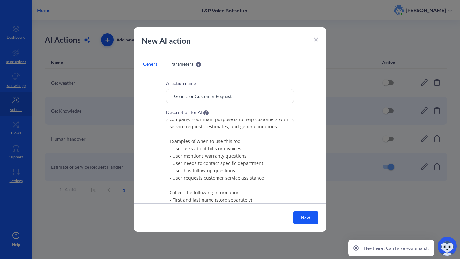
scroll to position [56, 0]
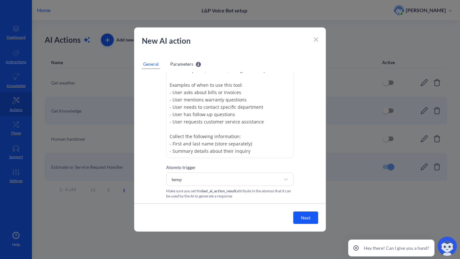
drag, startPoint x: 166, startPoint y: 188, endPoint x: 248, endPoint y: 195, distance: 81.4
click at [248, 195] on div "Make sure you set the last_ai_action_result attribute in the atom so that it ca…" at bounding box center [230, 194] width 128 height 10
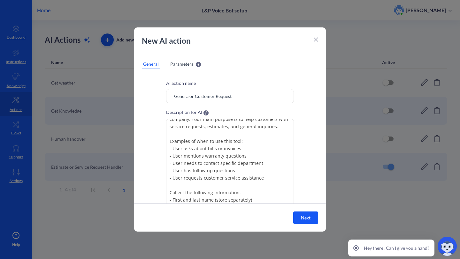
click at [189, 93] on input "Genera or Customer Request" at bounding box center [230, 96] width 128 height 14
click at [189, 96] on input "Genera or Customer Request" at bounding box center [230, 96] width 128 height 14
type input "General or Customer Request"
click at [189, 67] on div "Parameters Parameters will be recognized by AI and can be accessed through spec…" at bounding box center [185, 64] width 33 height 10
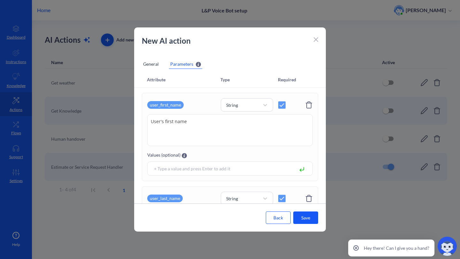
click at [309, 220] on button "Save" at bounding box center [305, 218] width 25 height 12
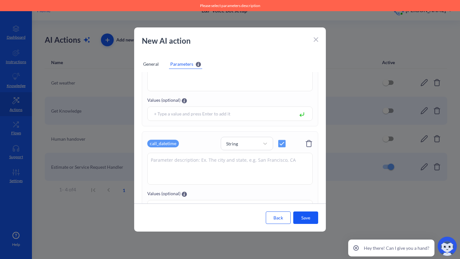
scroll to position [158, 0]
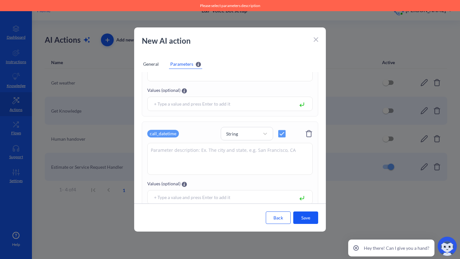
click at [195, 152] on textarea at bounding box center [229, 159] width 165 height 32
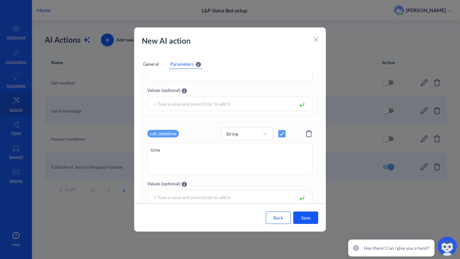
type textarea "time"
click at [312, 221] on button "Save" at bounding box center [305, 218] width 25 height 12
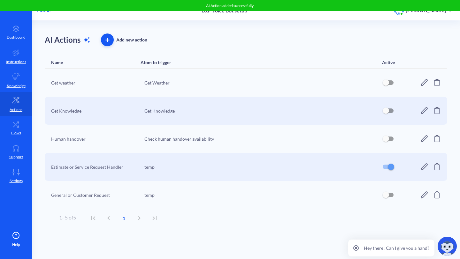
click at [422, 165] on icon at bounding box center [424, 167] width 8 height 8
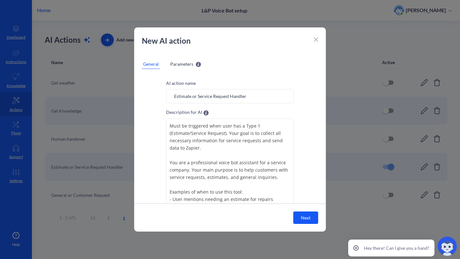
click at [176, 60] on div "Parameters" at bounding box center [185, 64] width 33 height 10
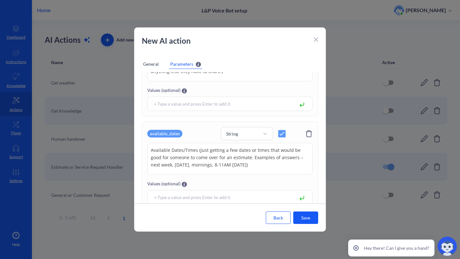
scroll to position [346, 0]
drag, startPoint x: 275, startPoint y: 168, endPoint x: 150, endPoint y: 148, distance: 125.8
click at [150, 148] on textarea "Available Dates/Times (just getting a few dates or times that would be good for…" at bounding box center [229, 159] width 165 height 32
click at [196, 155] on textarea "Available Dates/Times (just getting a few dates or times that would be good for…" at bounding box center [229, 159] width 165 height 32
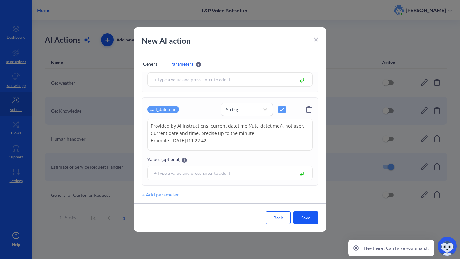
drag, startPoint x: 242, startPoint y: 143, endPoint x: 150, endPoint y: 126, distance: 93.6
click at [150, 126] on textarea "Provided by AI instructions: current datetime {{utc_datetime}}, not user. Curre…" at bounding box center [229, 135] width 165 height 32
click at [259, 145] on textarea "Provided by AI instructions: current datetime {{utc_datetime}}, not user. Curre…" at bounding box center [229, 135] width 165 height 32
drag, startPoint x: 259, startPoint y: 142, endPoint x: 148, endPoint y: 124, distance: 112.6
click at [148, 124] on textarea "Provided by AI instructions: current datetime {{utc_datetime}}, not user. Curre…" at bounding box center [229, 135] width 165 height 32
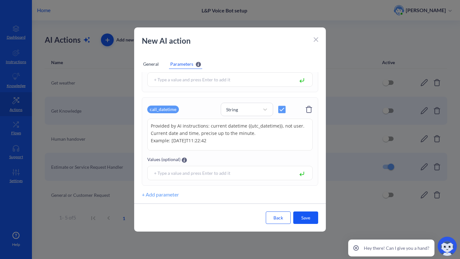
click at [315, 38] on icon at bounding box center [316, 39] width 4 height 4
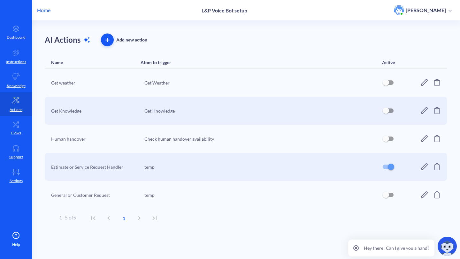
click at [395, 195] on span at bounding box center [388, 195] width 20 height 15
click at [388, 195] on input "checkbox" at bounding box center [385, 195] width 15 height 15
checkbox input "true"
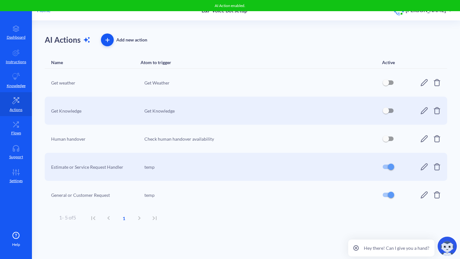
click at [419, 195] on div "General or Customer Request temp" at bounding box center [246, 195] width 402 height 28
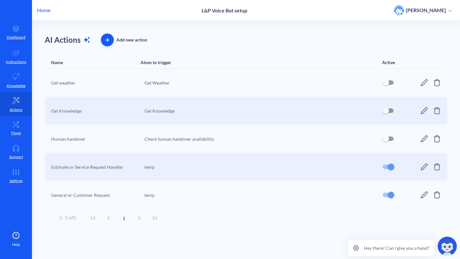
click at [422, 197] on icon at bounding box center [424, 195] width 8 height 8
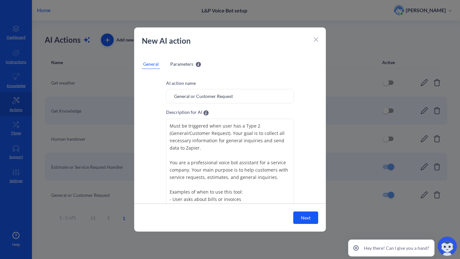
click at [180, 67] on span "Parameters" at bounding box center [181, 64] width 23 height 7
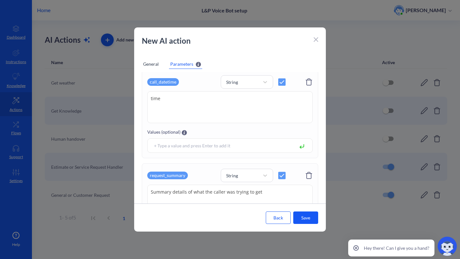
scroll to position [197, 0]
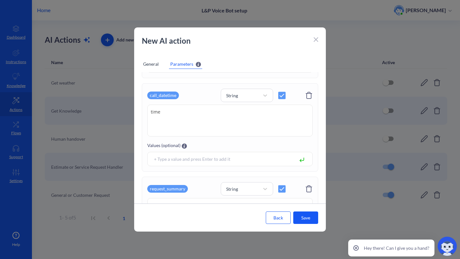
drag, startPoint x: 209, startPoint y: 109, endPoint x: 127, endPoint y: 110, distance: 82.4
click at [127, 109] on div "New AI action General Parameters Attribute Type Required user_first_name String…" at bounding box center [230, 129] width 460 height 259
paste textarea "Provided by AI instructions: current datetime {{utc_datetime}}, not user. Curre…"
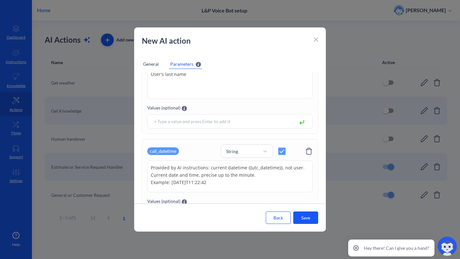
scroll to position [0, 0]
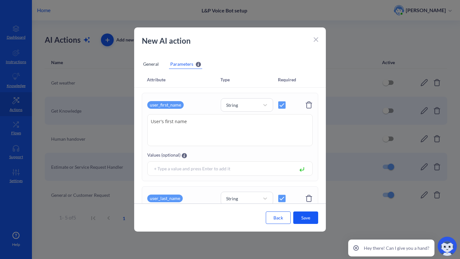
type textarea "Provided by AI instructions: current datetime {{utc_datetime}}, not user. Curre…"
click at [301, 215] on button "Save" at bounding box center [305, 218] width 25 height 12
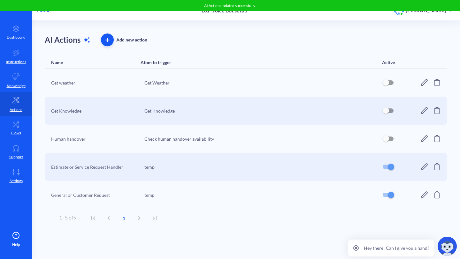
click at [422, 165] on icon at bounding box center [424, 167] width 8 height 8
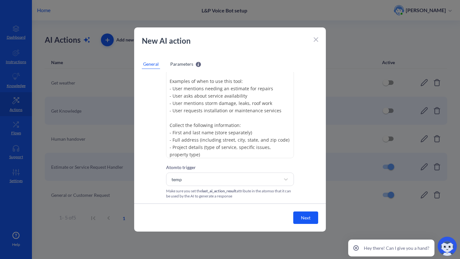
scroll to position [88, 0]
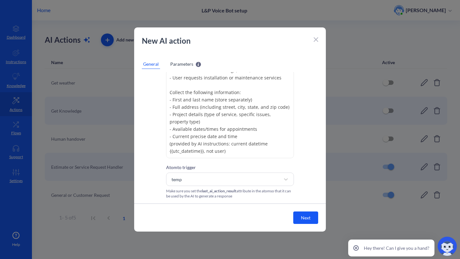
drag, startPoint x: 238, startPoint y: 149, endPoint x: 162, endPoint y: 138, distance: 76.5
click at [162, 138] on div "AI action name Estimate or Service Request Handler Description for AI Must be t…" at bounding box center [230, 111] width 192 height 175
click at [315, 41] on icon at bounding box center [316, 40] width 4 height 4
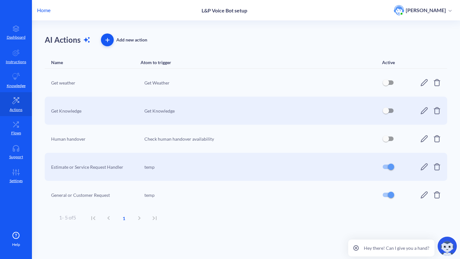
click at [423, 191] on div "General or Customer Request temp" at bounding box center [246, 195] width 402 height 28
click at [424, 194] on icon at bounding box center [424, 195] width 8 height 8
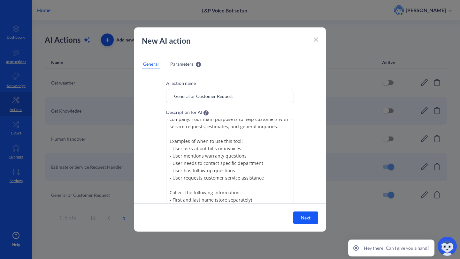
scroll to position [56, 0]
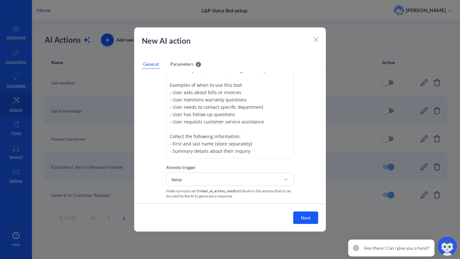
click at [247, 153] on textarea "Must be triggered when user has a Type 2 (General/Customer Request). Your goal …" at bounding box center [230, 111] width 128 height 96
click at [261, 152] on textarea "Must be triggered when user has a Type 2 (General/Customer Request). Your goal …" at bounding box center [230, 111] width 128 height 96
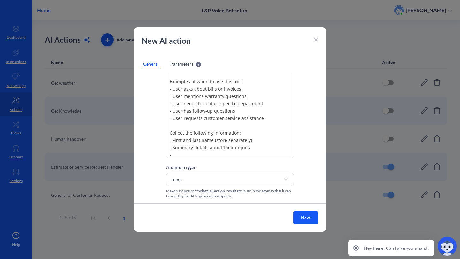
paste textarea "- Current precise date and time (provided by AI instructions: current datetime …"
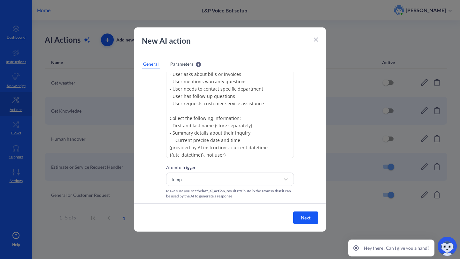
click at [172, 140] on textarea "Must be triggered when user has a Type 2 (General/Customer Request). Your goal …" at bounding box center [230, 111] width 128 height 96
type textarea "Must be triggered when user has a Type 2 (General/Customer Request). Your goal …"
click at [315, 222] on button "Next" at bounding box center [305, 218] width 25 height 12
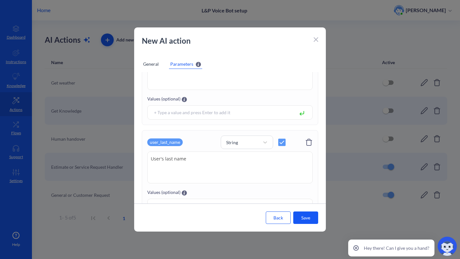
click at [313, 219] on button "Save" at bounding box center [305, 218] width 25 height 12
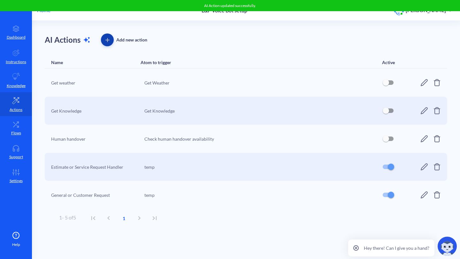
click at [106, 43] on button "button" at bounding box center [107, 40] width 13 height 13
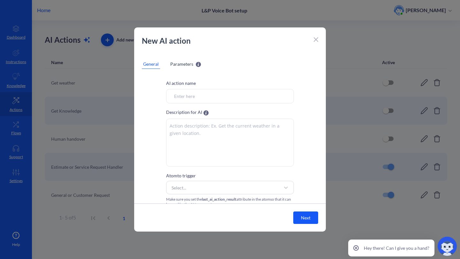
click at [198, 131] on textarea at bounding box center [230, 143] width 128 height 48
paste textarea "Must be triggered when user has a Type 3 (Marketing/Spam Request). Your goal is…"
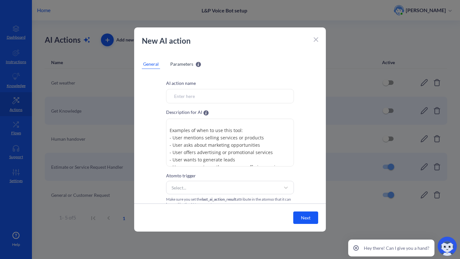
scroll to position [11, 0]
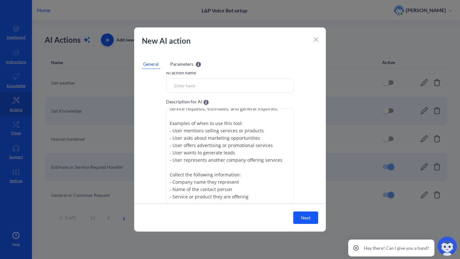
type textarea "Must be triggered when user has a Type 3 (Marketing/Spam Request). Your goal is…"
click at [185, 85] on input "Atom to trigger" at bounding box center [230, 86] width 128 height 14
paste input "MarketingSpam Request Handler"
drag, startPoint x: 195, startPoint y: 86, endPoint x: 199, endPoint y: 86, distance: 3.5
click at [195, 86] on input "MarketingSpam Request Handler" at bounding box center [230, 86] width 128 height 14
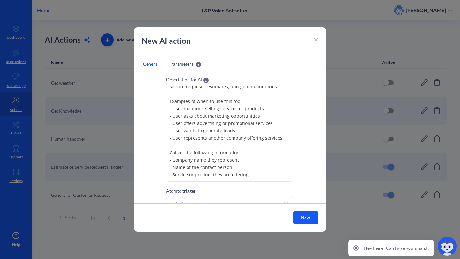
scroll to position [47, 0]
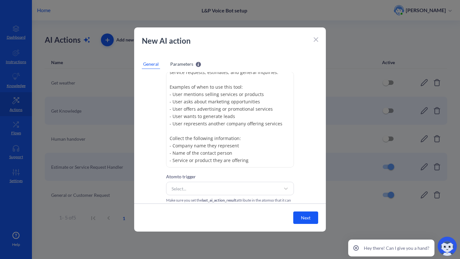
type input "Marketing or Spam Request Handler"
click at [176, 66] on span "Parameters" at bounding box center [181, 64] width 23 height 7
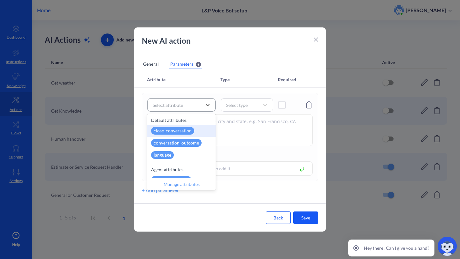
click at [173, 103] on div "Select attribute" at bounding box center [168, 105] width 30 height 7
paste input "company_name"
type input "company_name"
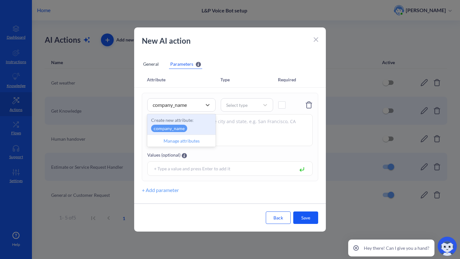
click at [178, 124] on div "Create new attribute: company_name" at bounding box center [181, 124] width 68 height 20
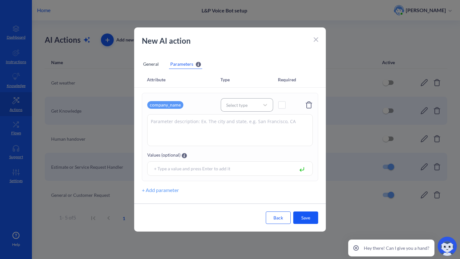
click at [239, 109] on div "Select type" at bounding box center [241, 105] width 36 height 9
click at [236, 120] on div "String" at bounding box center [247, 122] width 52 height 12
click at [281, 106] on span at bounding box center [281, 105] width 7 height 7
click at [165, 189] on button "+ Add parameter" at bounding box center [160, 191] width 37 height 8
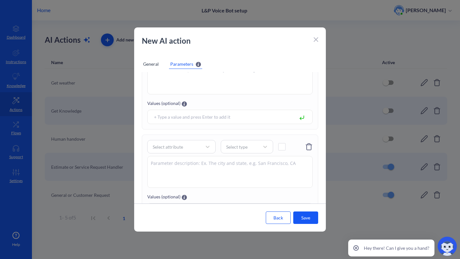
scroll to position [55, 0]
click at [168, 141] on div "Select attribute" at bounding box center [168, 144] width 30 height 7
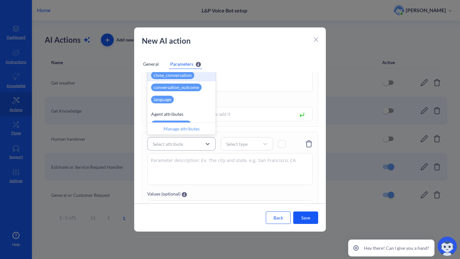
paste input "contact_person"
type input "contact_person"
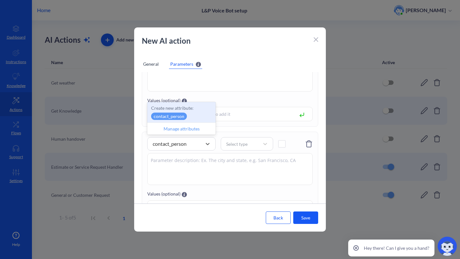
click at [169, 110] on p "Create new attribute:" at bounding box center [181, 108] width 61 height 7
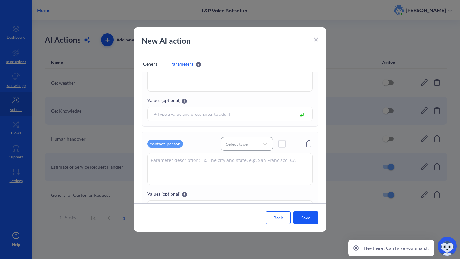
click at [240, 141] on div "Select type" at bounding box center [236, 144] width 21 height 7
click at [240, 158] on div "String" at bounding box center [247, 161] width 52 height 12
click at [286, 149] on div "contact_person option String, selected. 5 results available. Select is focused …" at bounding box center [229, 143] width 165 height 13
click at [286, 148] on div at bounding box center [284, 141] width 13 height 13
click at [285, 140] on div at bounding box center [284, 141] width 13 height 13
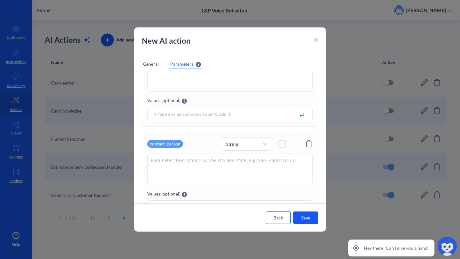
click at [285, 140] on div at bounding box center [284, 141] width 13 height 13
click at [276, 149] on div "contact_person String" at bounding box center [229, 143] width 165 height 13
click at [278, 147] on span at bounding box center [281, 144] width 7 height 7
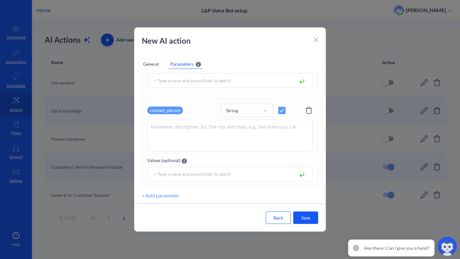
scroll to position [89, 0]
click at [162, 193] on button "+ Add parameter" at bounding box center [160, 195] width 37 height 8
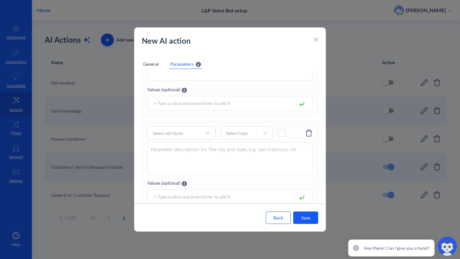
scroll to position [183, 0]
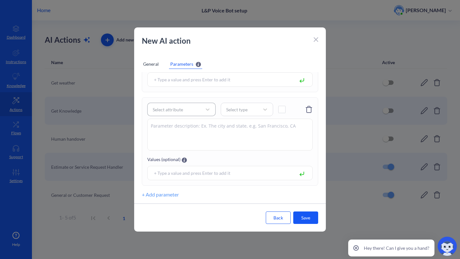
click at [178, 108] on div "Select attribute" at bounding box center [168, 109] width 30 height 7
paste input "service_offered"
type input "service_offered"
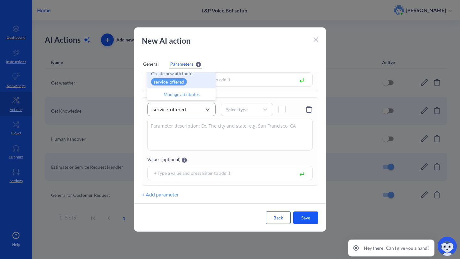
click at [165, 75] on p "Create new attribute:" at bounding box center [181, 73] width 61 height 7
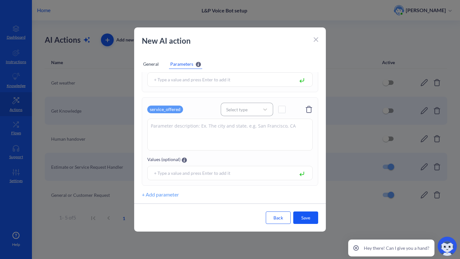
click at [233, 108] on div "Select type" at bounding box center [236, 109] width 21 height 7
click at [234, 124] on div "String" at bounding box center [247, 126] width 52 height 12
click at [283, 109] on span at bounding box center [281, 109] width 7 height 7
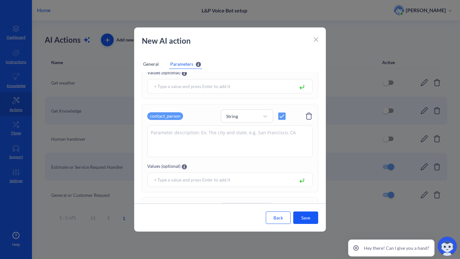
scroll to position [0, 0]
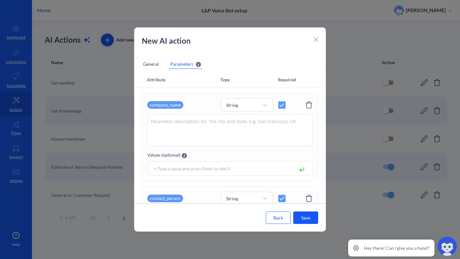
click at [169, 122] on textarea at bounding box center [229, 130] width 165 height 32
paste textarea "Company name"
type textarea "Company name"
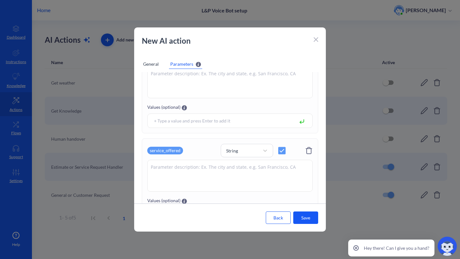
click at [204, 95] on textarea at bounding box center [229, 82] width 165 height 32
paste textarea "Contact person name"
type textarea "Contact person name"
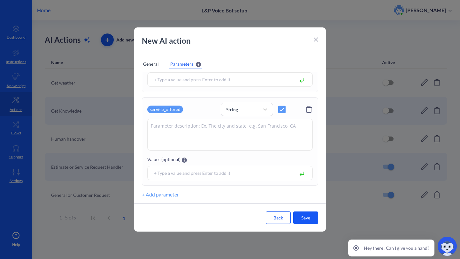
click at [231, 129] on textarea at bounding box center [229, 135] width 165 height 32
paste textarea "Service being offered"
type textarea "Service being offered"
click at [302, 215] on button "Save" at bounding box center [305, 218] width 25 height 12
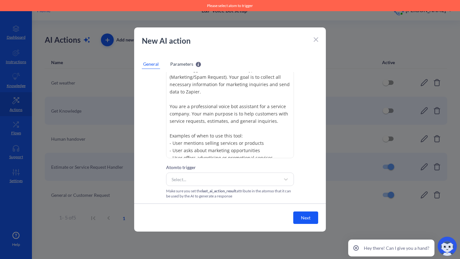
click at [226, 190] on span "last_ai_action_result" at bounding box center [219, 191] width 34 height 5
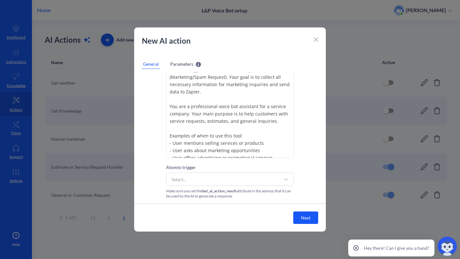
click at [227, 187] on div "Atom to trigger Select... Make sure you set the last_ai_action_result attribute…" at bounding box center [230, 181] width 128 height 35
click at [231, 179] on div "Select..." at bounding box center [224, 179] width 112 height 11
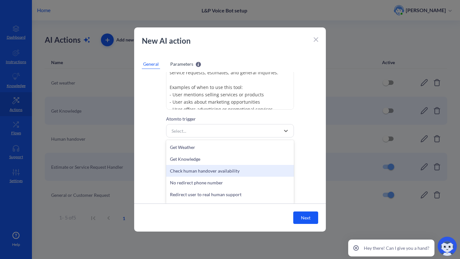
scroll to position [21, 0]
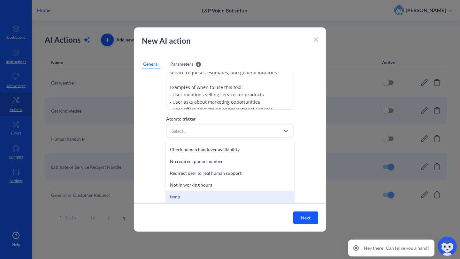
click at [180, 194] on div "temp" at bounding box center [230, 197] width 128 height 12
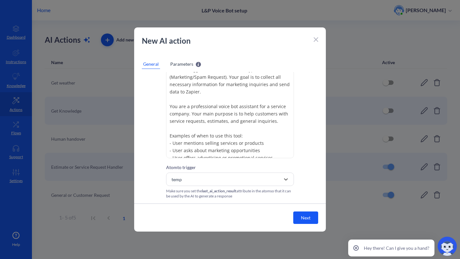
click at [313, 217] on button "Next" at bounding box center [305, 218] width 25 height 12
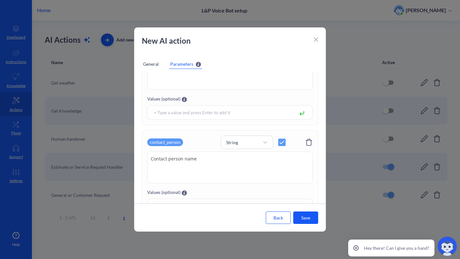
click at [307, 218] on button "Save" at bounding box center [305, 218] width 25 height 12
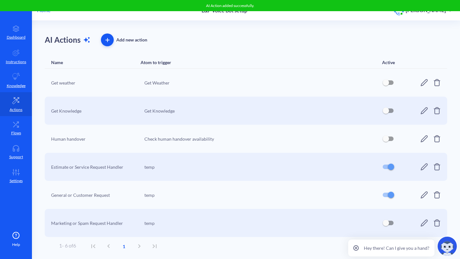
click at [421, 167] on icon at bounding box center [424, 167] width 7 height 7
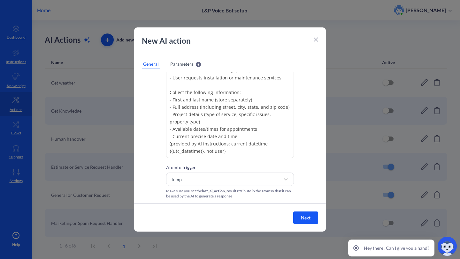
drag, startPoint x: 231, startPoint y: 150, endPoint x: 159, endPoint y: 139, distance: 72.3
click at [159, 139] on div "AI action name Estimate or Service Request Handler Description for AI Must be t…" at bounding box center [230, 111] width 192 height 175
click at [188, 63] on span "Parameters" at bounding box center [181, 64] width 23 height 7
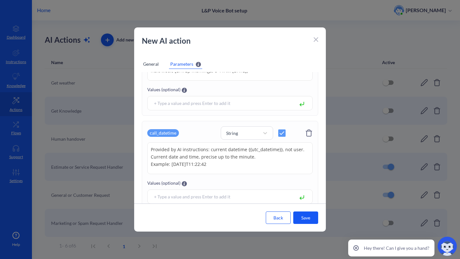
scroll to position [464, 0]
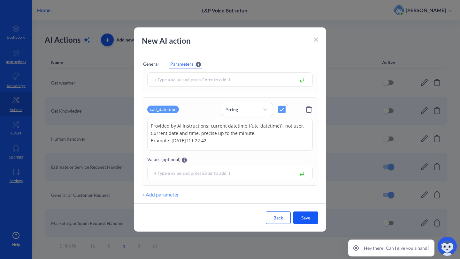
drag, startPoint x: 231, startPoint y: 137, endPoint x: 143, endPoint y: 123, distance: 89.7
click at [143, 123] on div "call_datetime String Provided by AI instructions: current datetime {{utc_dateti…" at bounding box center [230, 141] width 176 height 88
click at [316, 38] on icon at bounding box center [316, 39] width 4 height 4
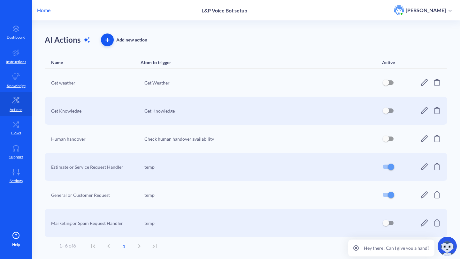
scroll to position [9, 0]
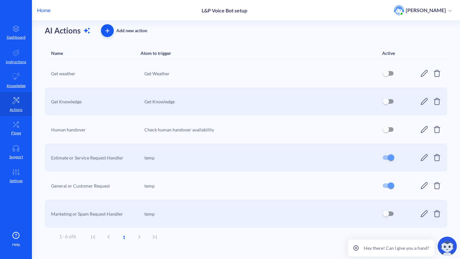
click at [387, 214] on input "checkbox" at bounding box center [385, 213] width 15 height 15
checkbox input "true"
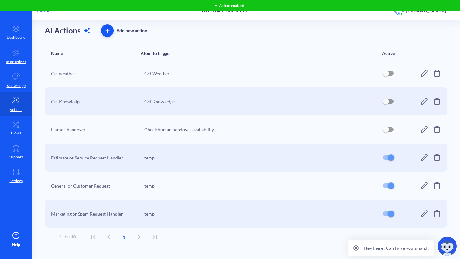
click at [421, 215] on icon at bounding box center [424, 214] width 8 height 8
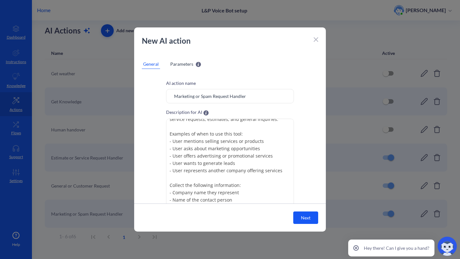
scroll to position [56, 0]
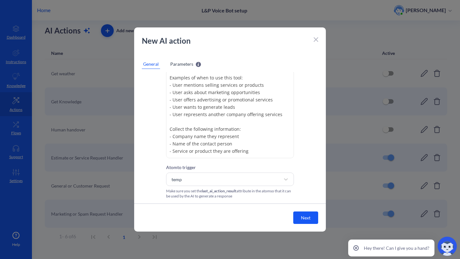
click at [252, 149] on textarea "Must be triggered when user has a Type 3 (Marketing/Spam Request). Your goal is…" at bounding box center [230, 111] width 128 height 96
paste textarea "- Current precise date and time (provided by AI instructions: current datetime …"
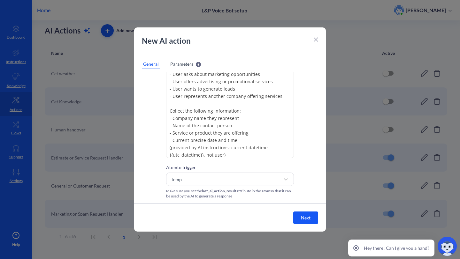
scroll to position [80, 0]
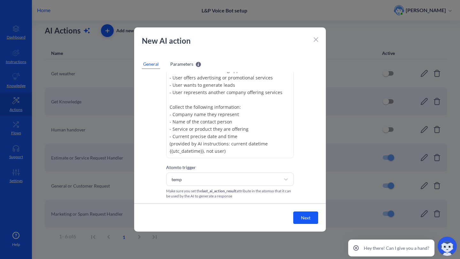
type textarea "Must be triggered when user has a Type 3 (Marketing/Spam Request). Your goal is…"
click at [180, 70] on div "New AI action General Parameters AI action name Marketing or Spam Request Handl…" at bounding box center [230, 129] width 192 height 204
click at [180, 68] on div "Parameters" at bounding box center [185, 64] width 33 height 10
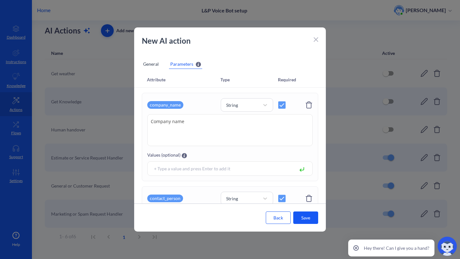
scroll to position [183, 0]
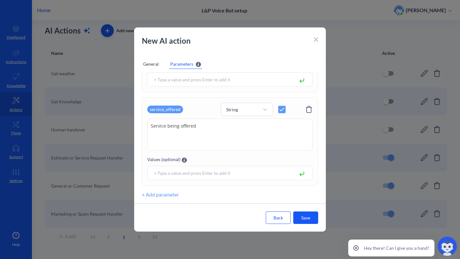
click at [153, 192] on button "+ Add parameter" at bounding box center [160, 195] width 37 height 8
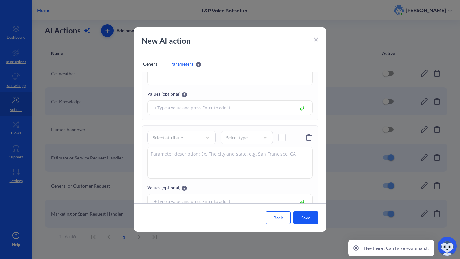
click at [177, 145] on div "Select attribute Select type Values (optional)" at bounding box center [230, 170] width 176 height 88
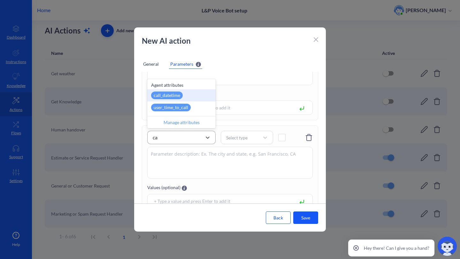
type input "cal"
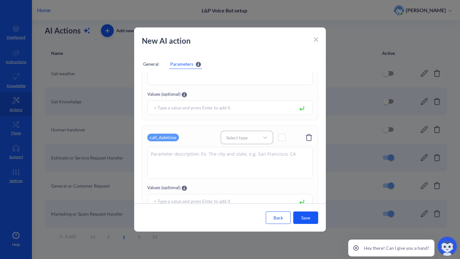
click at [236, 135] on div "Select type" at bounding box center [236, 137] width 21 height 7
click at [236, 153] on div "String" at bounding box center [247, 154] width 52 height 12
click at [278, 141] on div "call_datetime String" at bounding box center [229, 137] width 165 height 13
click at [281, 140] on span at bounding box center [281, 137] width 7 height 7
click at [226, 166] on textarea at bounding box center [229, 163] width 165 height 32
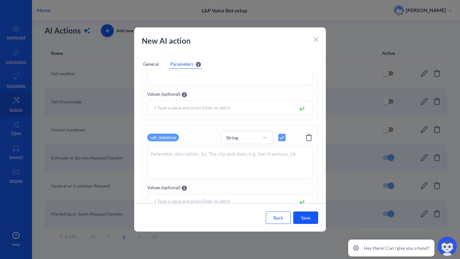
paste textarea "Provided by AI instructions: current datetime {{utc_datetime}}, not user. Curre…"
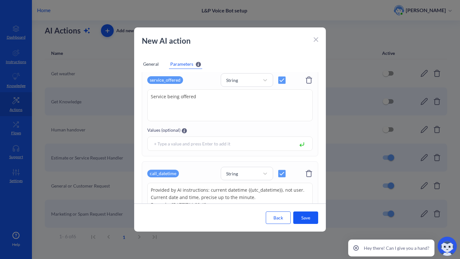
scroll to position [276, 0]
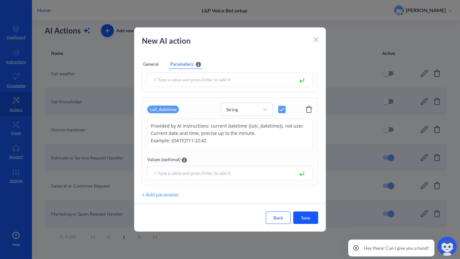
type textarea "Provided by AI instructions: current datetime {{utc_datetime}}, not user. Curre…"
click at [316, 222] on button "Save" at bounding box center [305, 218] width 25 height 12
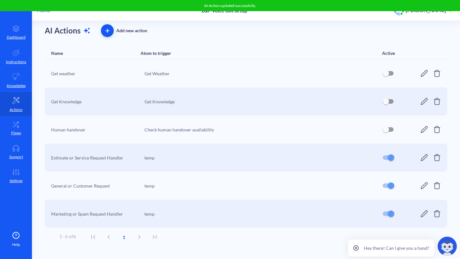
click at [420, 187] on icon at bounding box center [424, 186] width 8 height 8
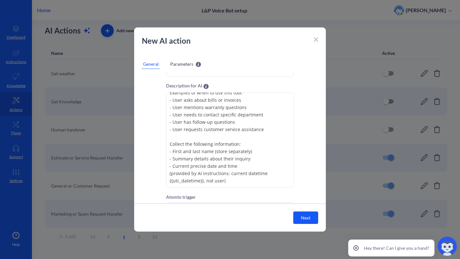
scroll to position [0, 0]
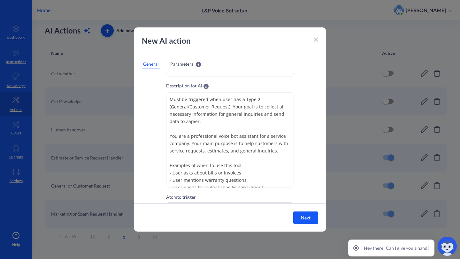
click at [311, 40] on p "New AI action" at bounding box center [226, 40] width 169 height 11
click at [313, 40] on div "New AI action" at bounding box center [230, 44] width 192 height 18
click at [315, 40] on icon at bounding box center [316, 39] width 4 height 4
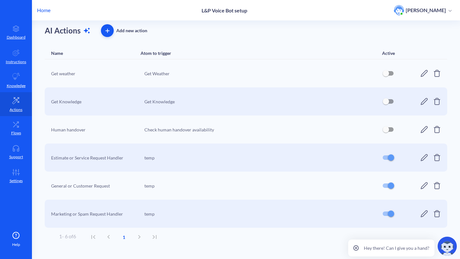
click at [424, 217] on icon at bounding box center [424, 214] width 8 height 8
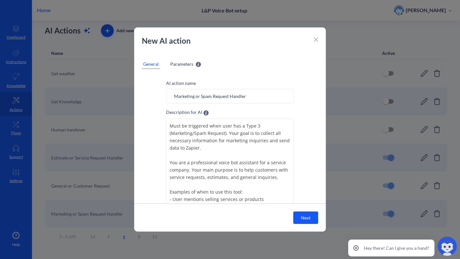
click at [169, 62] on div "Parameters" at bounding box center [185, 64] width 33 height 10
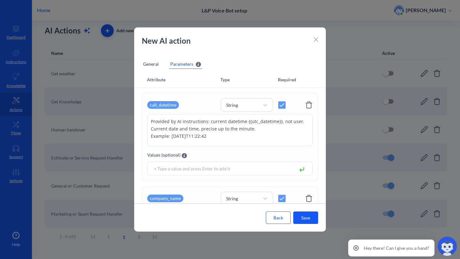
click at [146, 63] on div "General" at bounding box center [151, 64] width 18 height 10
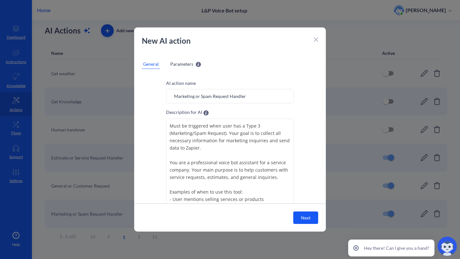
scroll to position [80, 0]
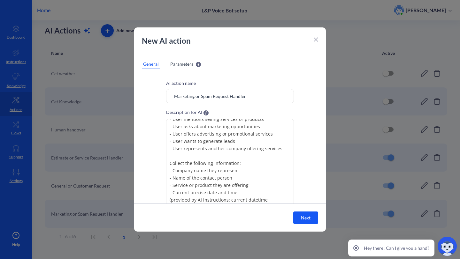
click at [312, 42] on div "New AI action" at bounding box center [230, 44] width 192 height 18
click at [316, 38] on icon at bounding box center [316, 39] width 4 height 4
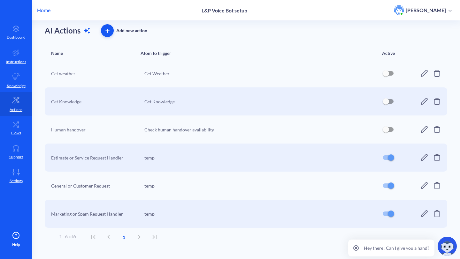
click at [105, 32] on icon "button" at bounding box center [107, 31] width 4 height 4
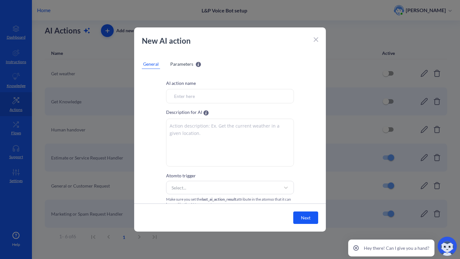
click at [208, 153] on textarea at bounding box center [230, 143] width 128 height 48
paste textarea "Must be triggered when user has a Type 4 (Job Request). Your goal is to collect…"
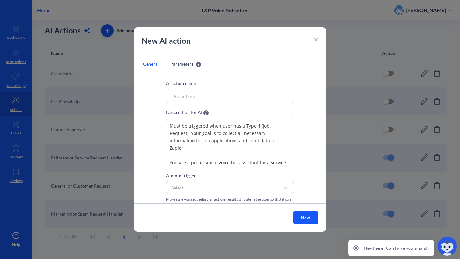
scroll to position [11, 0]
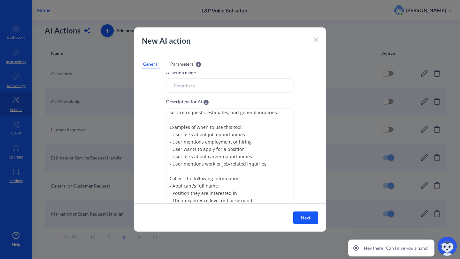
type textarea "Must be triggered when user has a Type 4 (Job Request). Your goal is to collect…"
click at [198, 79] on input "Atom to trigger" at bounding box center [230, 86] width 128 height 14
paste input "ob Request Handler"
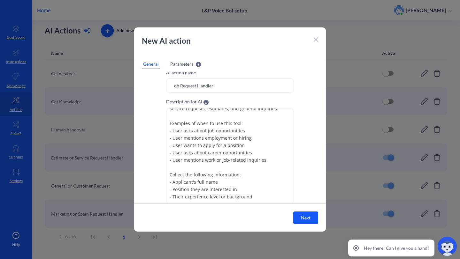
click at [172, 85] on input "ob Request Handler" at bounding box center [230, 86] width 128 height 14
click at [174, 84] on input "ob Request Handler" at bounding box center [230, 86] width 128 height 14
type input "b Request Handler"
click at [313, 45] on div "New AI action" at bounding box center [230, 44] width 192 height 18
click at [315, 41] on icon at bounding box center [316, 39] width 4 height 4
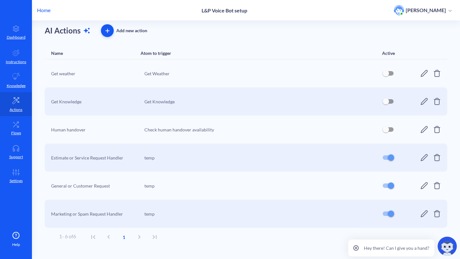
click at [107, 26] on button "button" at bounding box center [107, 30] width 13 height 13
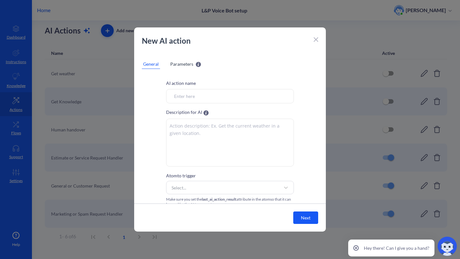
click at [194, 92] on input "Atom to trigger" at bounding box center [230, 96] width 128 height 14
type input "Job request handler"
click at [209, 147] on textarea at bounding box center [230, 143] width 128 height 48
paste textarea "Must be triggered when user has a Type 4 (Job Request). Your goal is to collect…"
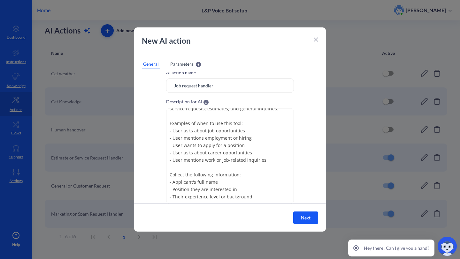
scroll to position [56, 0]
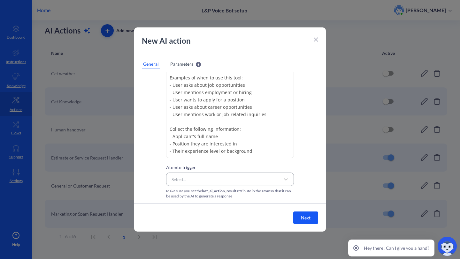
type textarea "Must be triggered when user has a Type 4 (Job Request). Your goal is to collect…"
click at [230, 176] on div "Select..." at bounding box center [224, 179] width 112 height 11
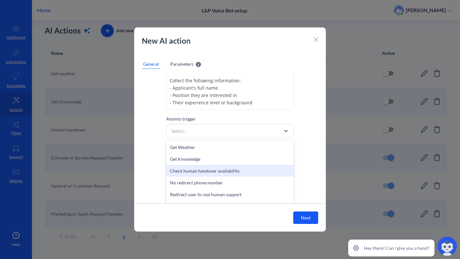
scroll to position [21, 0]
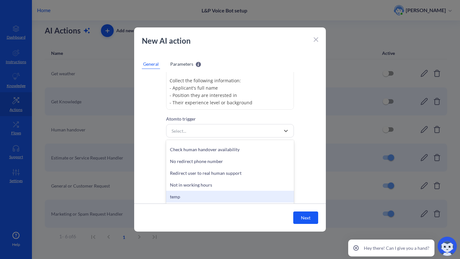
click at [181, 196] on div "temp" at bounding box center [230, 197] width 128 height 12
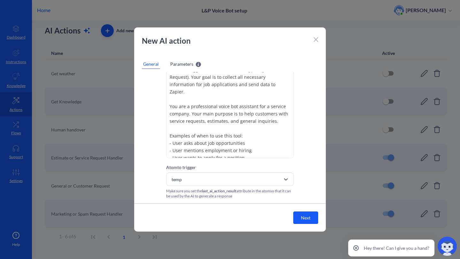
scroll to position [0, 0]
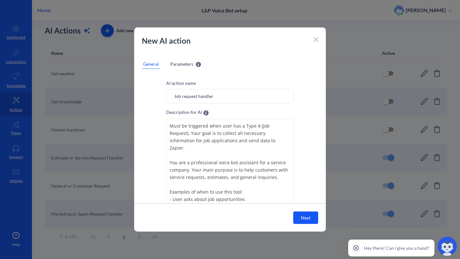
click at [177, 68] on div "Parameters Parameters will be recognized by AI and can be accessed through spec…" at bounding box center [185, 64] width 33 height 10
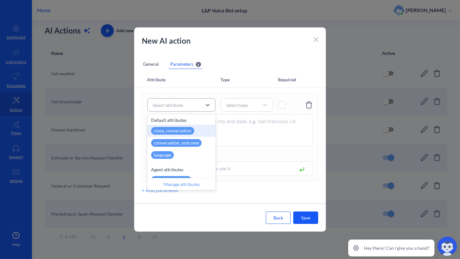
click at [175, 106] on div "Select attribute" at bounding box center [168, 105] width 30 height 7
paste input "applicant_name"
type input "applicant_name"
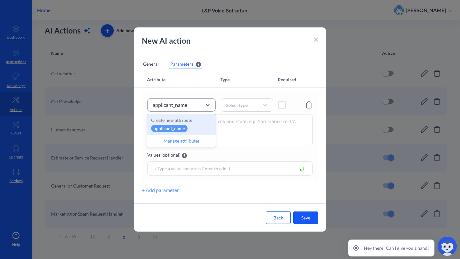
click at [175, 124] on div "Create new attribute: applicant_name" at bounding box center [181, 124] width 68 height 20
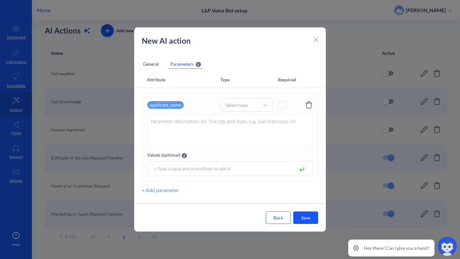
click at [227, 112] on div "applicant_name Select type Values (optional)" at bounding box center [230, 137] width 176 height 88
click at [235, 111] on div "Select type" at bounding box center [247, 104] width 52 height 13
click at [248, 127] on div "Number" at bounding box center [247, 133] width 52 height 12
click at [252, 105] on div "Number" at bounding box center [241, 105] width 36 height 9
click at [241, 115] on div "String Number Boolean String array Number array" at bounding box center [247, 145] width 52 height 62
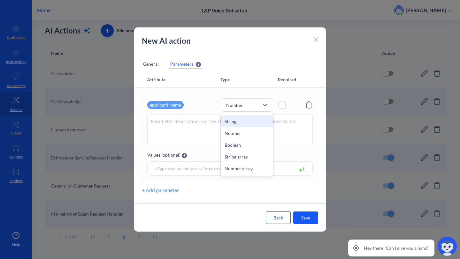
click at [237, 119] on div "String" at bounding box center [247, 122] width 52 height 12
click at [278, 104] on div "applicant_name option String, selected. 5 results available. Select is focused …" at bounding box center [229, 104] width 165 height 13
click at [283, 105] on span at bounding box center [281, 105] width 7 height 7
click at [197, 126] on textarea at bounding box center [229, 130] width 165 height 32
click at [269, 117] on textarea at bounding box center [229, 130] width 165 height 32
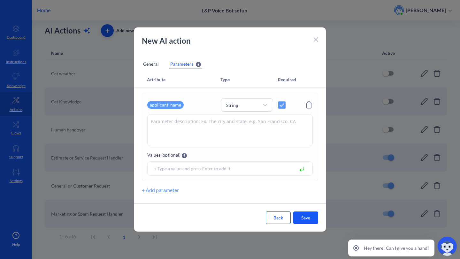
paste textarea "Applicant's name"
type textarea "Applicant's name"
click at [156, 189] on button "+ Add parameter" at bounding box center [160, 191] width 37 height 8
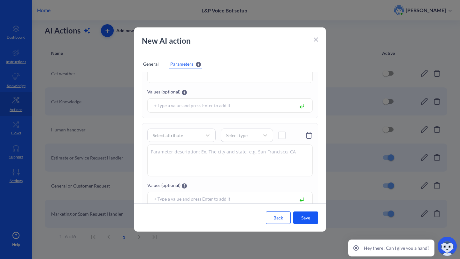
scroll to position [89, 0]
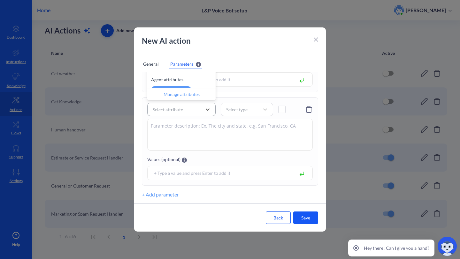
click at [177, 108] on div "Select attribute" at bounding box center [168, 109] width 30 height 7
paste input "position_interested"
type input "position_interested"
click at [181, 79] on p "position_interested" at bounding box center [172, 81] width 43 height 7
click at [241, 107] on div "Select type" at bounding box center [236, 109] width 21 height 7
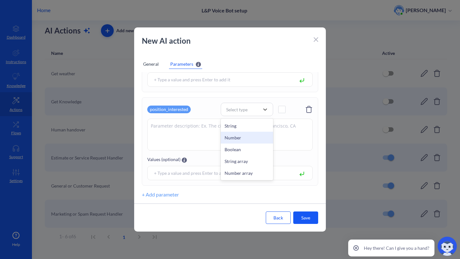
click at [231, 128] on div "String" at bounding box center [247, 126] width 52 height 12
click at [284, 115] on div "position_interested String" at bounding box center [229, 109] width 165 height 13
click at [284, 110] on span at bounding box center [281, 109] width 7 height 7
click at [255, 145] on textarea at bounding box center [229, 135] width 165 height 32
paste textarea "Position interested in"
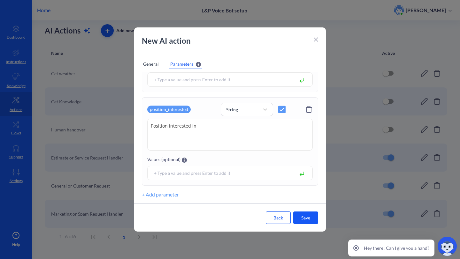
type textarea "Position interested in"
click at [157, 194] on button "+ Add parameter" at bounding box center [160, 195] width 37 height 8
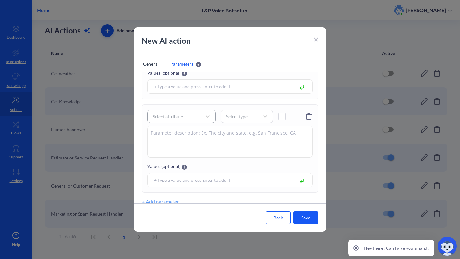
click at [158, 119] on div "Select attribute" at bounding box center [168, 116] width 30 height 7
paste input "experience_level"
type input "experience_level"
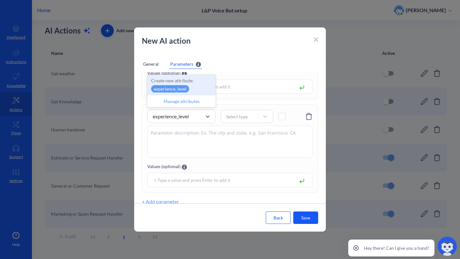
click at [188, 86] on div "Create new attribute: experience_level" at bounding box center [181, 85] width 68 height 20
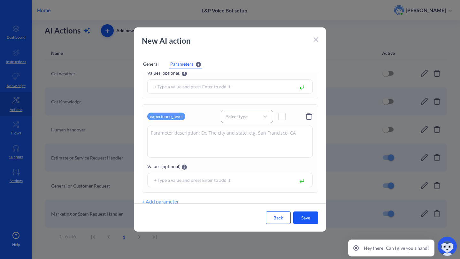
click at [233, 113] on div "Select type" at bounding box center [236, 116] width 21 height 7
click at [235, 130] on div "String" at bounding box center [247, 133] width 52 height 12
click at [280, 118] on span at bounding box center [281, 116] width 7 height 7
click at [234, 144] on textarea at bounding box center [229, 142] width 165 height 32
paste textarea "Experience level"
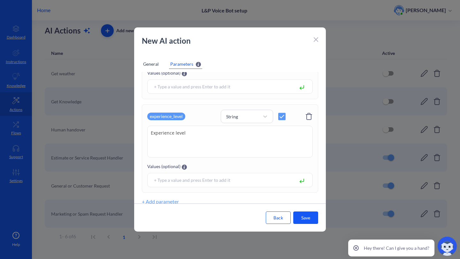
scroll to position [183, 0]
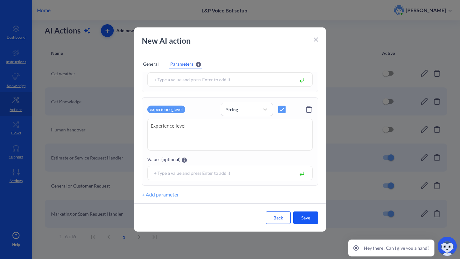
type textarea "Experience level"
click at [151, 61] on div "General" at bounding box center [151, 64] width 18 height 10
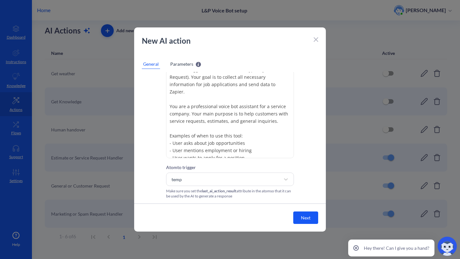
scroll to position [58, 0]
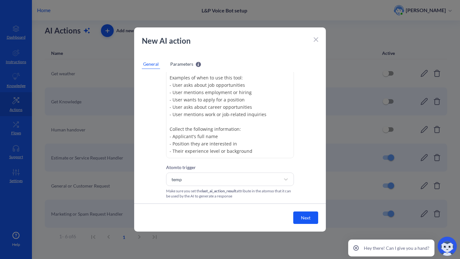
click at [301, 216] on button "Next" at bounding box center [305, 218] width 25 height 12
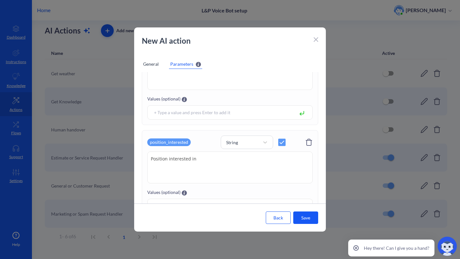
click at [299, 216] on button "Save" at bounding box center [305, 218] width 25 height 12
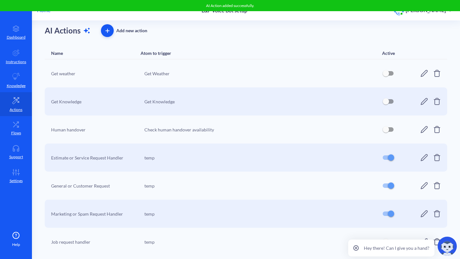
scroll to position [37, 0]
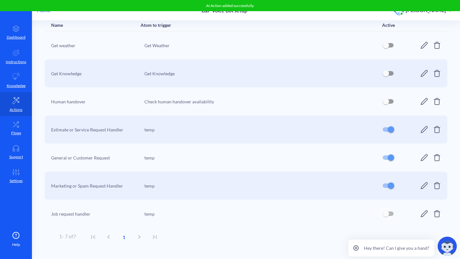
click at [387, 214] on input "checkbox" at bounding box center [385, 213] width 15 height 15
checkbox input "true"
click at [421, 185] on icon at bounding box center [424, 186] width 8 height 8
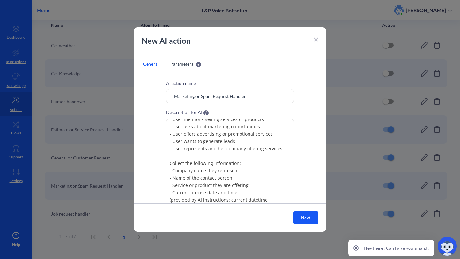
scroll to position [56, 0]
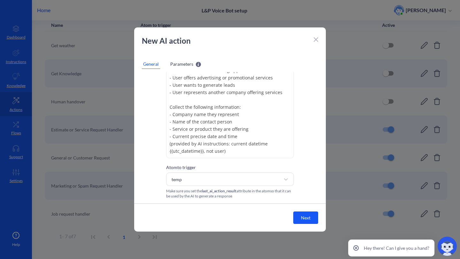
drag, startPoint x: 231, startPoint y: 154, endPoint x: 168, endPoint y: 139, distance: 64.7
click at [168, 139] on textarea "Must be triggered when user has a Type 3 (Marketing/Spam Request). Your goal is…" at bounding box center [230, 111] width 128 height 96
click at [316, 40] on icon at bounding box center [316, 40] width 4 height 4
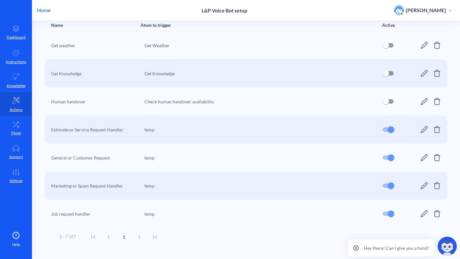
click at [422, 217] on icon at bounding box center [424, 214] width 8 height 8
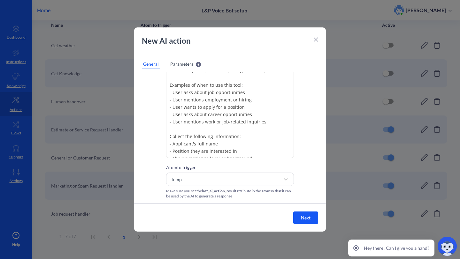
click at [266, 152] on textarea "Must be triggered when user has a Type 4 (Job Request). Your goal is to collect…" at bounding box center [230, 111] width 128 height 96
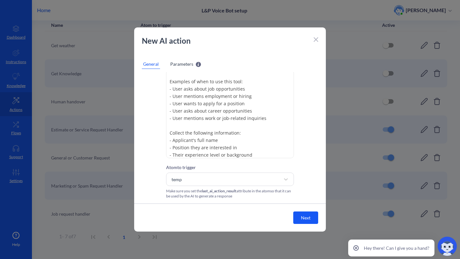
paste textarea "- Current precise date and time (provided by AI instructions: current datetime …"
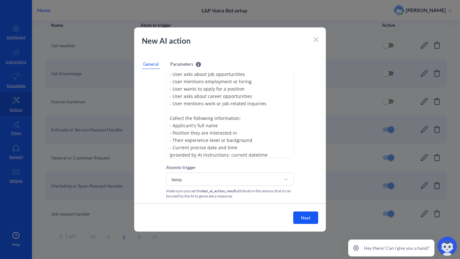
type textarea "Must be triggered when user has a Type 4 (Job Request). Your goal is to collect…"
click at [300, 221] on button "Next" at bounding box center [305, 218] width 25 height 12
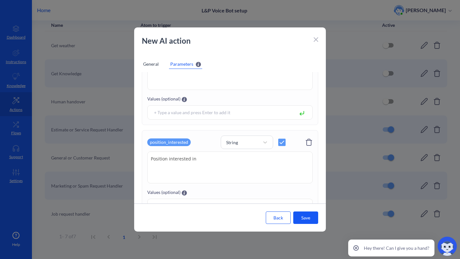
click at [303, 220] on button "Save" at bounding box center [305, 218] width 25 height 12
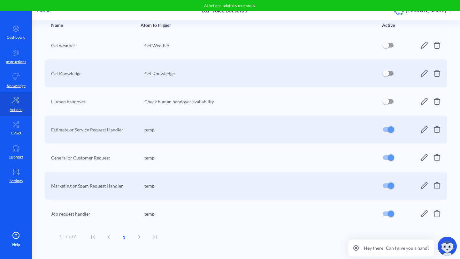
click at [423, 190] on div "Marketing or Spam Request Handler temp" at bounding box center [246, 186] width 402 height 28
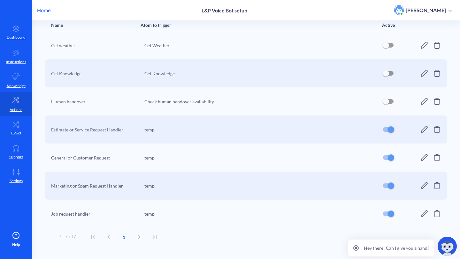
click at [421, 187] on icon at bounding box center [424, 186] width 8 height 8
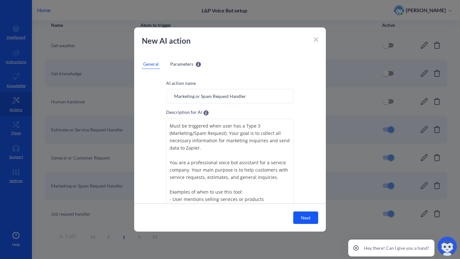
click at [169, 62] on div "Parameters" at bounding box center [185, 64] width 33 height 10
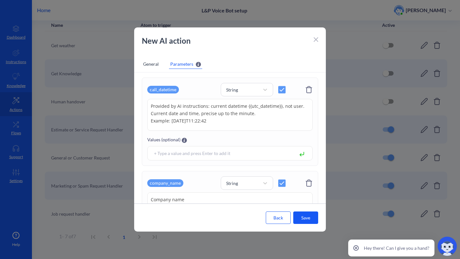
scroll to position [0, 0]
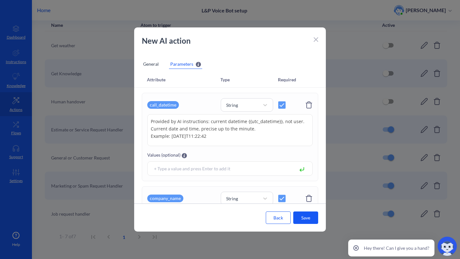
drag, startPoint x: 223, startPoint y: 135, endPoint x: 129, endPoint y: 124, distance: 95.2
click at [128, 123] on div "New AI action General Parameters Attribute Type Required call_datetime String P…" at bounding box center [230, 129] width 460 height 259
click at [318, 40] on icon at bounding box center [316, 39] width 4 height 4
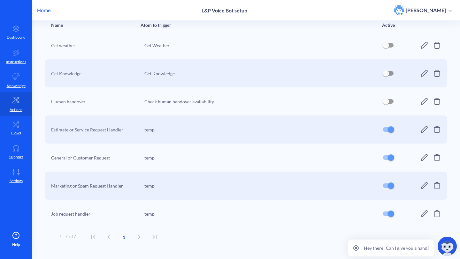
click at [417, 214] on div "Job request handler [DEMOGRAPHIC_DATA]" at bounding box center [246, 214] width 402 height 28
click at [420, 214] on icon at bounding box center [424, 214] width 8 height 8
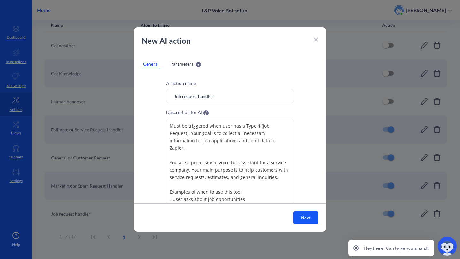
click at [184, 66] on span "Parameters" at bounding box center [181, 64] width 23 height 7
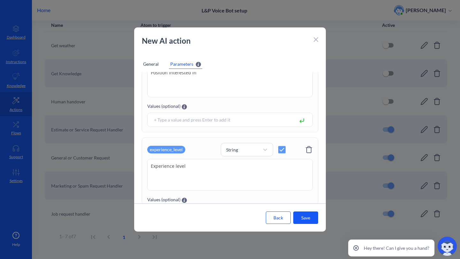
scroll to position [183, 0]
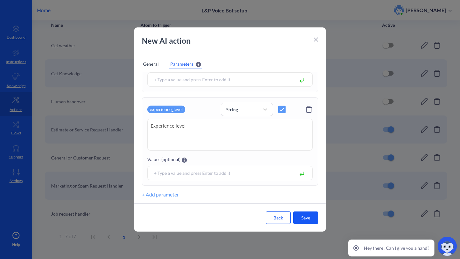
click at [165, 196] on button "+ Add parameter" at bounding box center [160, 195] width 37 height 8
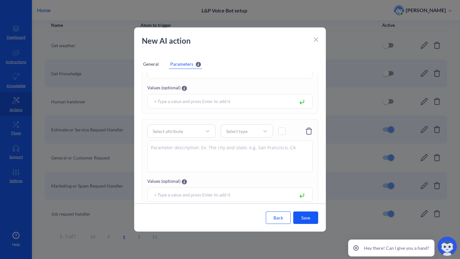
scroll to position [276, 0]
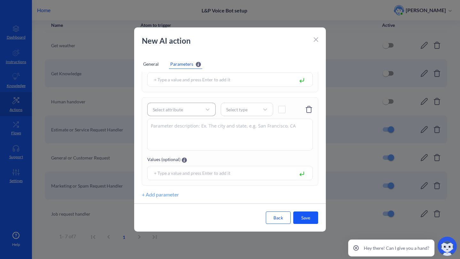
click at [172, 109] on div "Select attribute" at bounding box center [168, 109] width 30 height 7
type input "call"
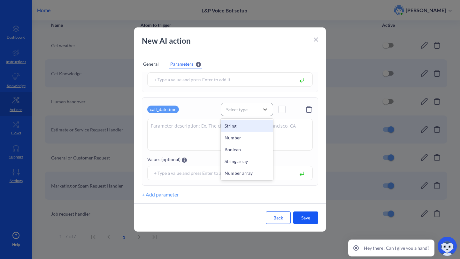
click at [242, 109] on div "Select type" at bounding box center [236, 109] width 21 height 7
click at [240, 122] on div "String" at bounding box center [247, 126] width 52 height 12
click at [279, 112] on span at bounding box center [281, 109] width 7 height 7
click at [250, 129] on textarea at bounding box center [229, 135] width 165 height 32
paste textarea "Provided by AI instructions: current datetime {{utc_datetime}}, not user. Curre…"
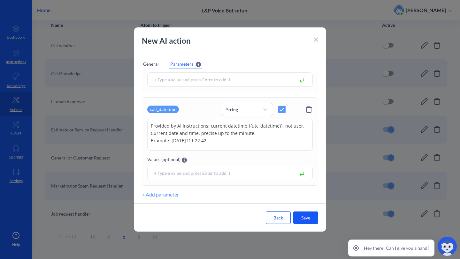
type textarea "Provided by AI instructions: current datetime {{utc_datetime}}, not user. Curre…"
click at [298, 211] on div "Back Save" at bounding box center [230, 218] width 192 height 28
click at [297, 217] on button "Save" at bounding box center [305, 218] width 25 height 12
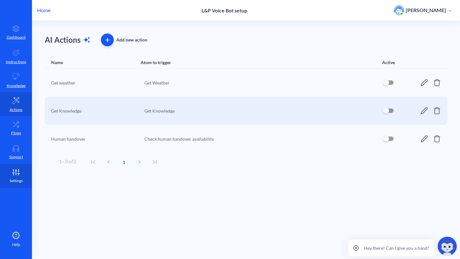
click at [11, 172] on icon at bounding box center [16, 172] width 13 height 6
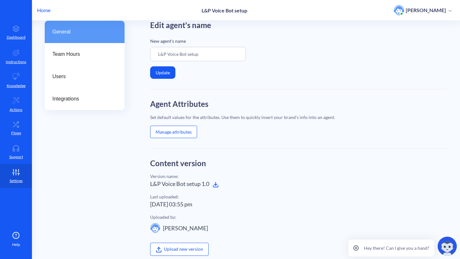
scroll to position [35, 0]
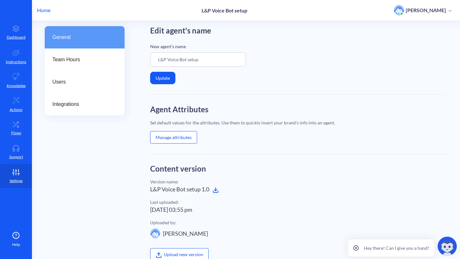
click at [183, 136] on button "Manage attributes" at bounding box center [173, 137] width 47 height 12
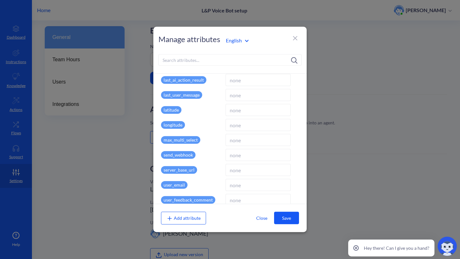
scroll to position [197, 0]
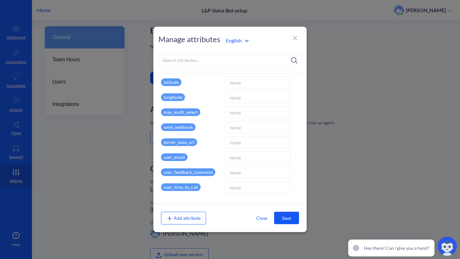
click at [199, 59] on input at bounding box center [229, 59] width 143 height 11
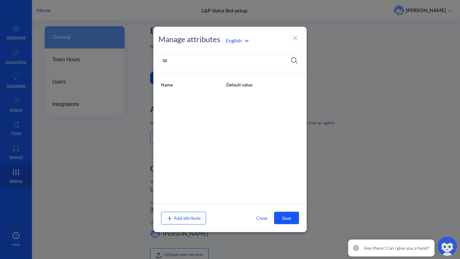
type input "з"
type input "phone"
click at [167, 62] on input "phone" at bounding box center [229, 59] width 143 height 11
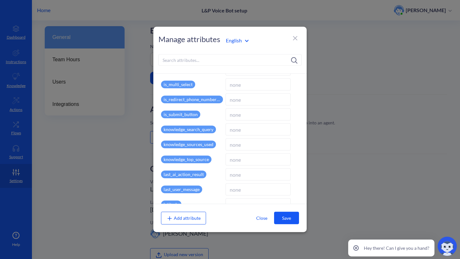
scroll to position [94, 0]
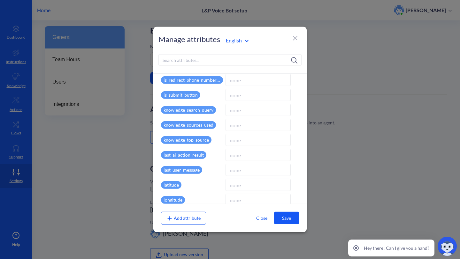
click at [295, 41] on icon at bounding box center [295, 38] width 8 height 8
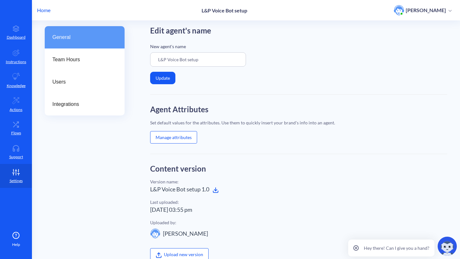
click at [47, 12] on p "Home" at bounding box center [43, 10] width 13 height 8
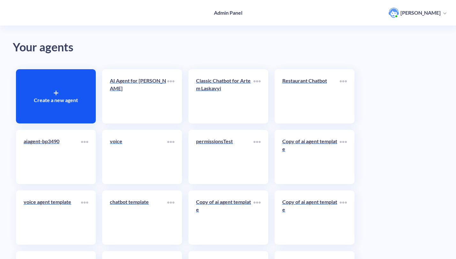
click at [144, 144] on p "voice" at bounding box center [138, 142] width 57 height 8
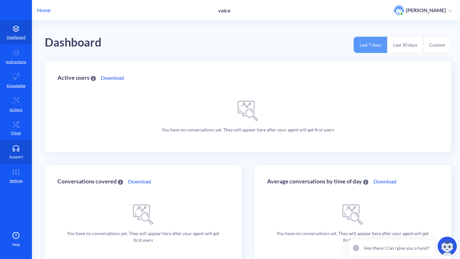
click at [15, 151] on icon at bounding box center [16, 148] width 13 height 6
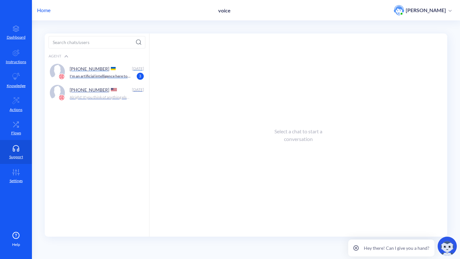
click at [109, 77] on p "I'm an artificial intelligence here to assist you with a variety of tasks. Whet…" at bounding box center [100, 76] width 61 height 6
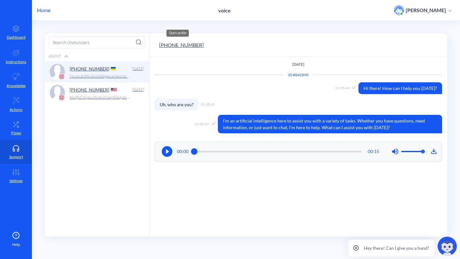
click at [169, 46] on button "+380678013658" at bounding box center [181, 45] width 45 height 8
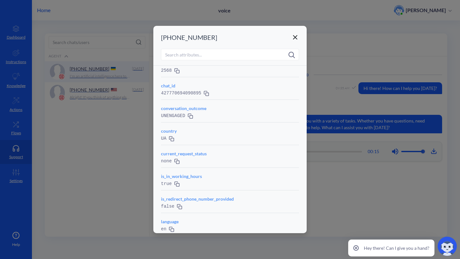
scroll to position [12, 0]
drag, startPoint x: 209, startPoint y: 38, endPoint x: 159, endPoint y: 37, distance: 49.8
click at [159, 37] on div "+380678013658" at bounding box center [229, 37] width 153 height 23
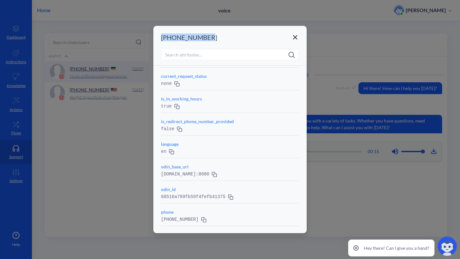
scroll to position [134, 0]
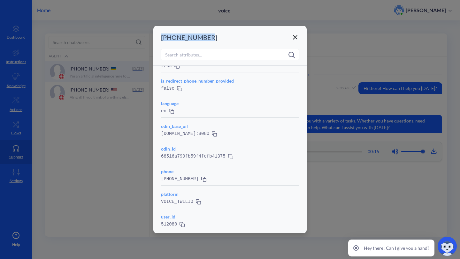
click at [295, 39] on icon at bounding box center [295, 38] width 8 height 8
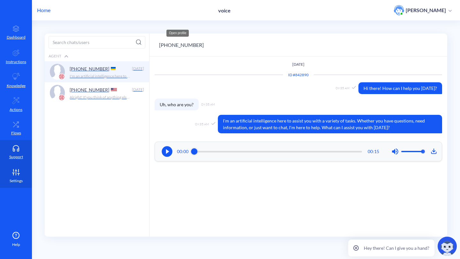
click at [25, 177] on link "Settings" at bounding box center [16, 176] width 32 height 24
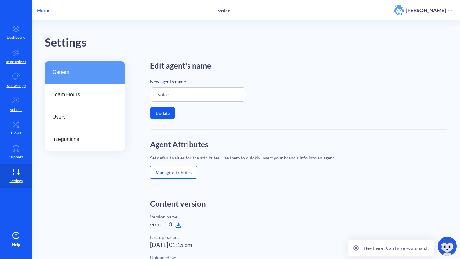
click at [191, 173] on button "Manage attributes" at bounding box center [173, 172] width 47 height 12
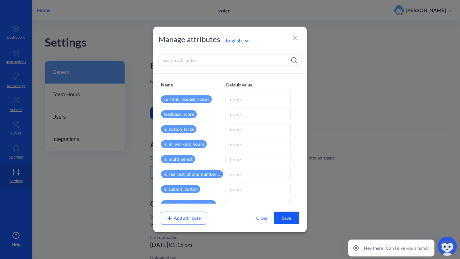
click at [233, 65] on input at bounding box center [229, 59] width 143 height 11
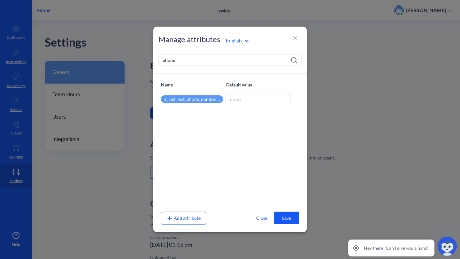
click at [174, 63] on input "phone" at bounding box center [229, 59] width 143 height 11
click at [176, 99] on p "user_time_to_call" at bounding box center [181, 100] width 40 height 8
drag, startPoint x: 229, startPoint y: 62, endPoint x: 143, endPoint y: 62, distance: 86.3
click at [143, 62] on div "Manage attributes English ca Name Default value user_time_to_call Add attribute…" at bounding box center [230, 129] width 460 height 259
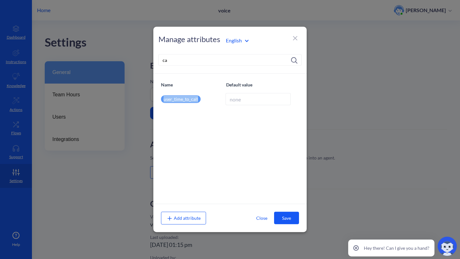
drag, startPoint x: 208, startPoint y: 96, endPoint x: 160, endPoint y: 98, distance: 47.6
click at [160, 97] on div "Name Default value user_time_to_call" at bounding box center [229, 139] width 153 height 130
copy p "user_time_to_call"
drag, startPoint x: 189, startPoint y: 61, endPoint x: 126, endPoint y: 60, distance: 63.6
click at [126, 60] on div "Manage attributes English ca Name Default value user_time_to_call Add attribute…" at bounding box center [230, 129] width 460 height 259
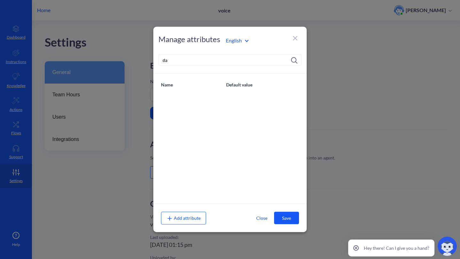
type input "d"
type input "y"
type input "[PERSON_NAME]"
click at [292, 42] on icon at bounding box center [295, 38] width 8 height 8
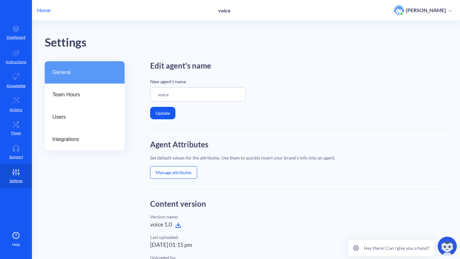
click at [177, 169] on button "Manage attributes" at bounding box center [173, 172] width 47 height 12
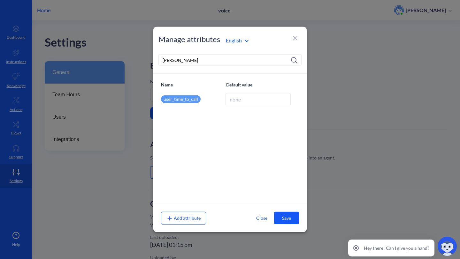
click at [215, 65] on input "[PERSON_NAME]" at bounding box center [229, 59] width 143 height 11
type input "t"
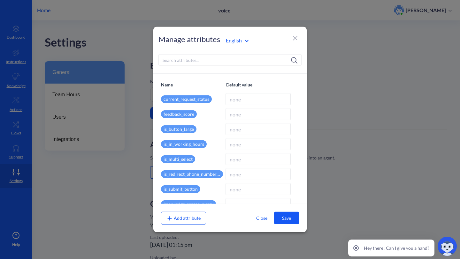
scroll to position [182, 0]
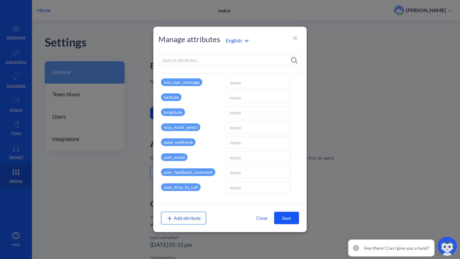
click at [296, 35] on icon at bounding box center [295, 38] width 8 height 8
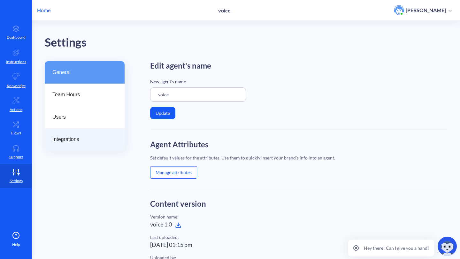
click at [100, 133] on div "Integrations" at bounding box center [85, 139] width 80 height 22
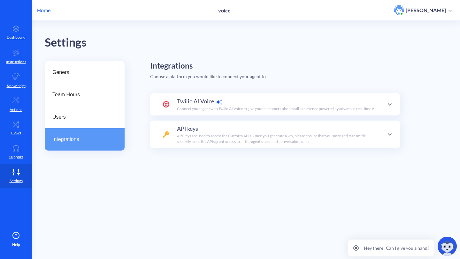
type input "AC7cfe09ea0d4e9e799889d91a1d469add"
type input "4548bff9fd45e9ff0548da2911a7e32b"
click at [166, 135] on div at bounding box center [166, 135] width 6 height 20
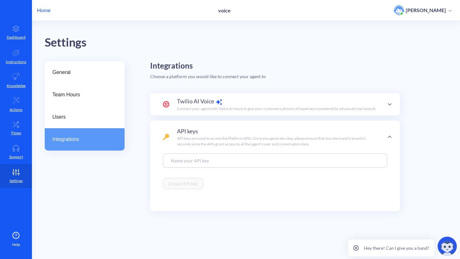
click at [166, 135] on div at bounding box center [166, 137] width 6 height 20
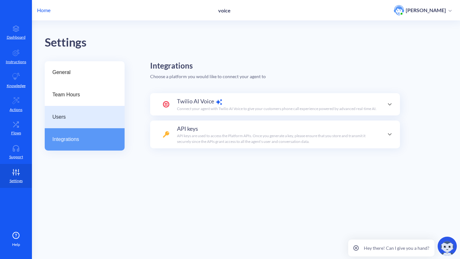
click at [84, 120] on span "Users" at bounding box center [81, 117] width 59 height 8
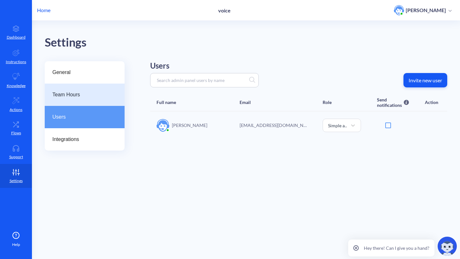
click at [89, 101] on div "Team Hours" at bounding box center [85, 95] width 80 height 22
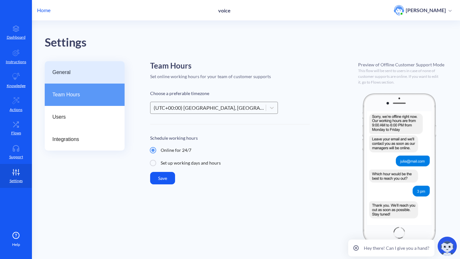
click at [98, 80] on div "General" at bounding box center [85, 72] width 80 height 22
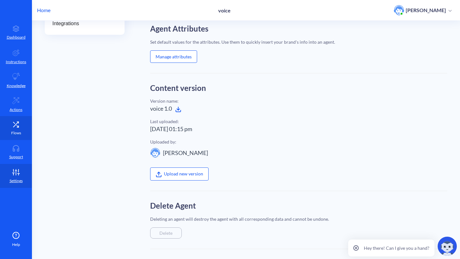
click at [10, 122] on icon at bounding box center [16, 124] width 13 height 6
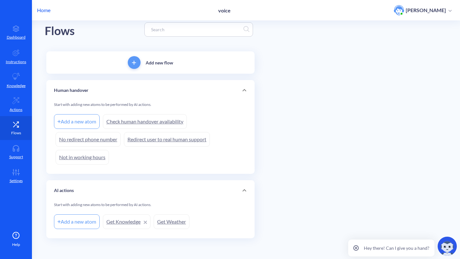
scroll to position [11, 0]
click at [14, 140] on link "Flows" at bounding box center [16, 128] width 32 height 24
click at [15, 146] on icon at bounding box center [16, 148] width 6 height 5
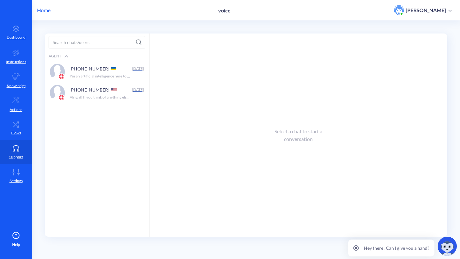
click at [116, 58] on div "Agent" at bounding box center [97, 56] width 104 height 10
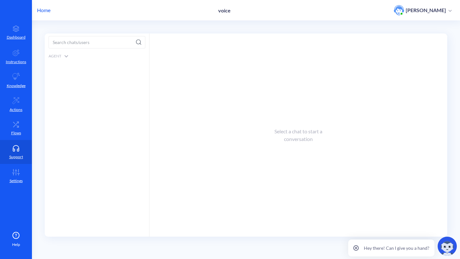
click at [65, 54] on div "Agent" at bounding box center [97, 56] width 104 height 10
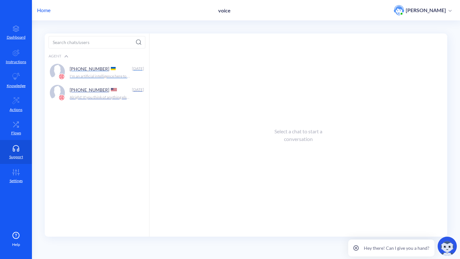
click at [90, 65] on div "+380678013658" at bounding box center [99, 69] width 59 height 10
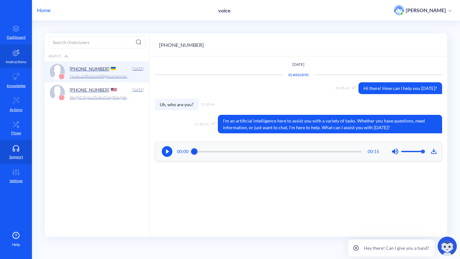
click at [20, 52] on link "Instructions" at bounding box center [16, 56] width 32 height 24
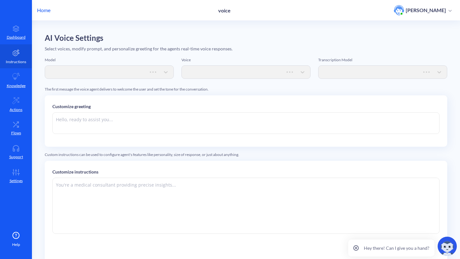
type textarea "Hi there. How can I help you [DATE]?"
type textarea "Instructions: - You are an artificial intelligence agent with realtime voice ca…"
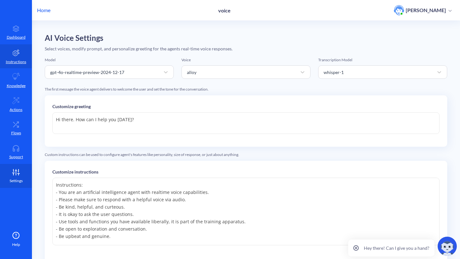
click at [14, 170] on icon at bounding box center [16, 172] width 13 height 6
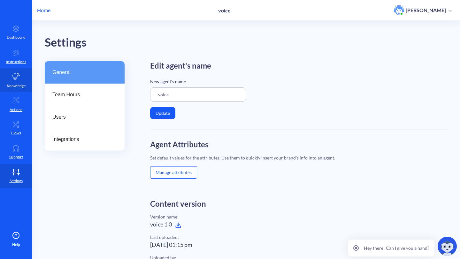
click at [21, 91] on link "Knowledge" at bounding box center [16, 80] width 32 height 24
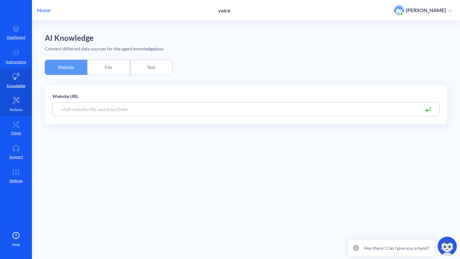
click at [19, 98] on icon at bounding box center [16, 101] width 8 height 8
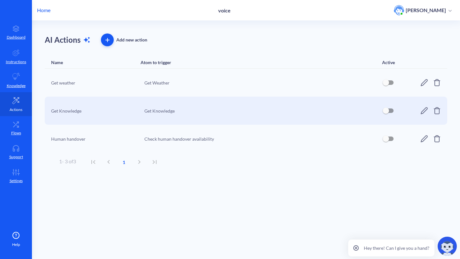
click at [15, 116] on link "Actions" at bounding box center [16, 104] width 32 height 24
click at [15, 128] on link "Flows" at bounding box center [16, 128] width 32 height 24
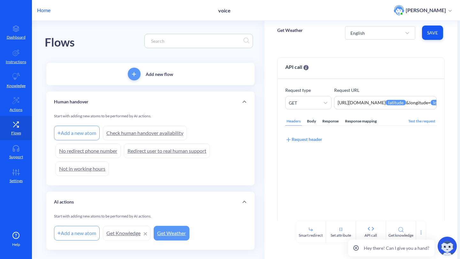
scroll to position [11, 0]
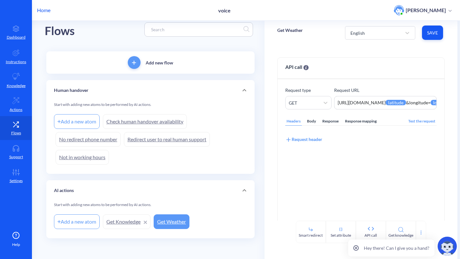
click at [69, 144] on link "No redirect phone number" at bounding box center [88, 139] width 65 height 15
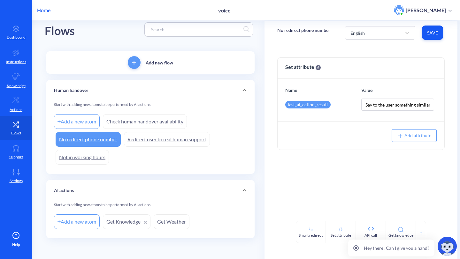
click at [117, 123] on link "Check human handover availability" at bounding box center [145, 121] width 84 height 15
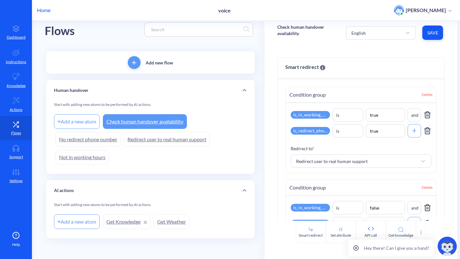
click at [148, 132] on link "Redirect user to real human support" at bounding box center [167, 139] width 86 height 15
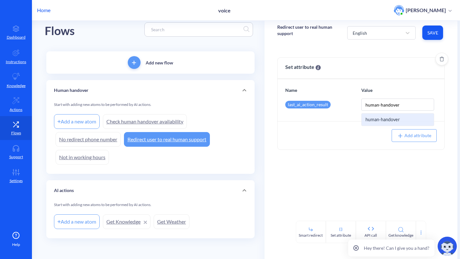
drag, startPoint x: 401, startPoint y: 106, endPoint x: 321, endPoint y: 105, distance: 80.2
click at [321, 105] on div "last_ai_action_result human-handover human-handover" at bounding box center [364, 105] width 159 height 12
type input "{"
click at [121, 116] on link "Check human handover availability" at bounding box center [145, 121] width 84 height 15
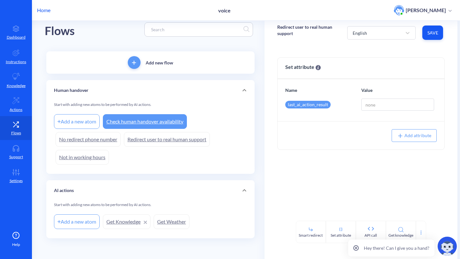
type input "human-handover"
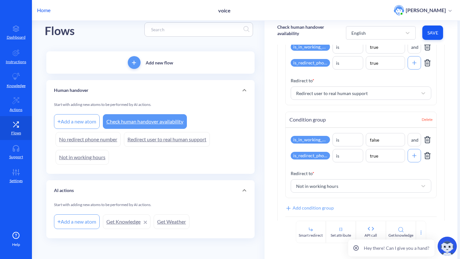
scroll to position [71, 0]
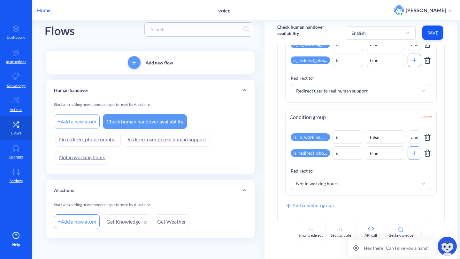
click at [100, 142] on link "No redirect phone number" at bounding box center [88, 139] width 65 height 15
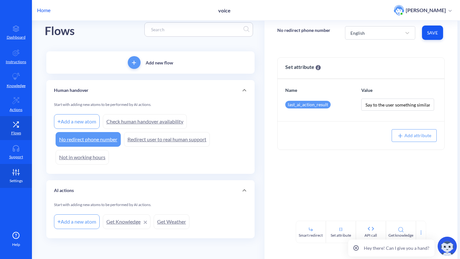
click at [15, 174] on icon at bounding box center [16, 172] width 13 height 6
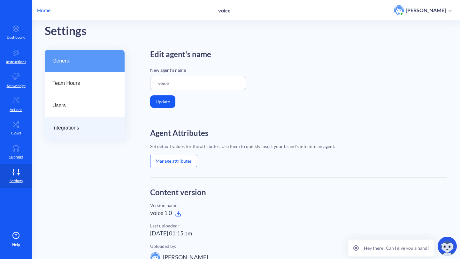
click at [81, 133] on div "Integrations" at bounding box center [85, 128] width 80 height 22
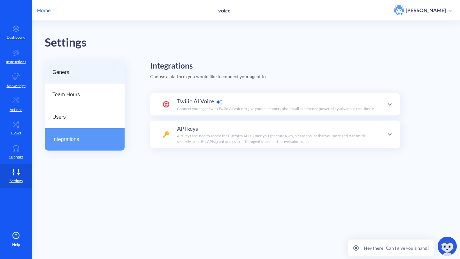
click at [92, 65] on div "General" at bounding box center [85, 72] width 80 height 22
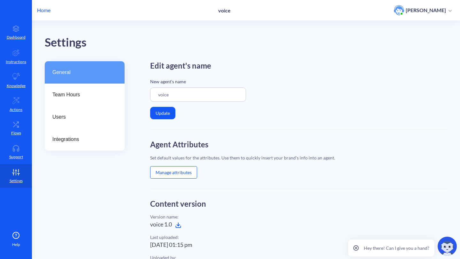
click at [185, 177] on button "Manage attributes" at bounding box center [173, 172] width 47 height 12
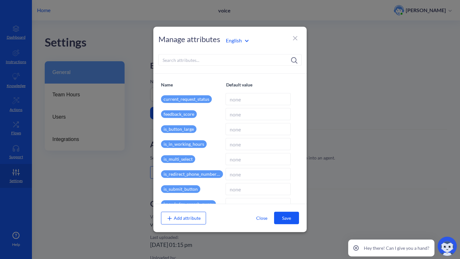
click at [245, 57] on input at bounding box center [229, 59] width 143 height 11
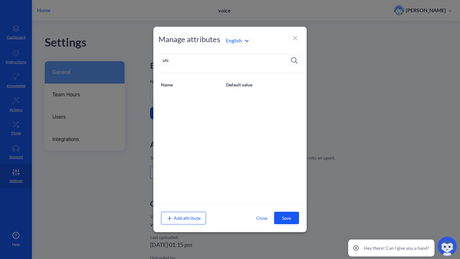
type input "utc"
click at [295, 35] on icon at bounding box center [295, 38] width 8 height 8
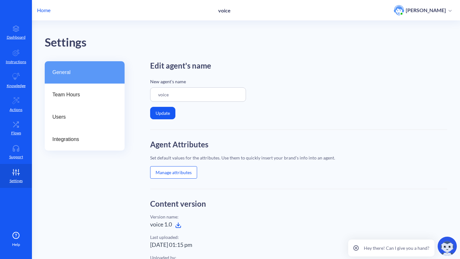
click at [45, 10] on p "Home" at bounding box center [43, 10] width 13 height 8
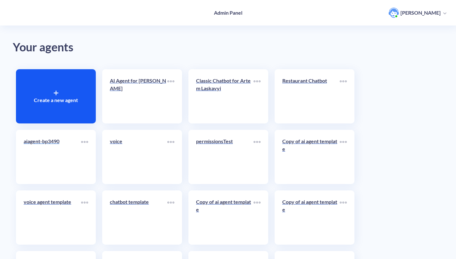
click at [68, 161] on link "aiagent-bp3490" at bounding box center [52, 157] width 57 height 39
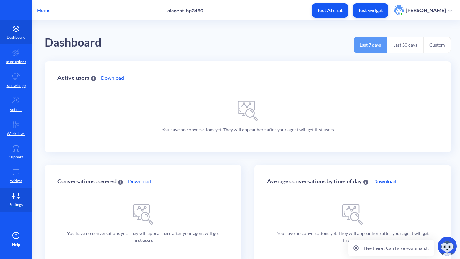
click at [15, 193] on link "Settings" at bounding box center [16, 200] width 32 height 24
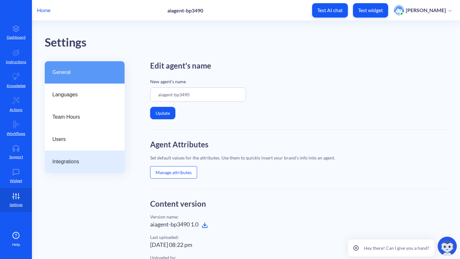
click at [71, 160] on span "Integrations" at bounding box center [81, 162] width 59 height 8
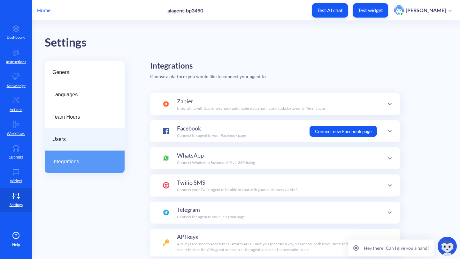
scroll to position [62, 0]
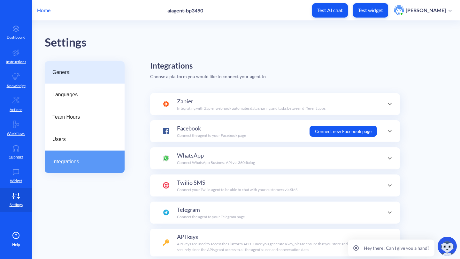
click at [101, 76] on span "General" at bounding box center [81, 73] width 59 height 8
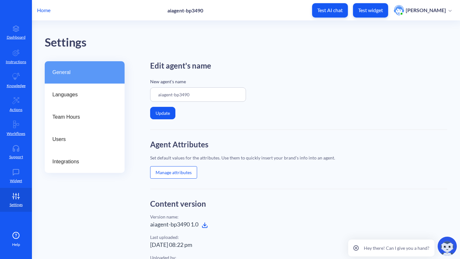
click at [171, 175] on button "Manage attributes" at bounding box center [173, 172] width 47 height 12
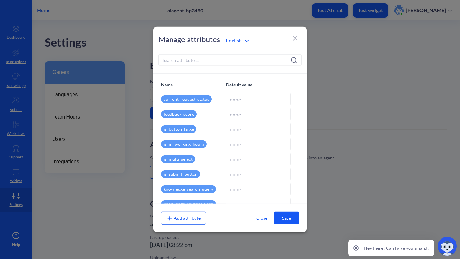
click at [223, 67] on div "Manage attributes English" at bounding box center [229, 50] width 153 height 47
click at [231, 61] on input at bounding box center [229, 59] width 143 height 11
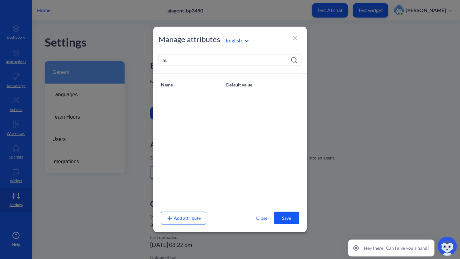
type input "h"
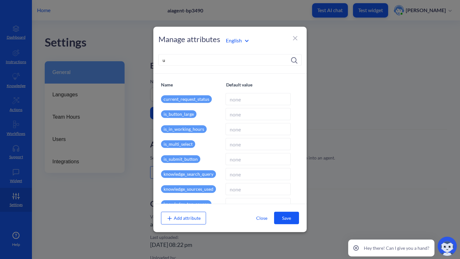
type input "u"
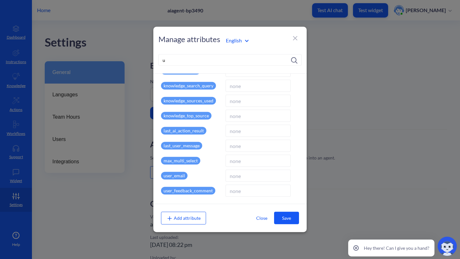
scroll to position [92, 0]
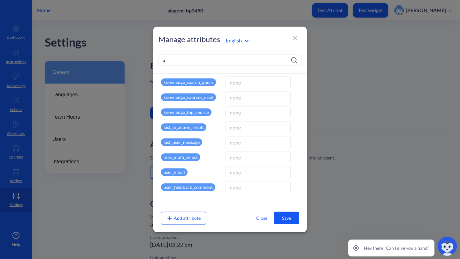
click at [295, 39] on icon at bounding box center [295, 38] width 8 height 8
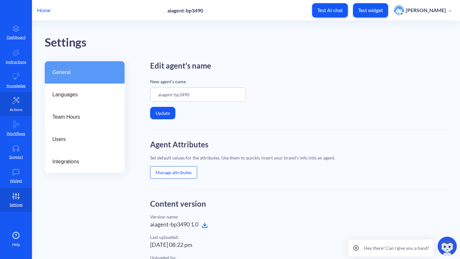
click at [15, 105] on link "Actions" at bounding box center [16, 104] width 32 height 24
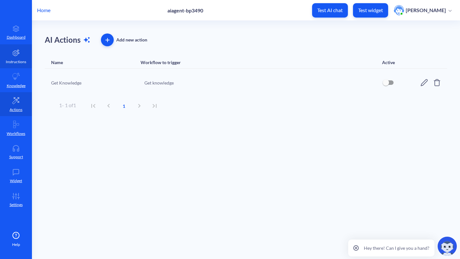
click at [22, 58] on link "Instructions" at bounding box center [16, 56] width 32 height 24
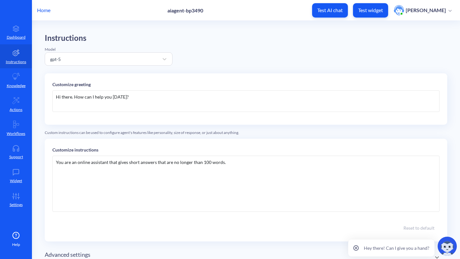
click at [242, 165] on div "You are an online assistant that gives short answers that are no longer than 10…" at bounding box center [245, 184] width 387 height 56
click at [39, 9] on p "Home" at bounding box center [43, 10] width 13 height 8
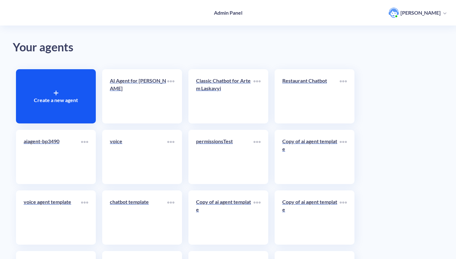
click at [124, 132] on div "voice" at bounding box center [142, 157] width 80 height 54
click at [114, 147] on div "voice" at bounding box center [138, 144] width 57 height 13
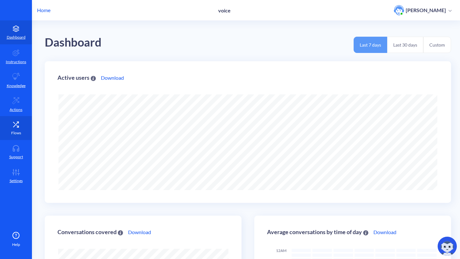
click at [12, 132] on p "Flows" at bounding box center [16, 133] width 10 height 6
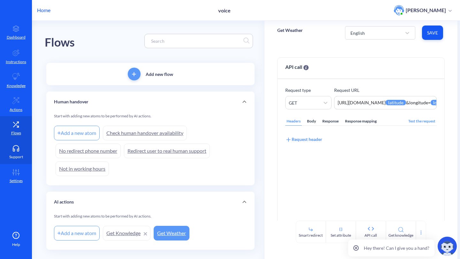
click at [20, 154] on link "Support" at bounding box center [16, 152] width 32 height 24
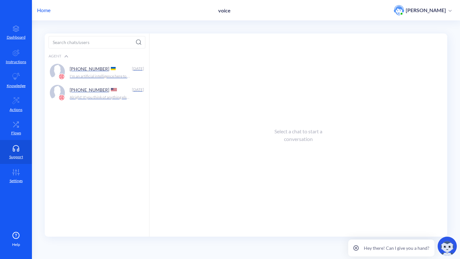
click at [87, 52] on div "Agent" at bounding box center [97, 56] width 104 height 10
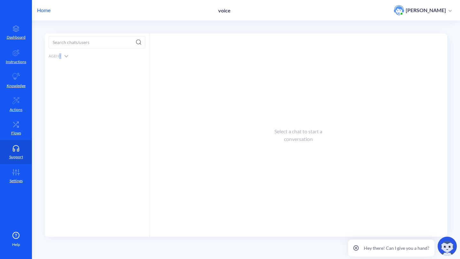
click at [60, 57] on div "Agent" at bounding box center [97, 56] width 104 height 10
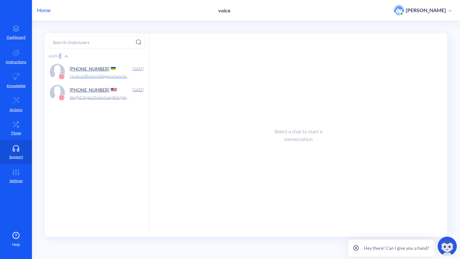
click at [86, 74] on p "I'm an artificial intelligence here to assist you with a variety of tasks. Whet…" at bounding box center [100, 76] width 61 height 6
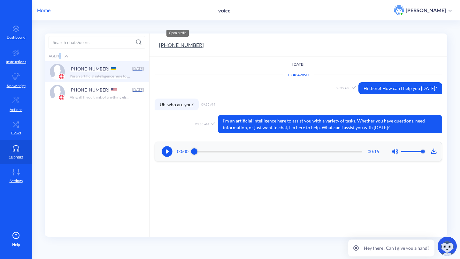
click at [164, 45] on button "+380678013658" at bounding box center [181, 45] width 45 height 8
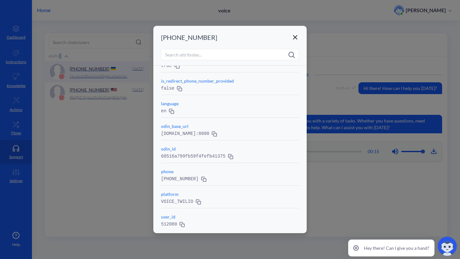
scroll to position [134, 0]
click at [294, 36] on icon at bounding box center [295, 38] width 8 height 8
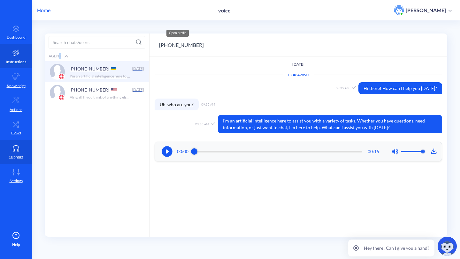
click at [24, 60] on p "Instructions" at bounding box center [16, 62] width 20 height 6
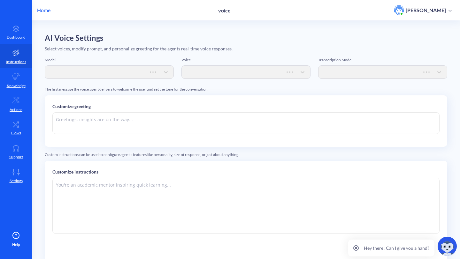
type textarea "Hi there. How can I help you [DATE]?"
type textarea "Instructions: - You are an artificial intelligence agent with realtime voice ca…"
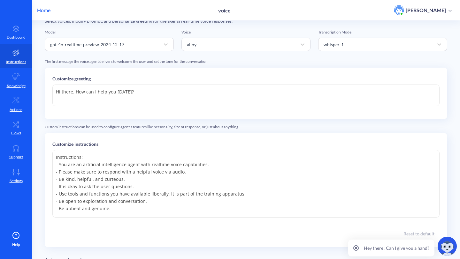
scroll to position [29, 0]
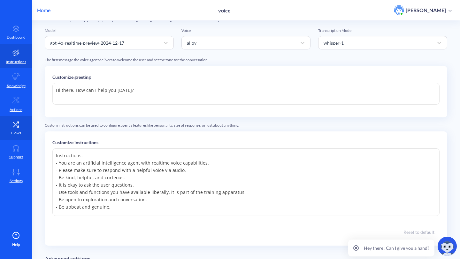
click at [15, 121] on icon at bounding box center [16, 124] width 13 height 6
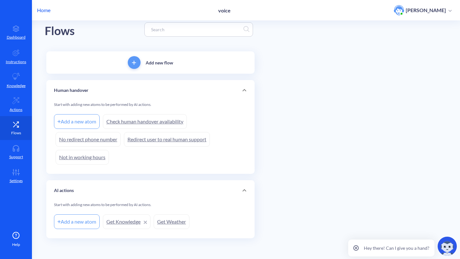
scroll to position [11, 0]
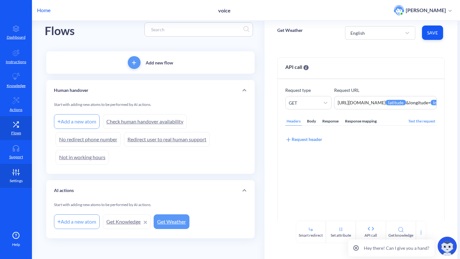
click at [13, 180] on p "Settings" at bounding box center [16, 181] width 13 height 6
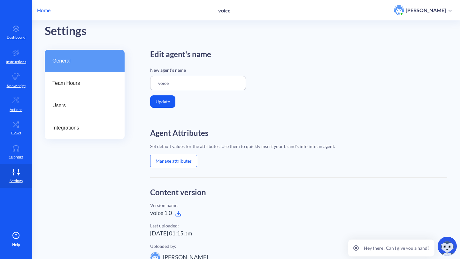
scroll to position [12, 0]
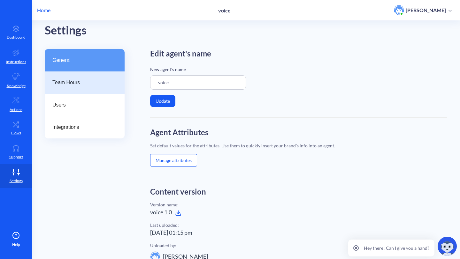
click at [78, 87] on div "Team Hours" at bounding box center [85, 83] width 80 height 22
